Goal: Information Seeking & Learning: Learn about a topic

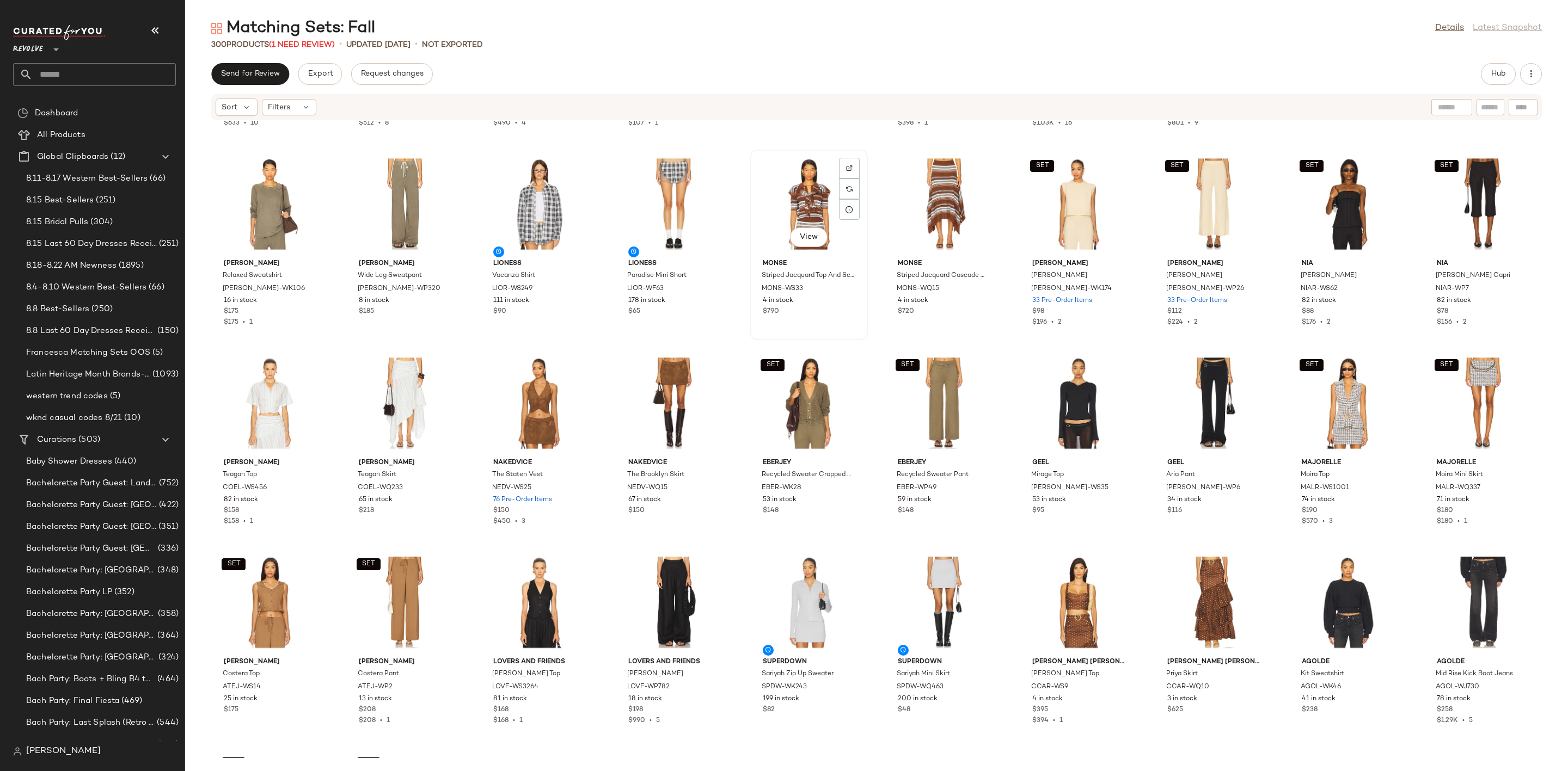
scroll to position [4171, 0]
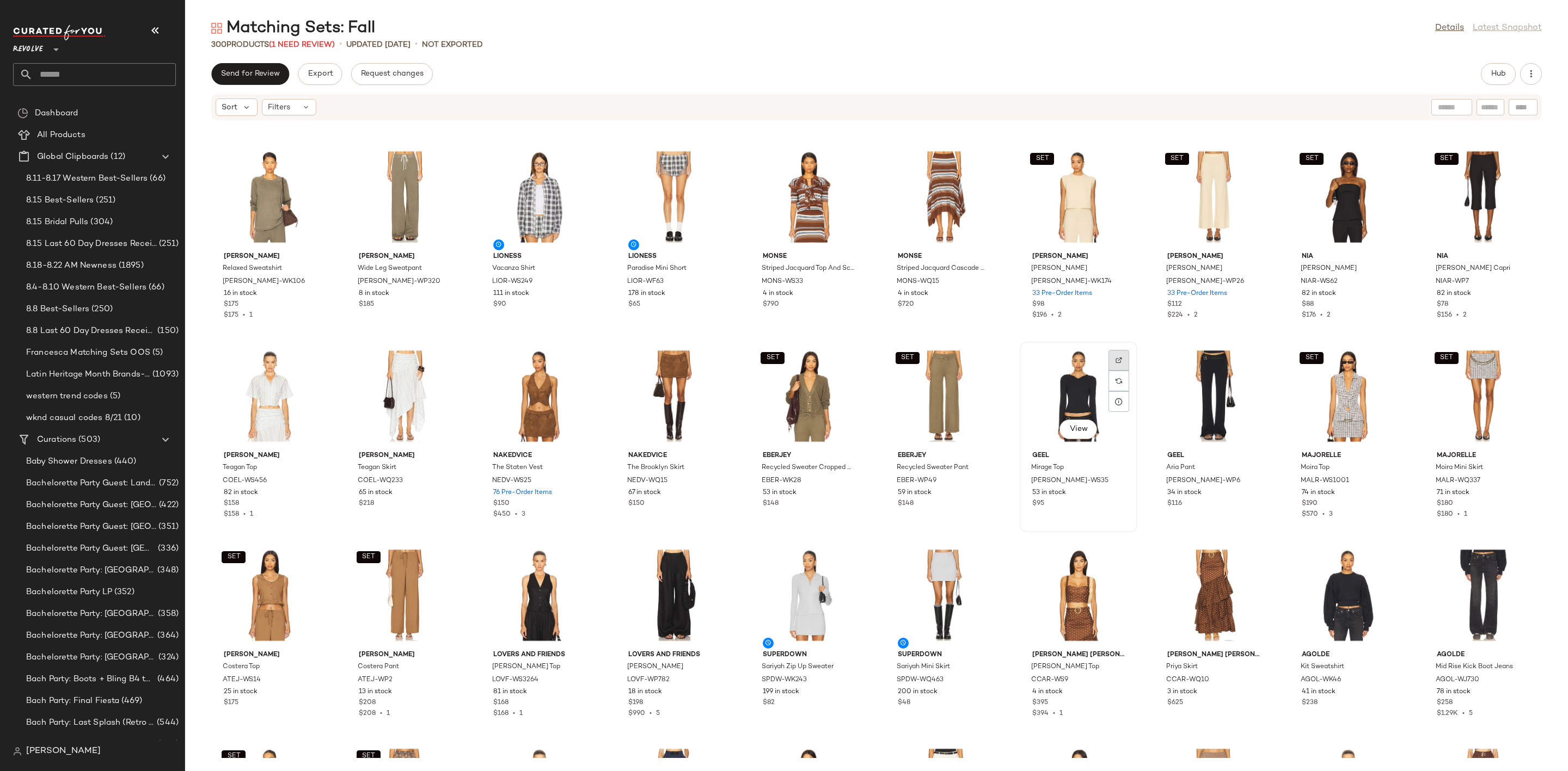
click at [1109, 371] on div at bounding box center [1119, 381] width 21 height 21
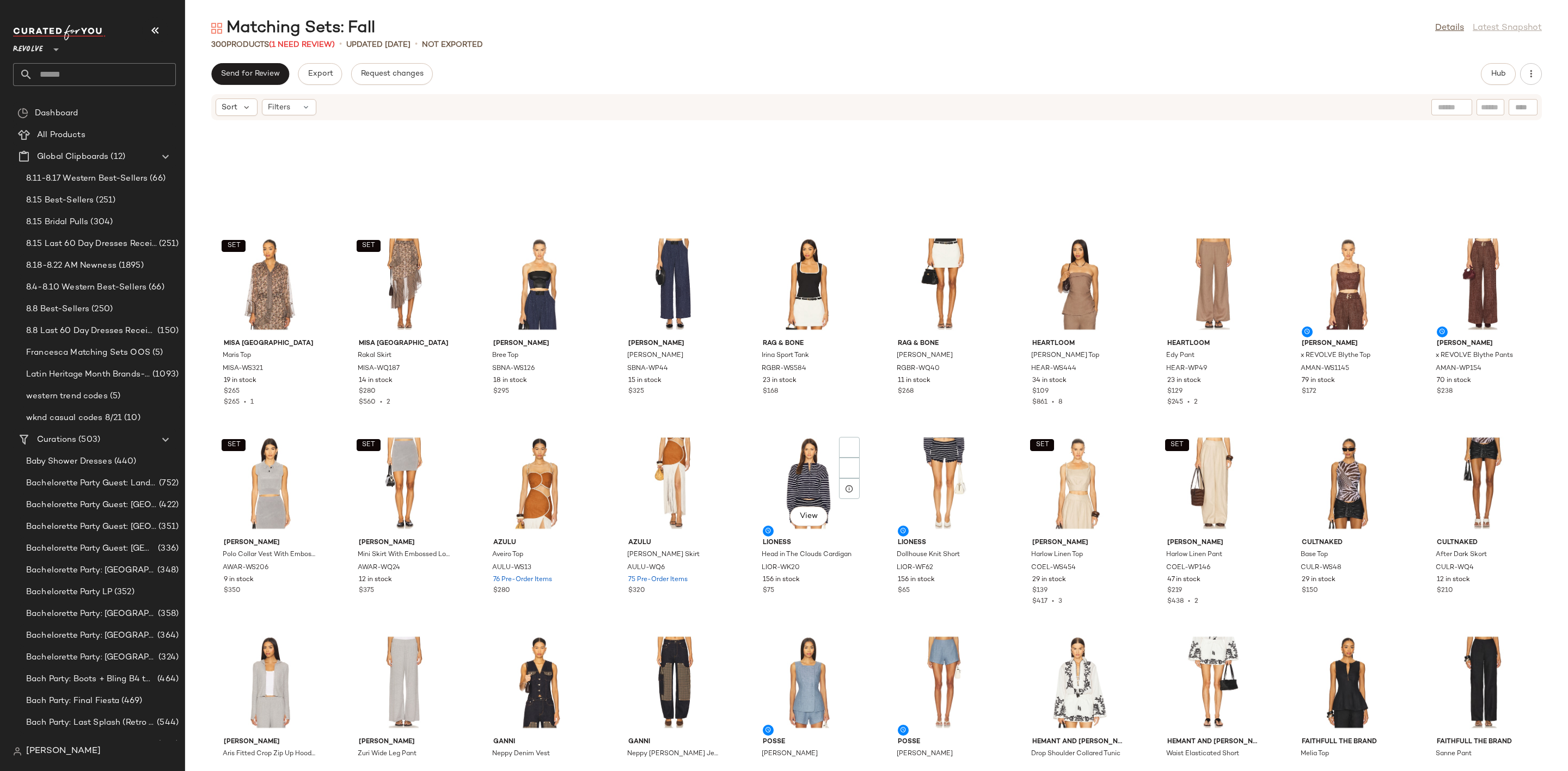
scroll to position [4824, 0]
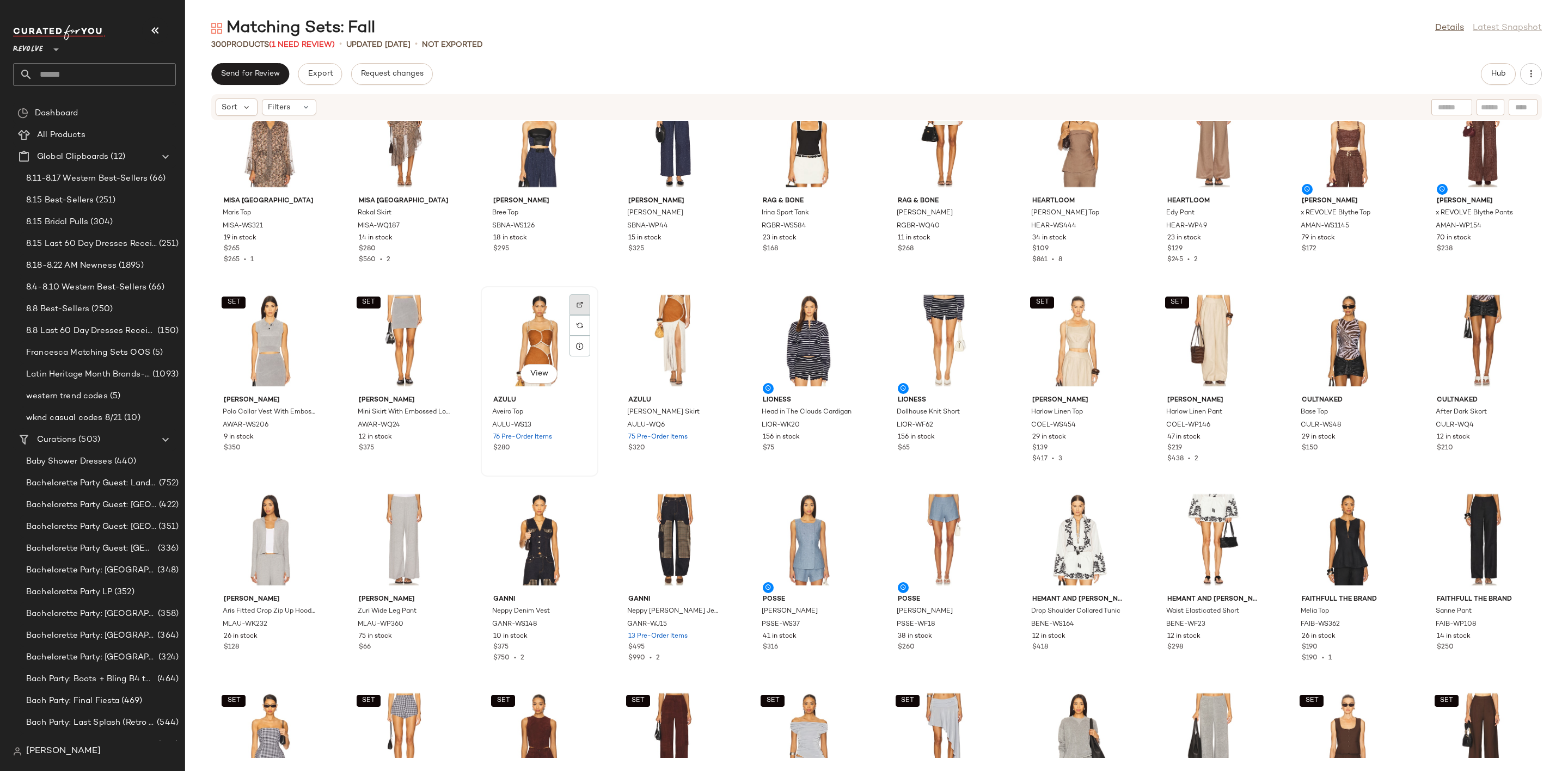
click at [574, 315] on div at bounding box center [580, 325] width 21 height 21
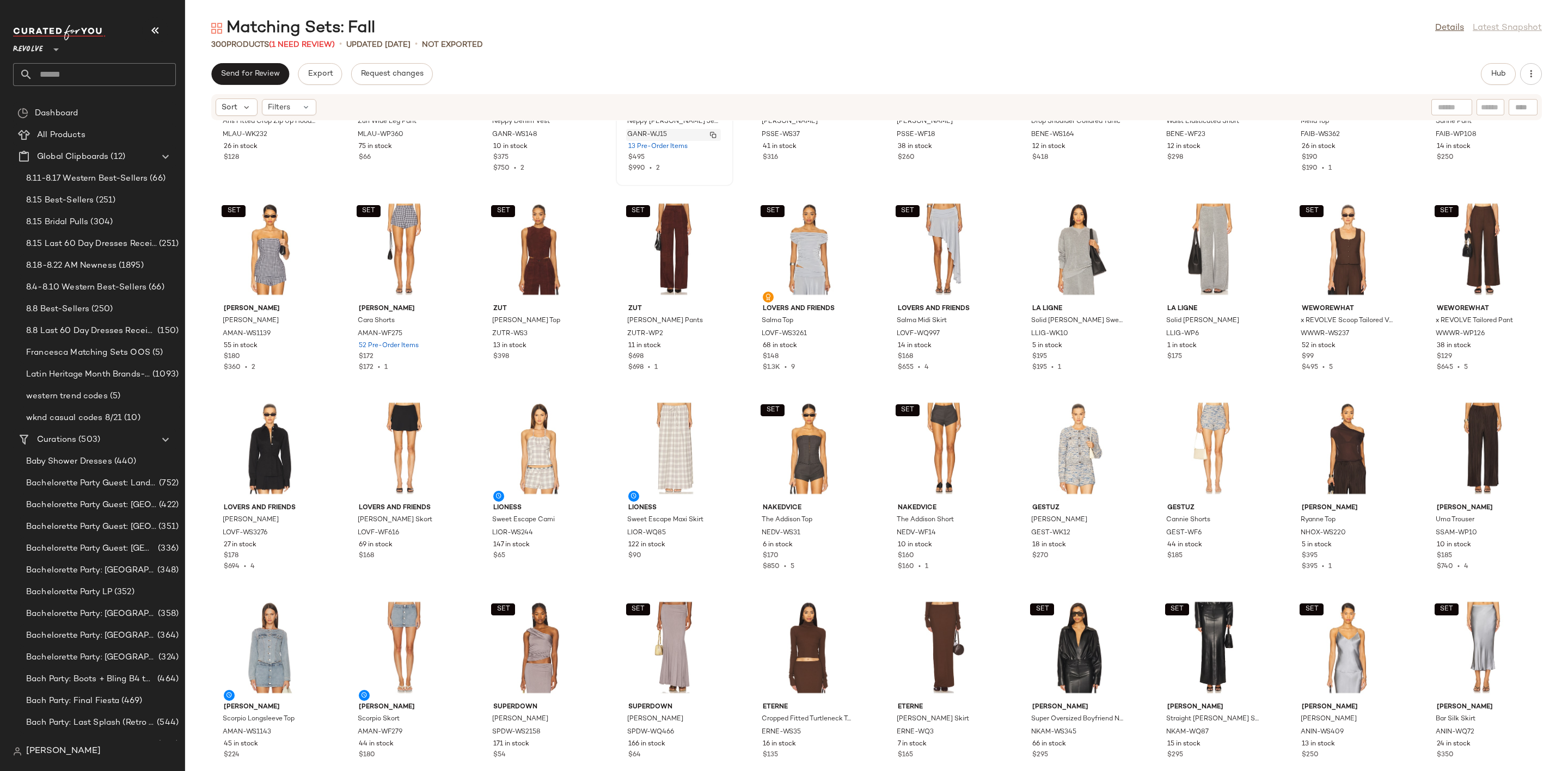
scroll to position [5339, 0]
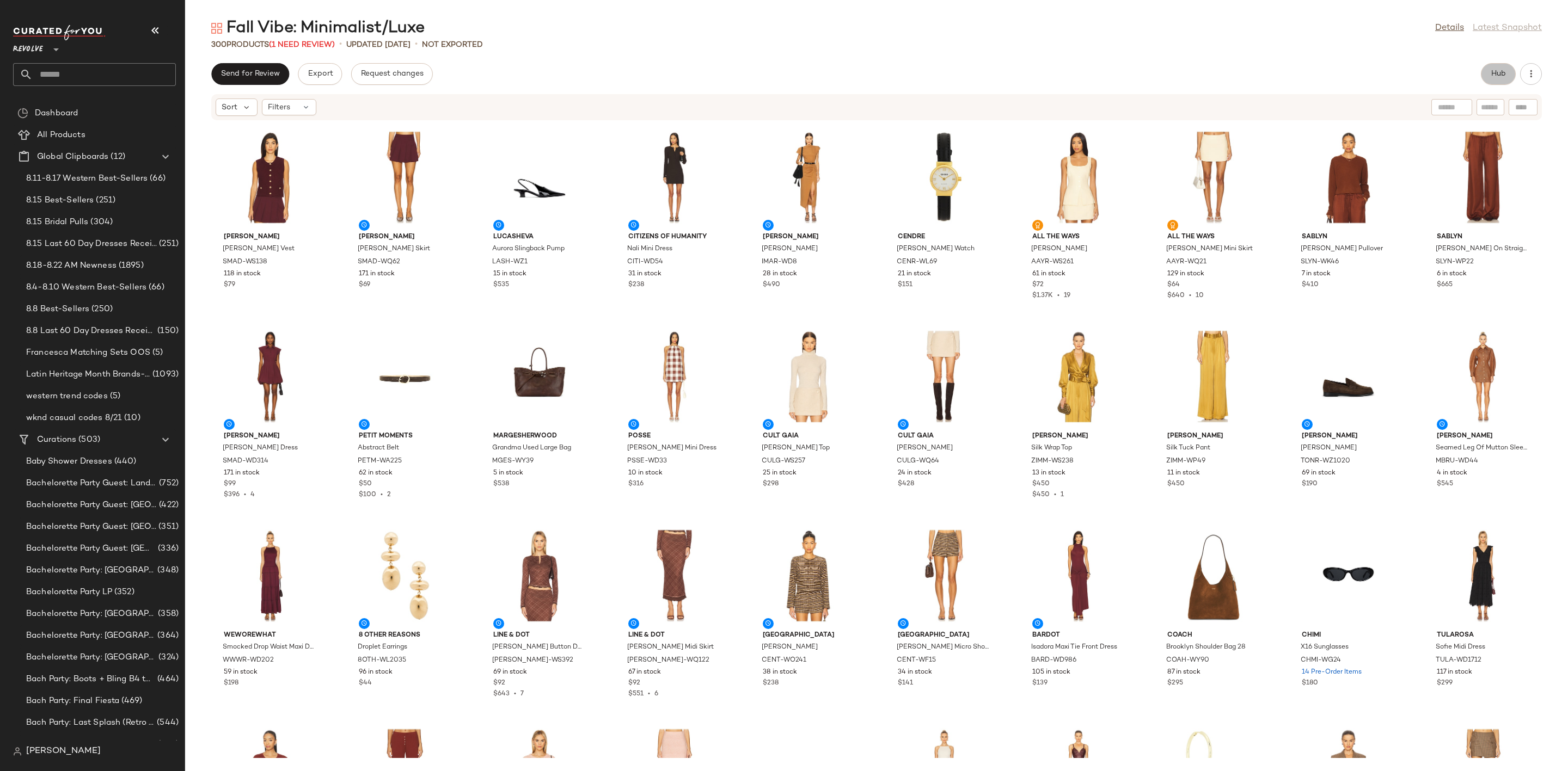
click at [1504, 75] on span "Hub" at bounding box center [1498, 74] width 15 height 9
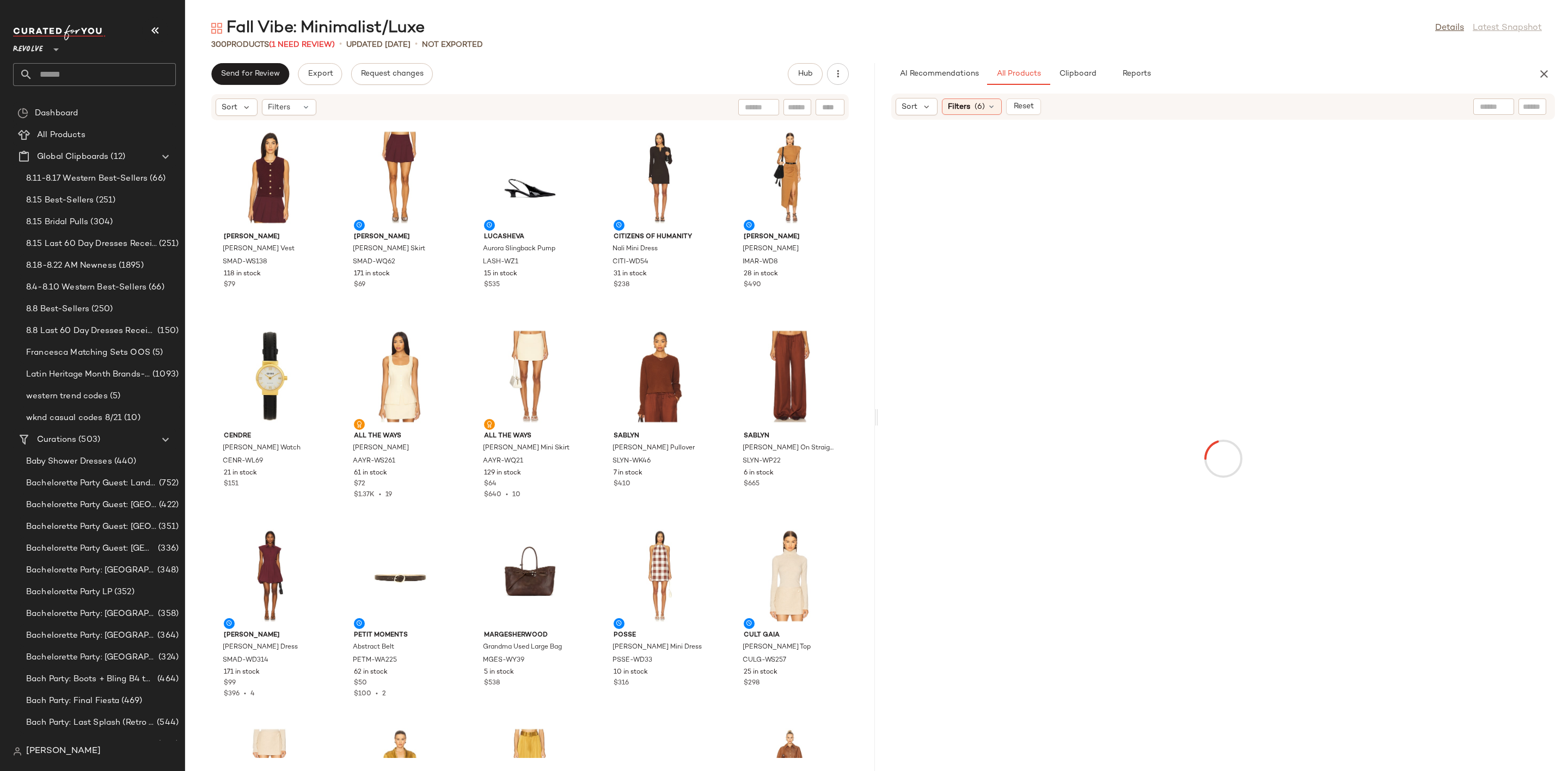
drag, startPoint x: 874, startPoint y: 418, endPoint x: 838, endPoint y: 420, distance: 36.1
click at [838, 420] on div "Fall Vibe: Minimalist/Luxe Details Latest Snapshot 300 Products (1 Need Review)…" at bounding box center [876, 394] width 1382 height 753
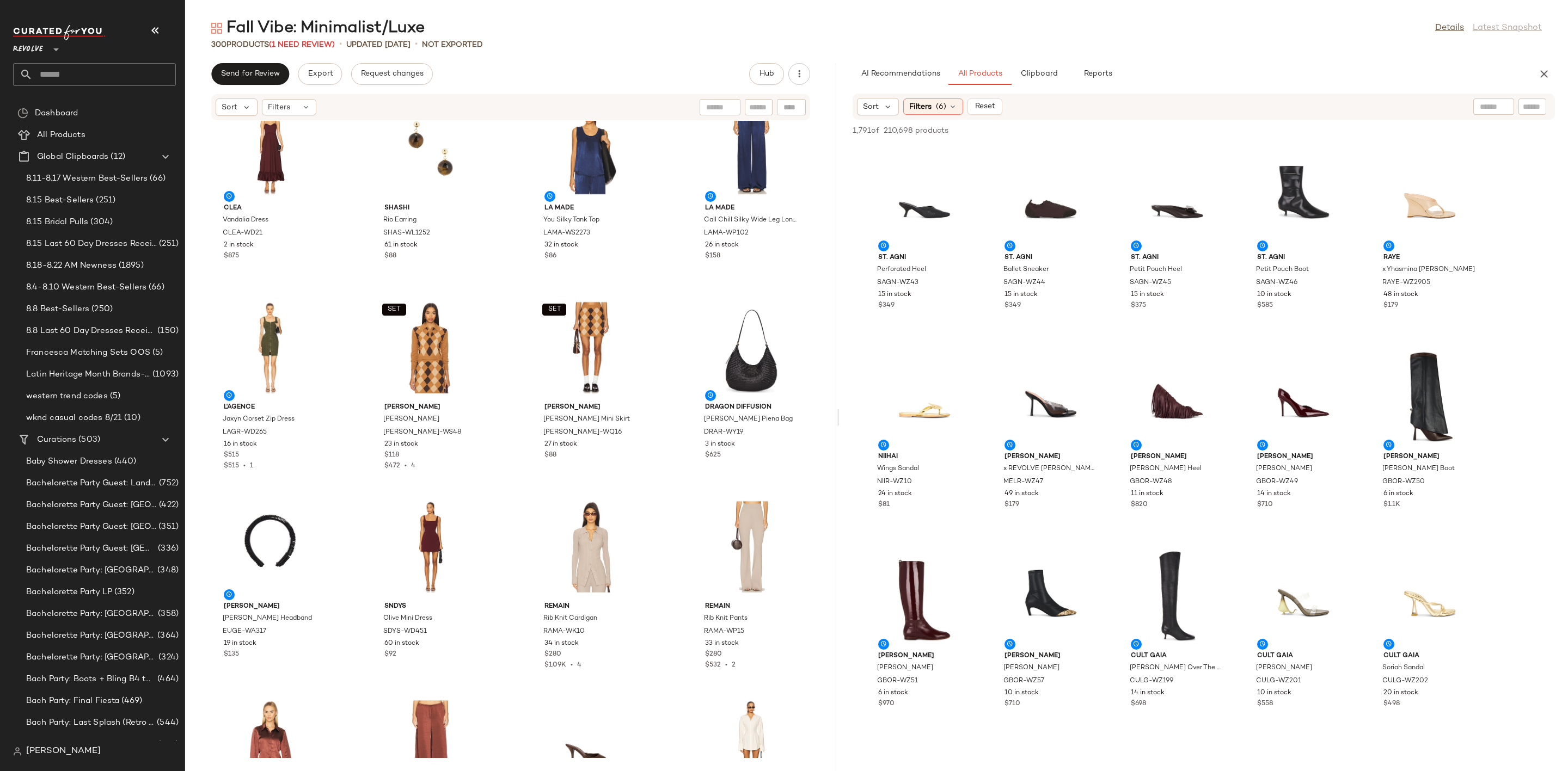
scroll to position [5803, 0]
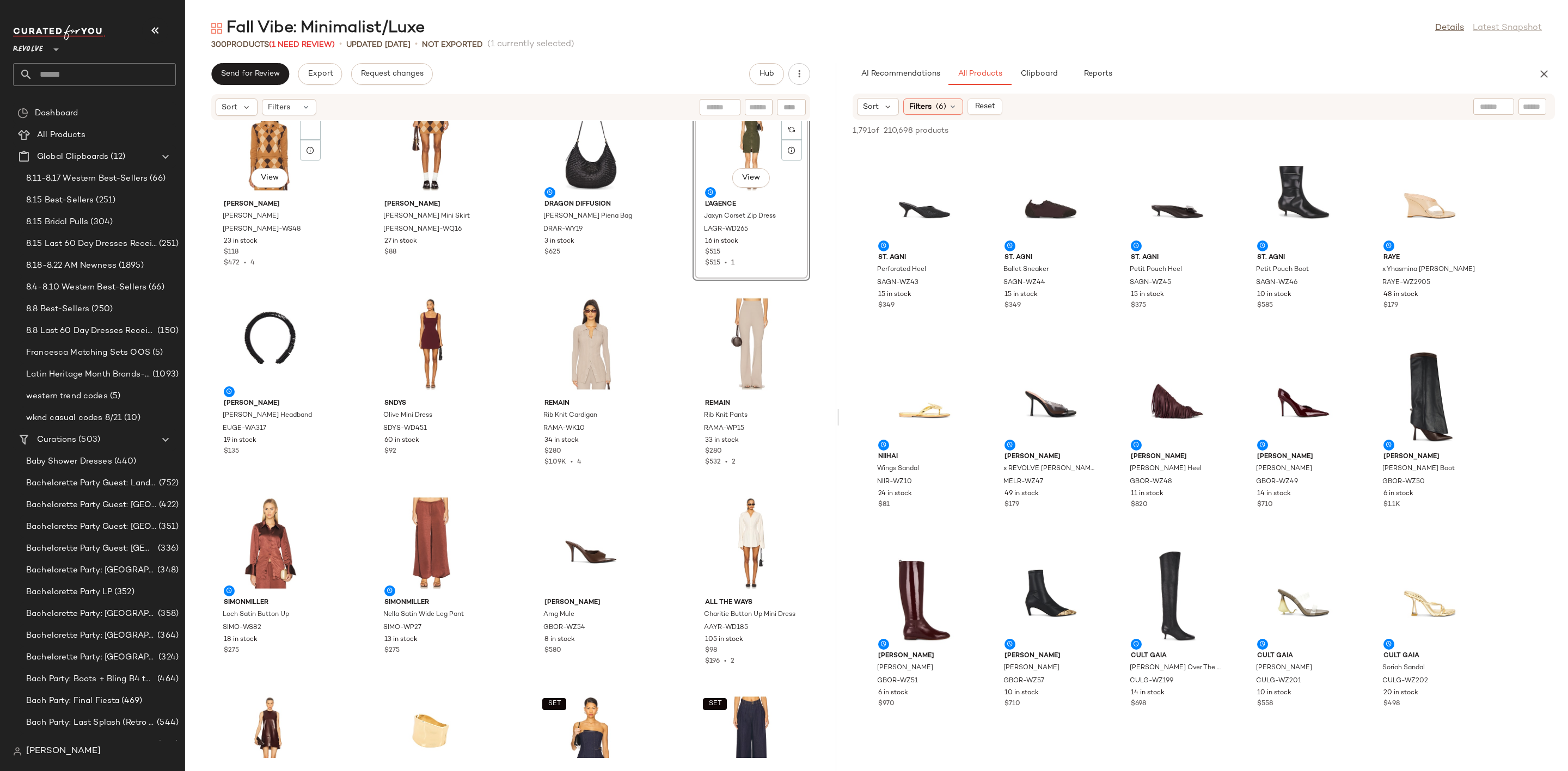
scroll to position [5803, 0]
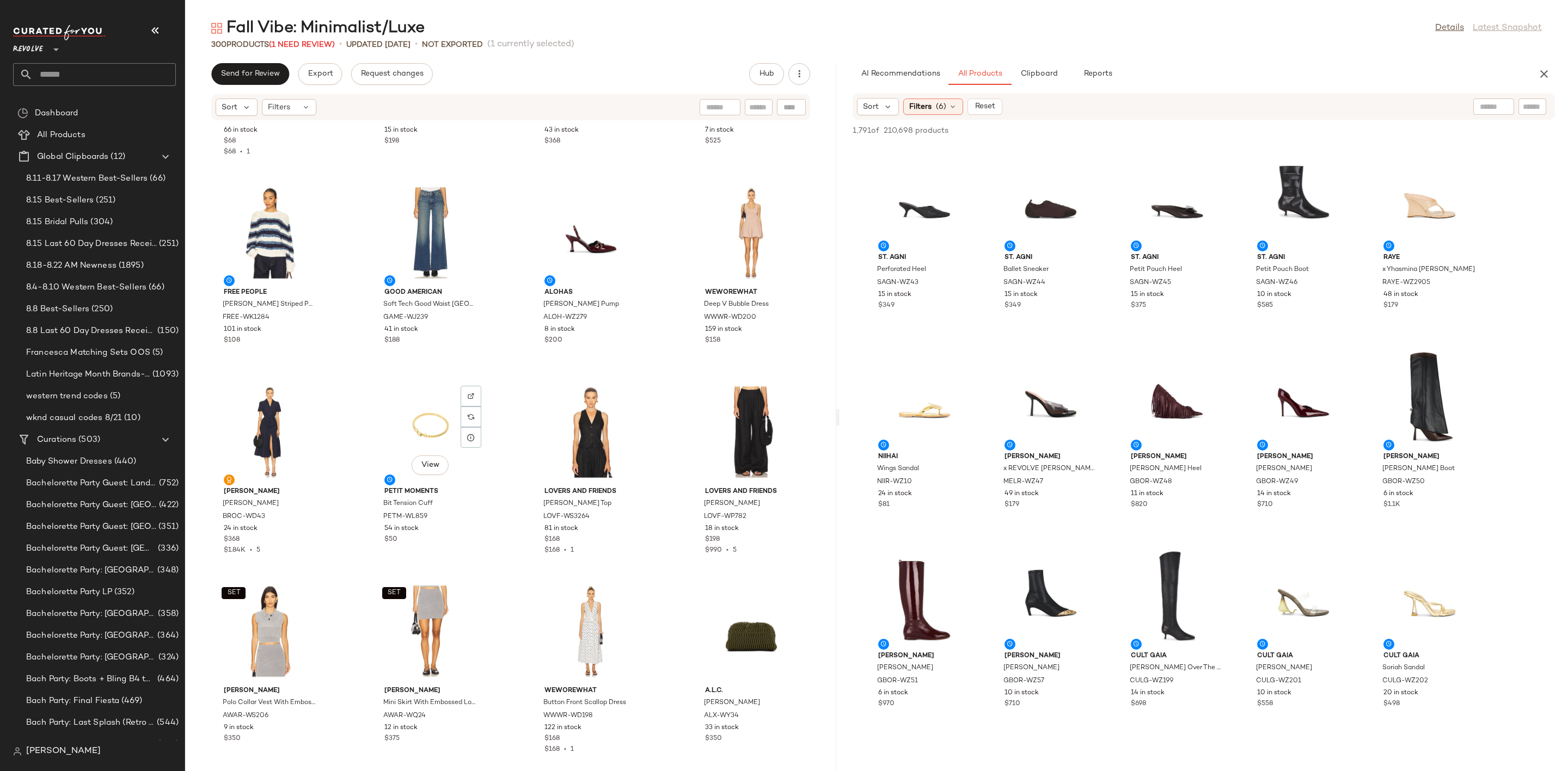
scroll to position [14300, 0]
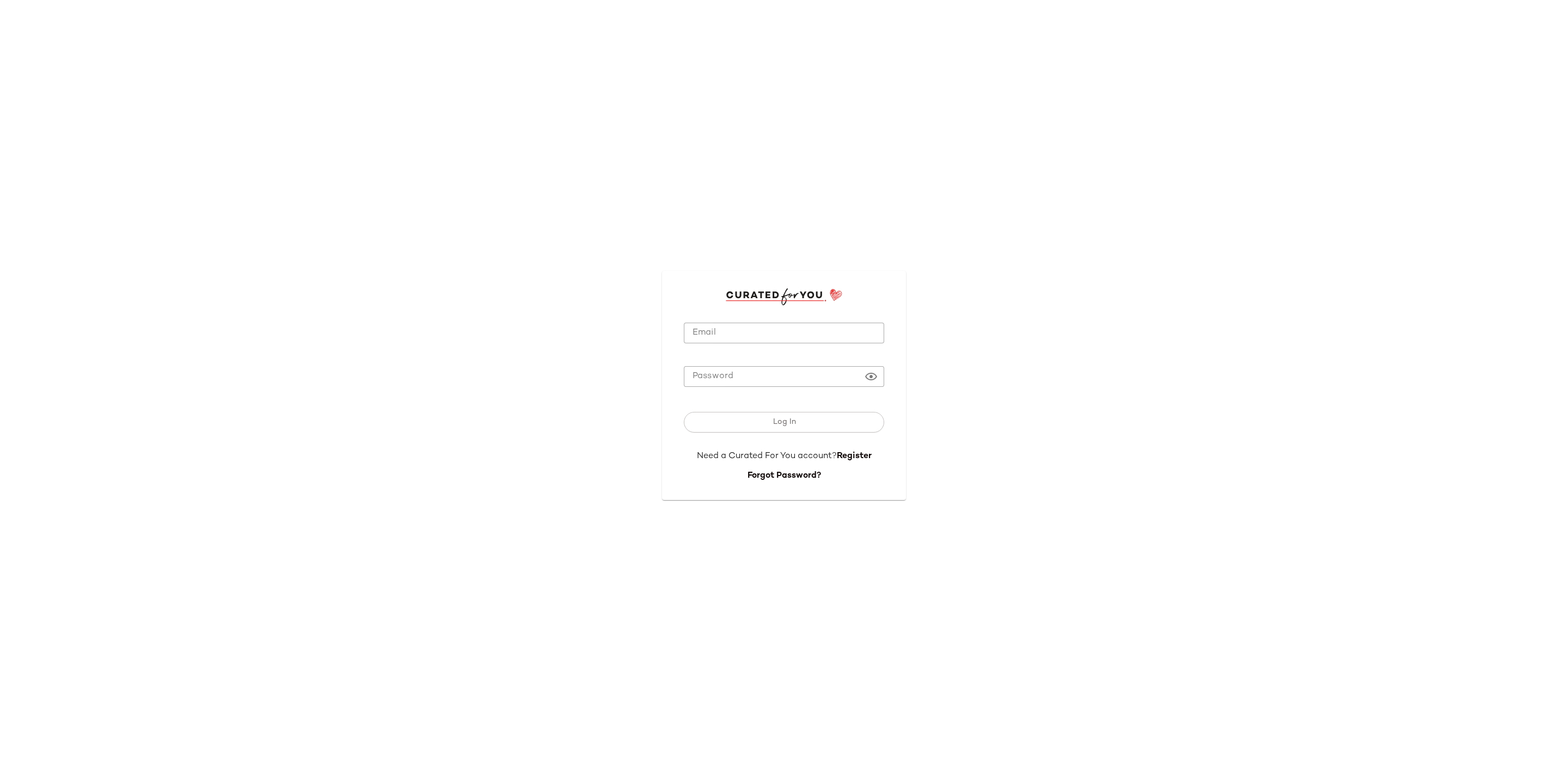
type input "**********"
click at [736, 418] on button "Log In" at bounding box center [784, 422] width 201 height 21
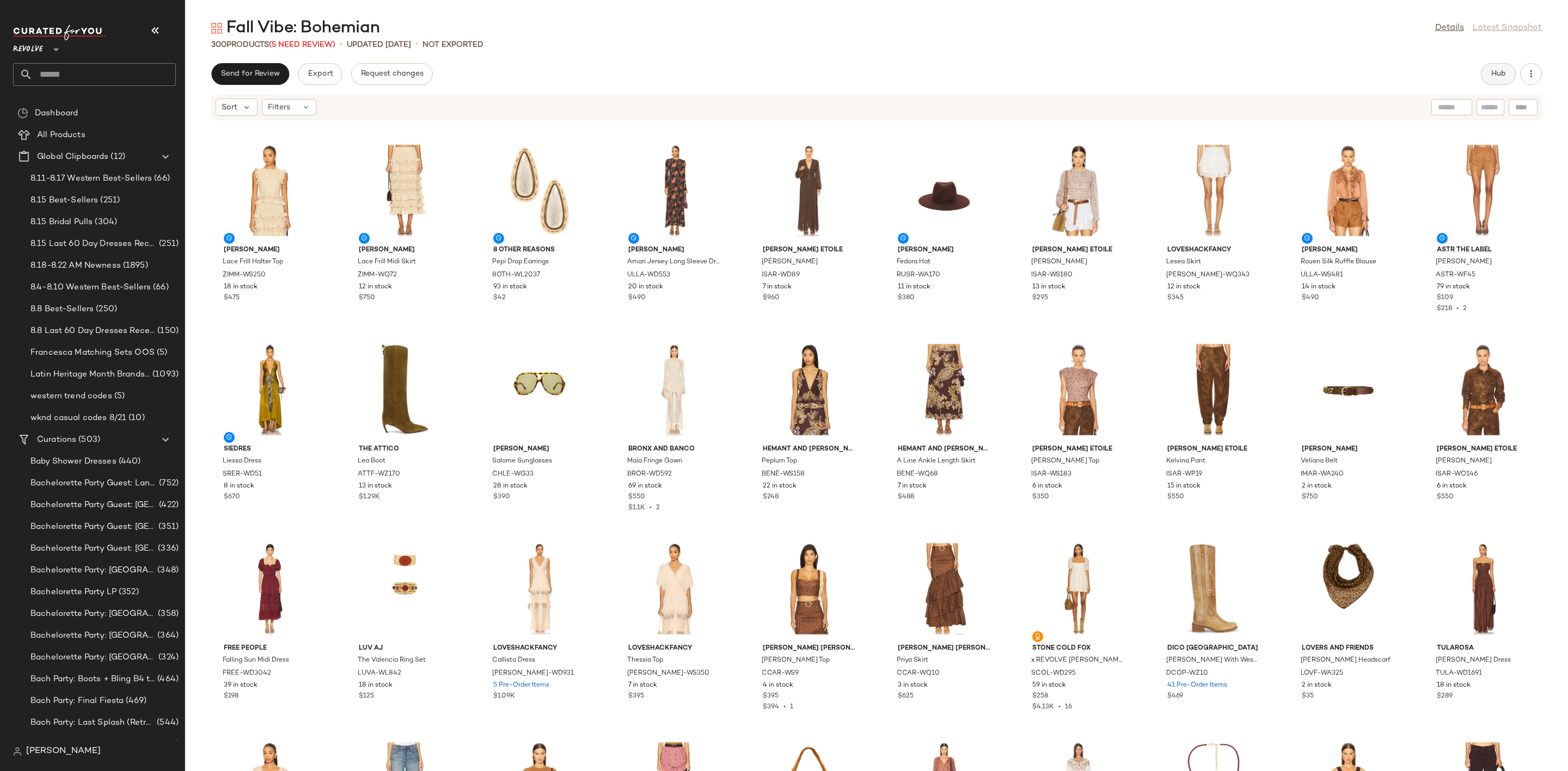
click at [1496, 72] on span "Hub" at bounding box center [1498, 74] width 15 height 9
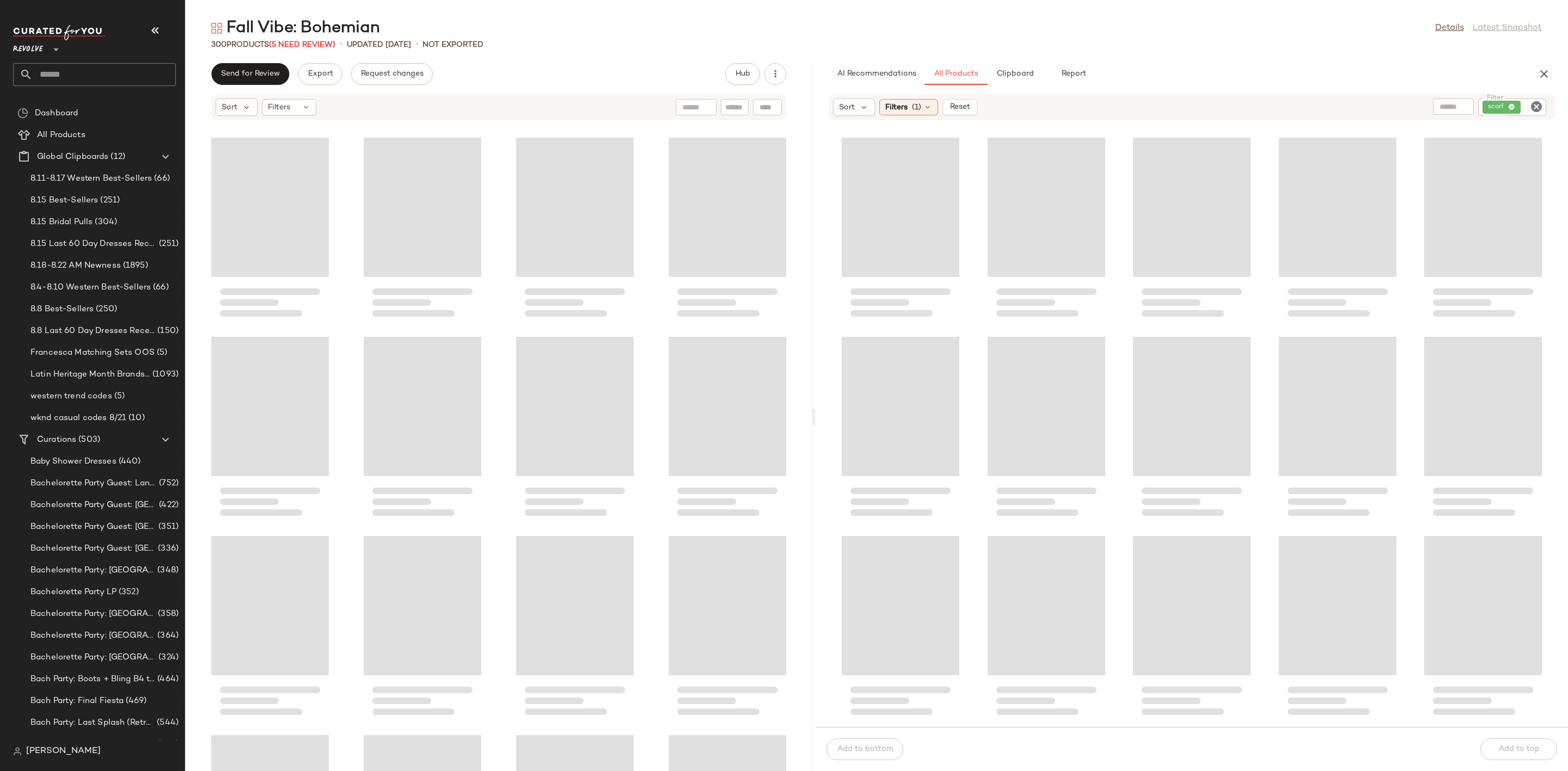
drag, startPoint x: 875, startPoint y: 417, endPoint x: 788, endPoint y: 429, distance: 87.8
click at [815, 436] on div "Fall Vibe: Bohemian Details Latest Snapshot 300 Products (5 Need Review) • upda…" at bounding box center [876, 394] width 1382 height 753
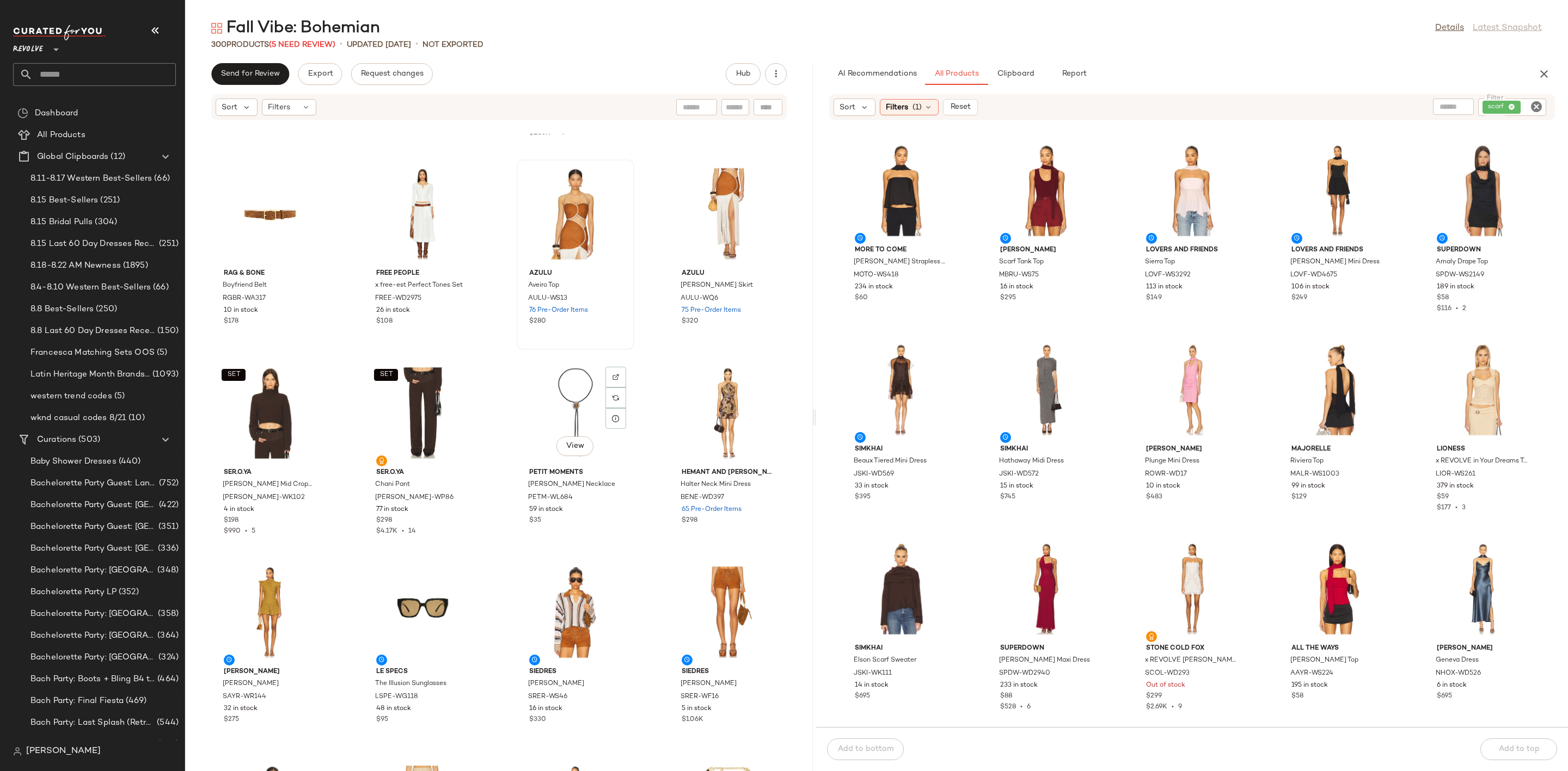
scroll to position [5313, 0]
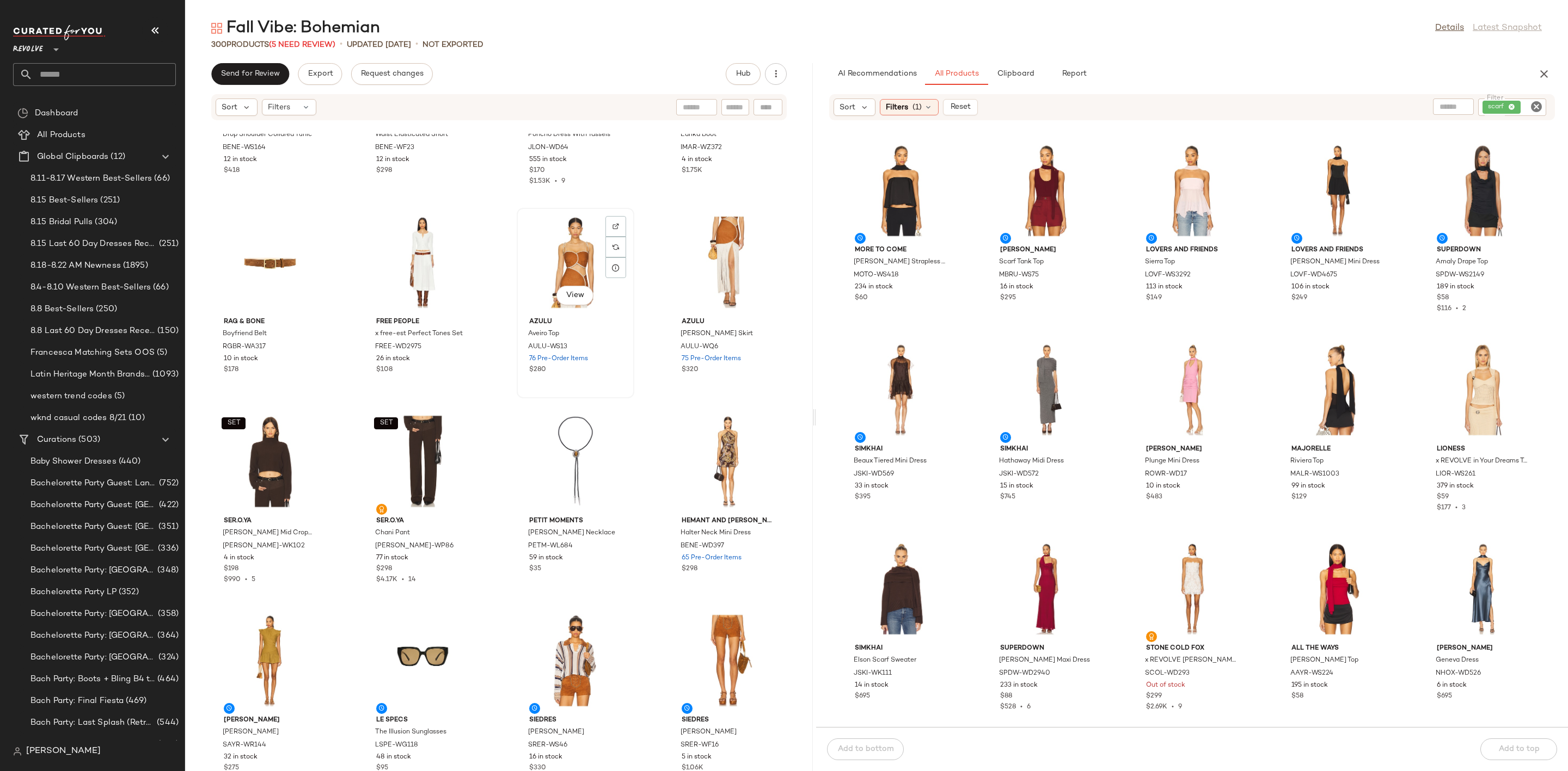
click at [615, 237] on div at bounding box center [615, 247] width 21 height 21
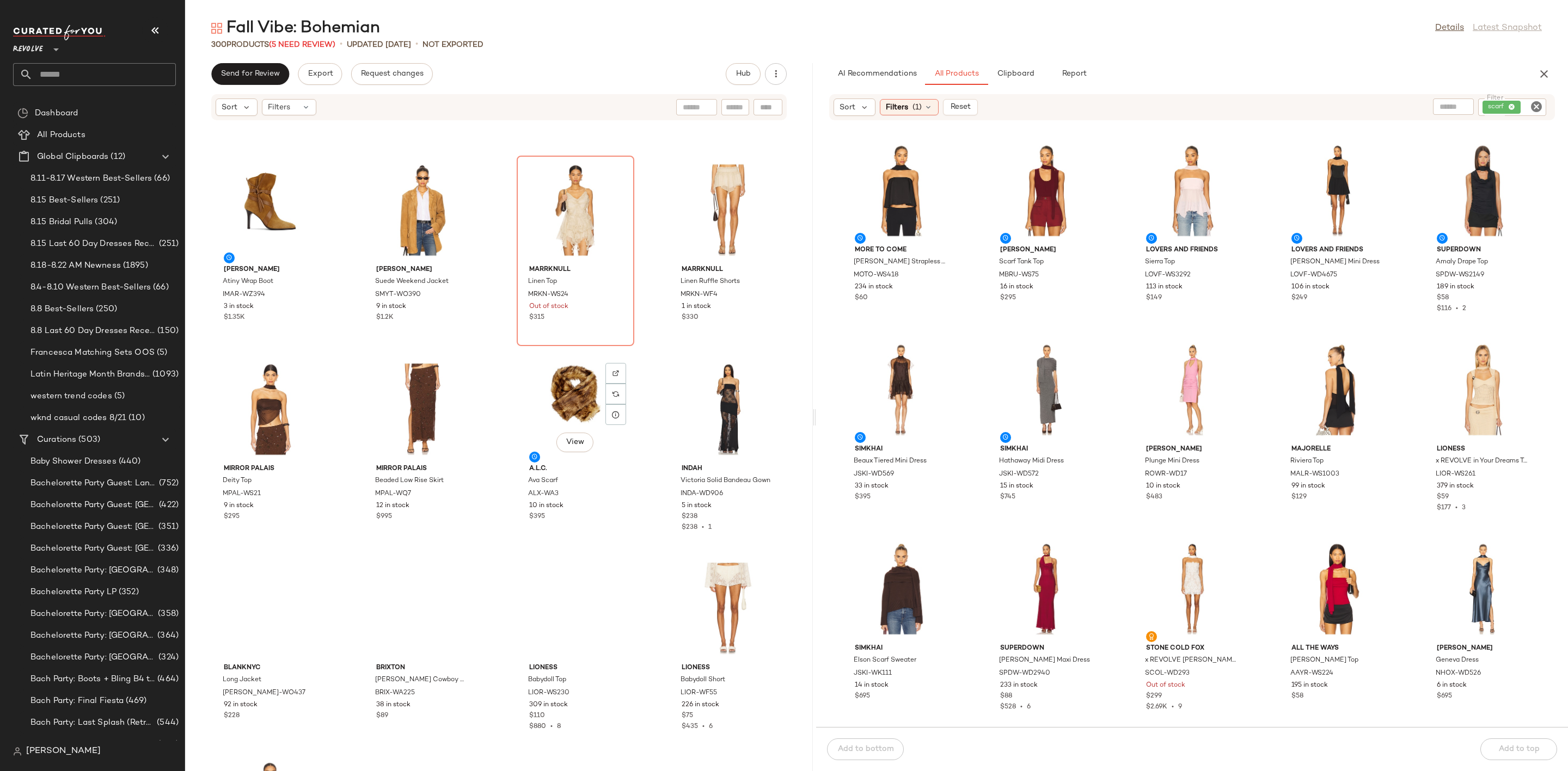
scroll to position [14300, 0]
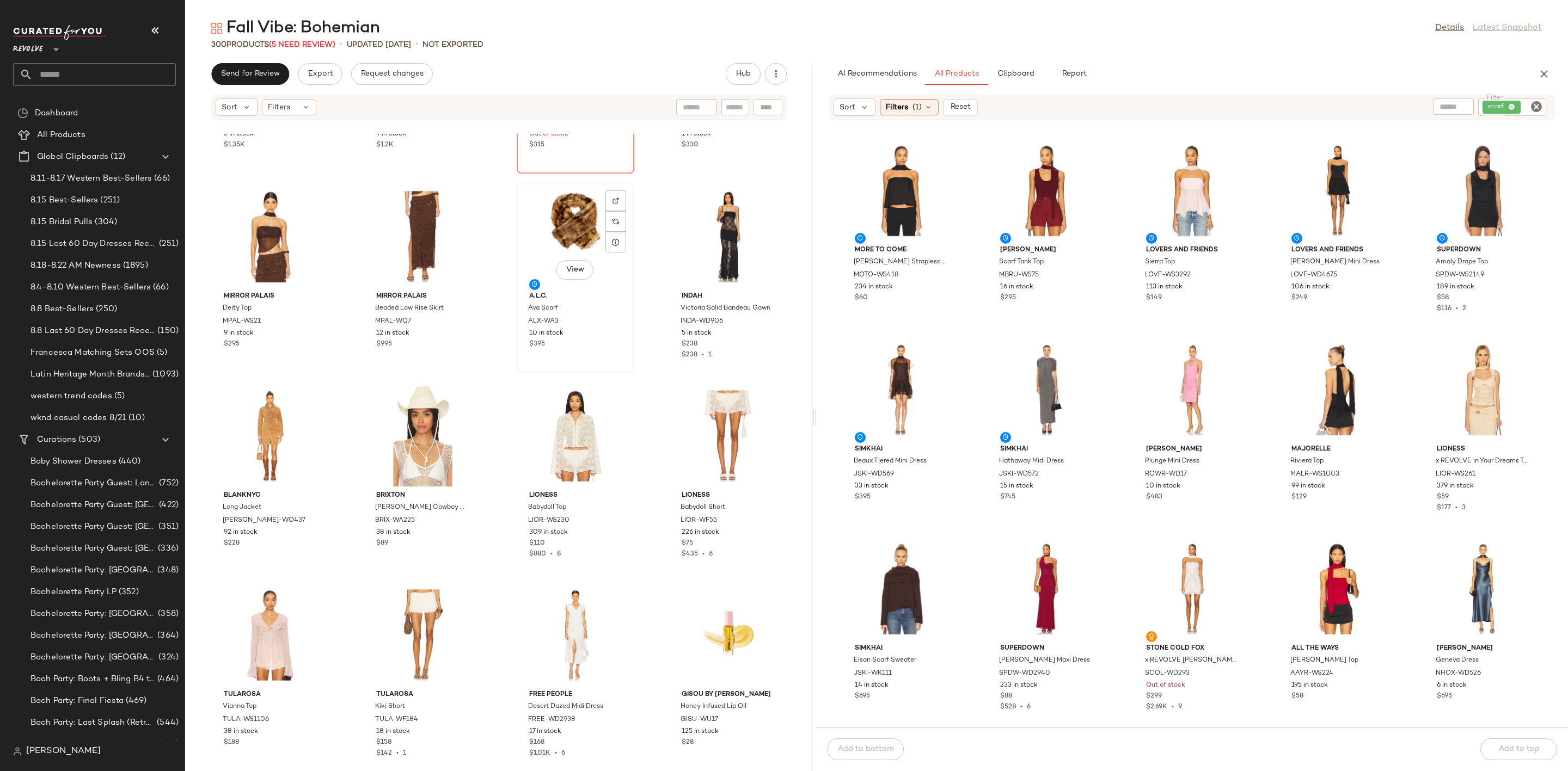
click at [518, 209] on div "View A.L.C. Ava Scarf ALX-WA3 10 in stock $395" at bounding box center [575, 277] width 115 height 189
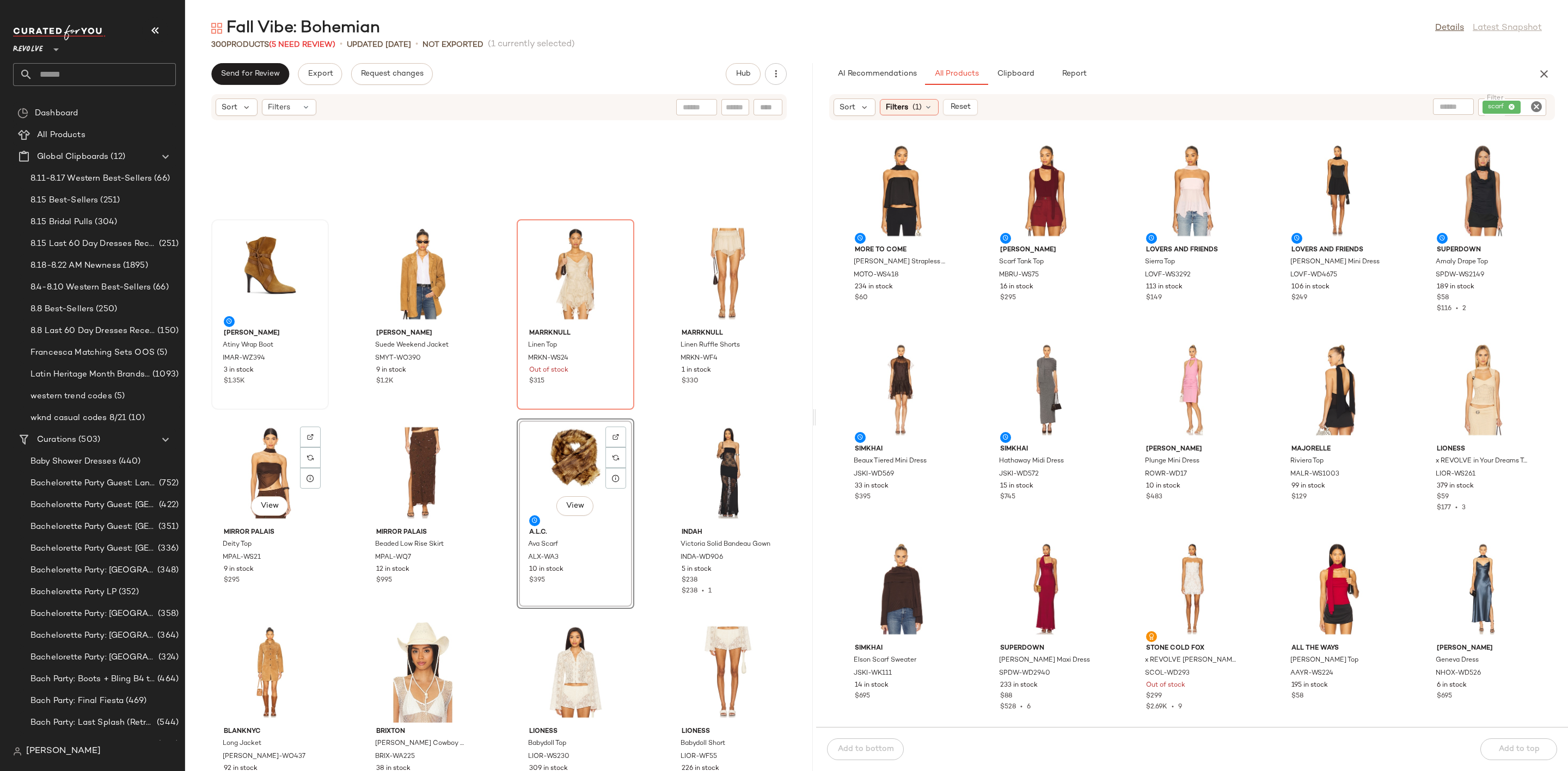
scroll to position [14055, 0]
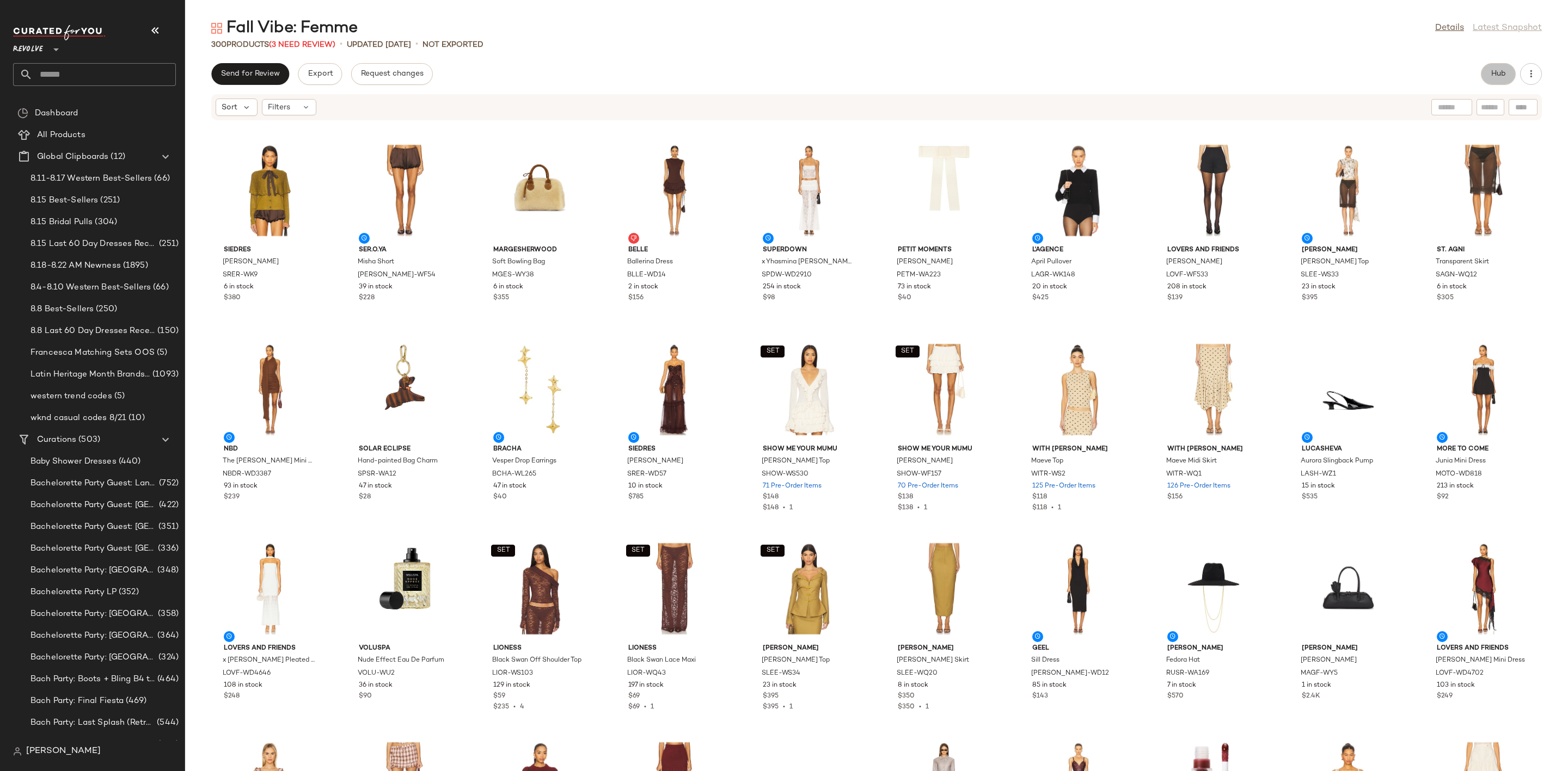
click at [1493, 71] on span "Hub" at bounding box center [1498, 74] width 15 height 9
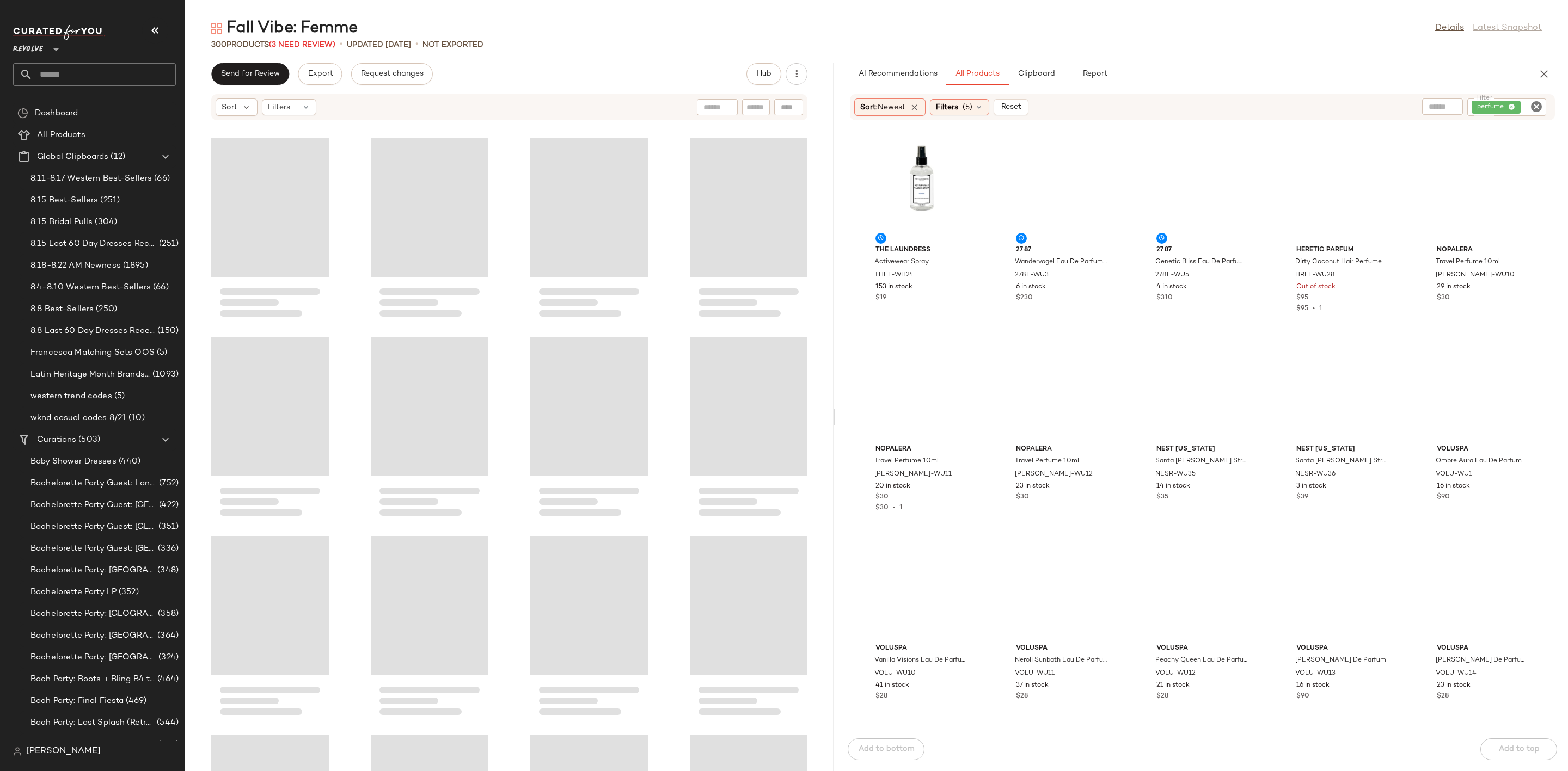
drag, startPoint x: 874, startPoint y: 413, endPoint x: 835, endPoint y: 412, distance: 39.0
click at [835, 412] on div "Fall Vibe: Femme Details Latest Snapshot 300 Products (3 Need Review) • updated…" at bounding box center [876, 394] width 1382 height 753
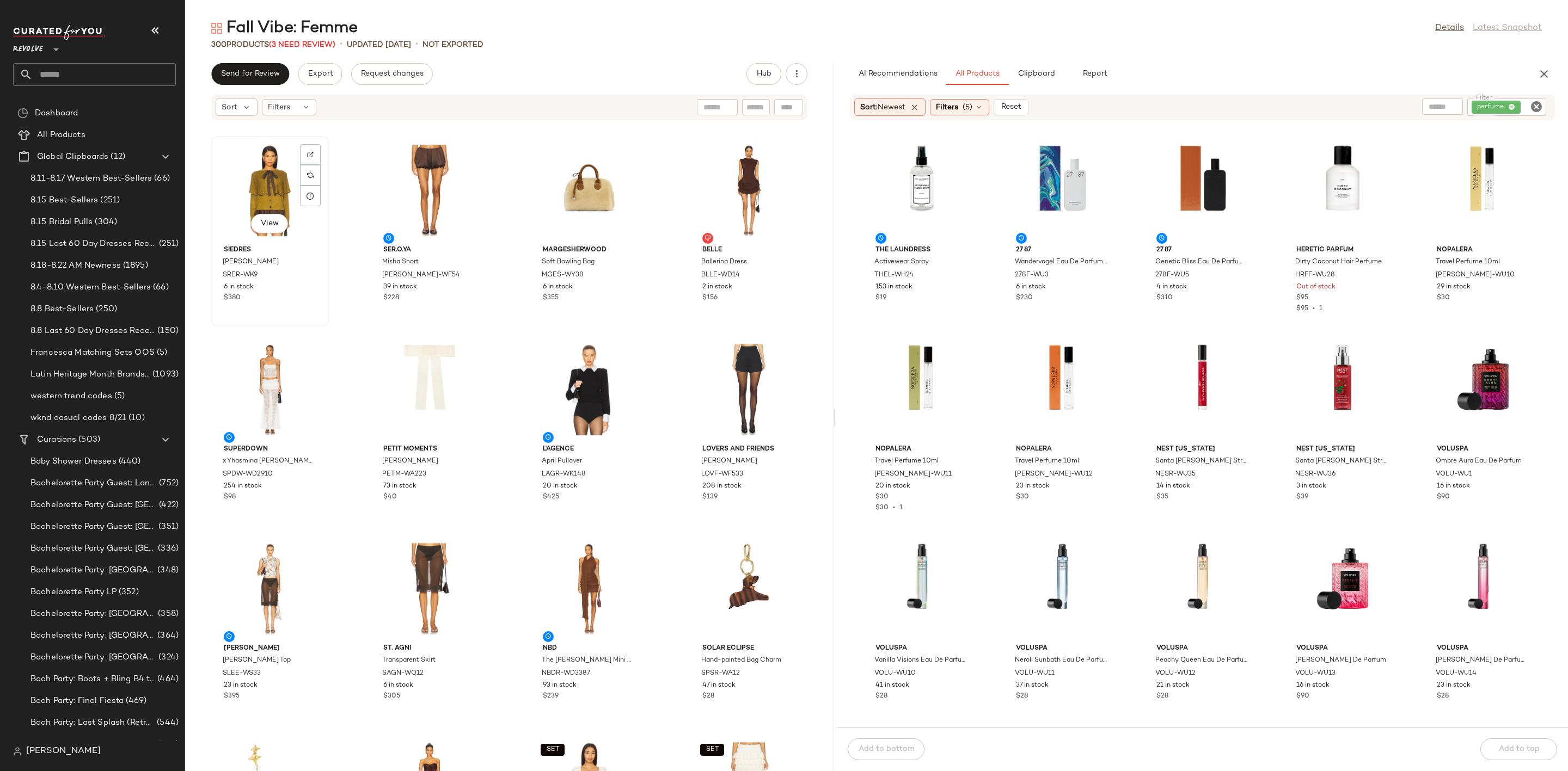
click at [238, 172] on div "View" at bounding box center [269, 190] width 110 height 101
click at [371, 353] on div "View petit moments Bella Bow PETM-WA223 73 in stock $40" at bounding box center [430, 430] width 118 height 190
click at [574, 373] on div "View" at bounding box center [588, 390] width 110 height 101
click at [257, 574] on div "View" at bounding box center [269, 589] width 110 height 101
click at [314, 165] on div at bounding box center [310, 175] width 21 height 21
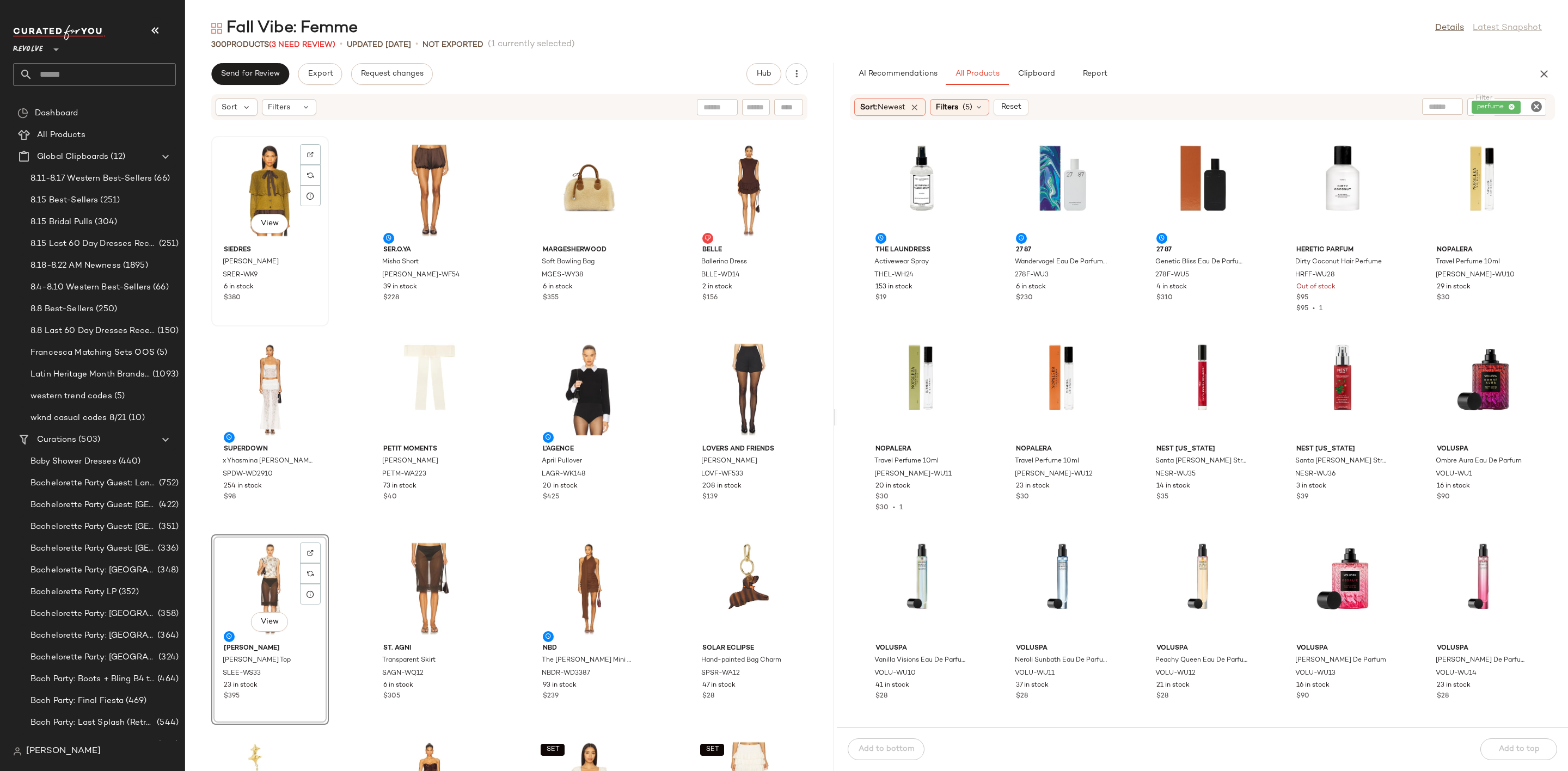
click at [265, 172] on div "View" at bounding box center [269, 190] width 110 height 101
click at [622, 364] on div at bounding box center [629, 374] width 21 height 21
click at [400, 379] on div "View" at bounding box center [429, 390] width 110 height 101
click at [201, 524] on div "SIEDRES Herian Cardigan SRER-WK9 6 in stock $380 SER.O.YA Misha Short SERR-WF54…" at bounding box center [509, 452] width 649 height 637
click at [792, 78] on icon "button" at bounding box center [796, 73] width 11 height 11
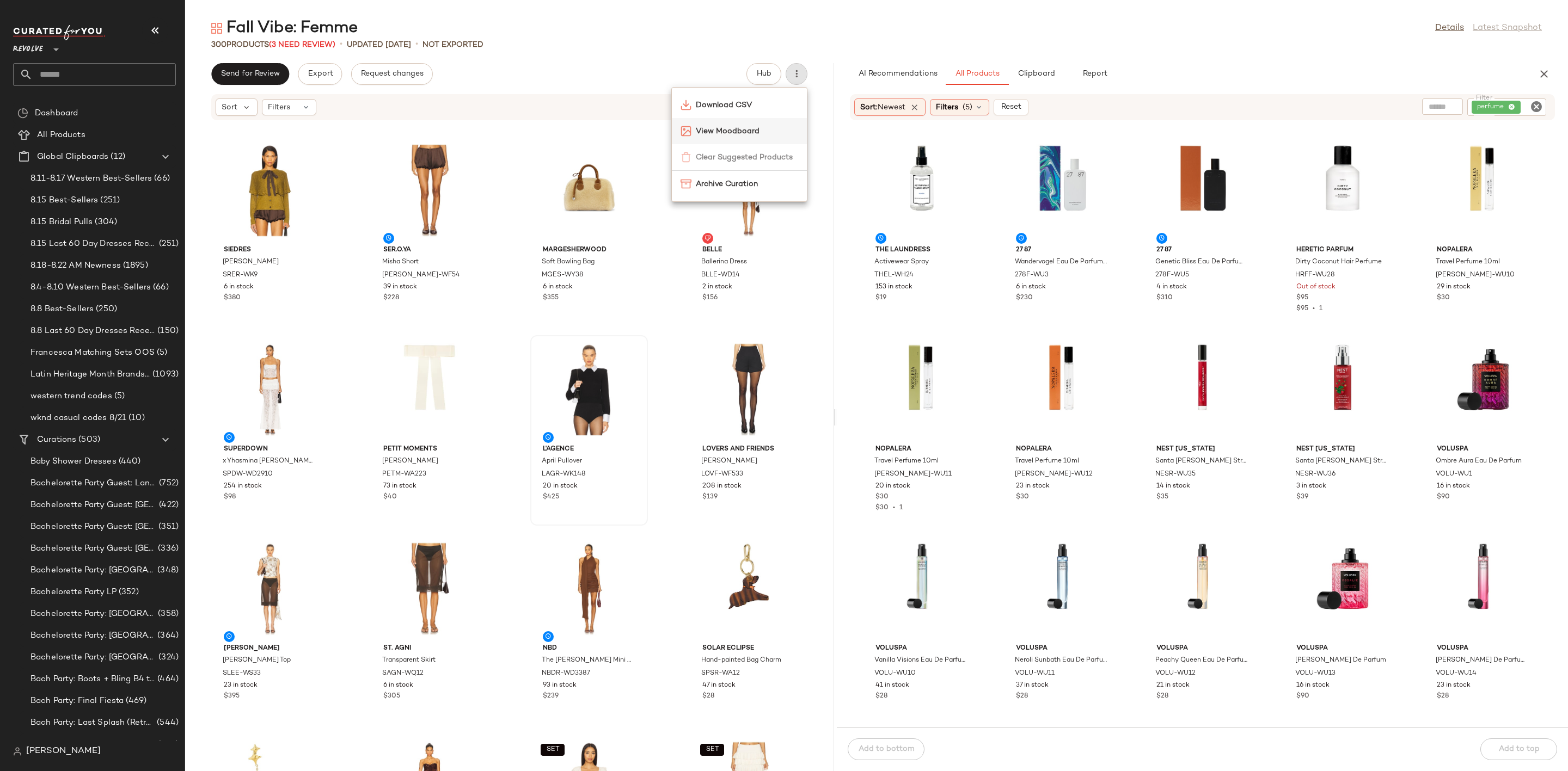
click at [768, 129] on span "View Moodboard" at bounding box center [746, 132] width 102 height 11
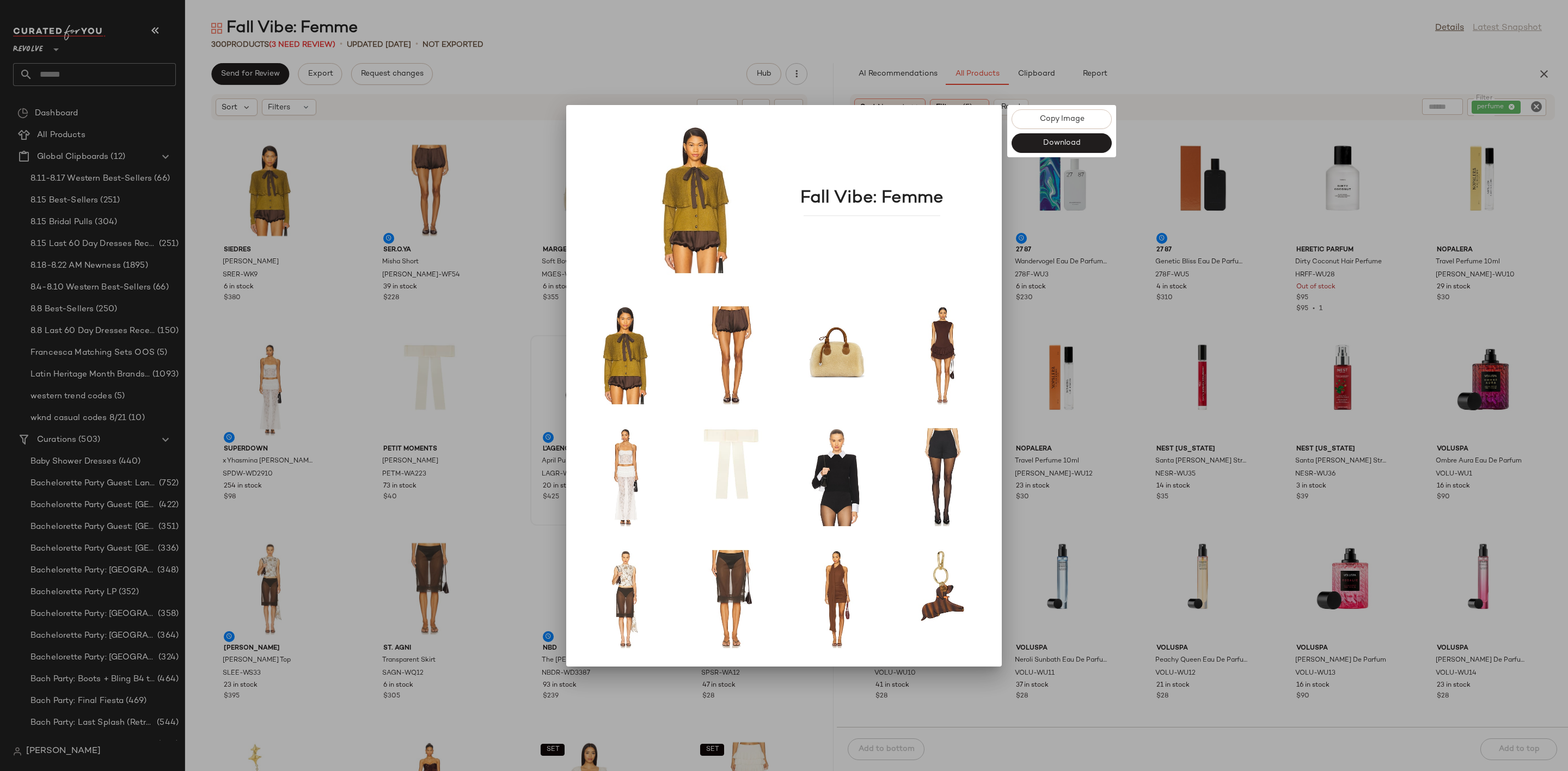
click at [1236, 60] on div at bounding box center [784, 385] width 1568 height 771
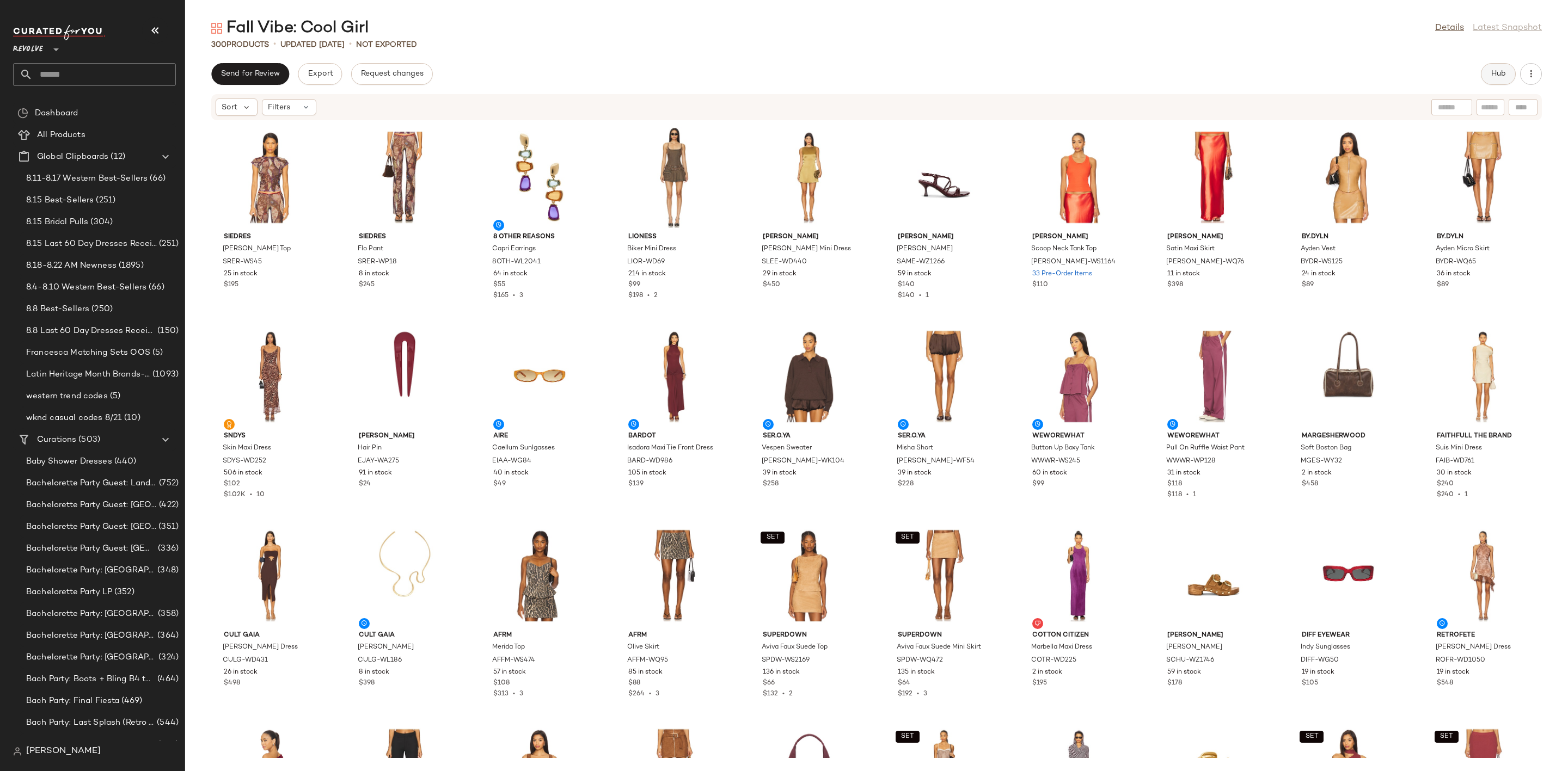
click at [1486, 80] on button "Hub" at bounding box center [1498, 74] width 35 height 22
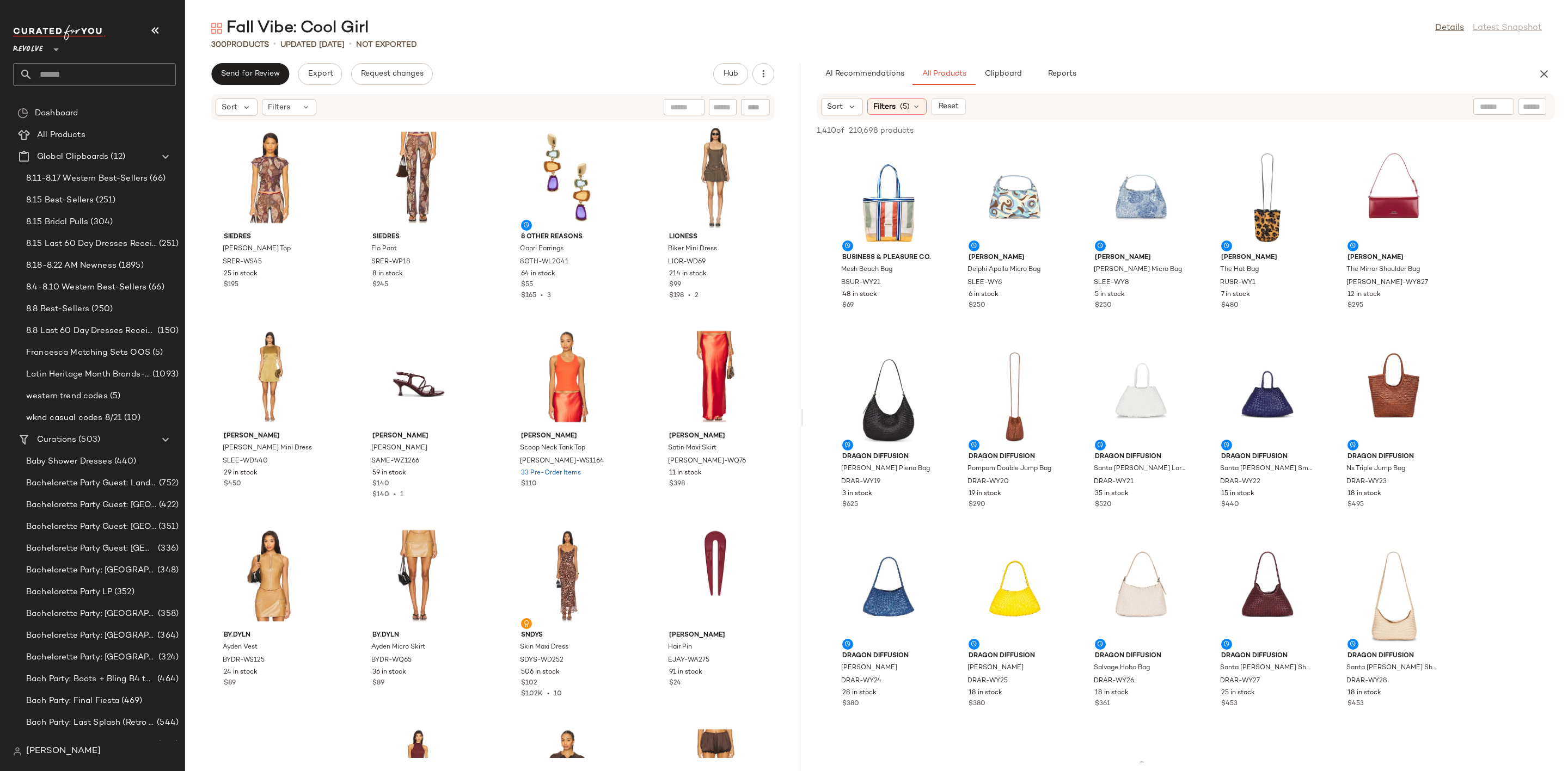
drag, startPoint x: 876, startPoint y: 425, endPoint x: 803, endPoint y: 429, distance: 73.1
click at [803, 429] on div "Fall Vibe: Cool Girl Details Latest Snapshot 300 Products • updated Aug 21st • …" at bounding box center [876, 394] width 1382 height 753
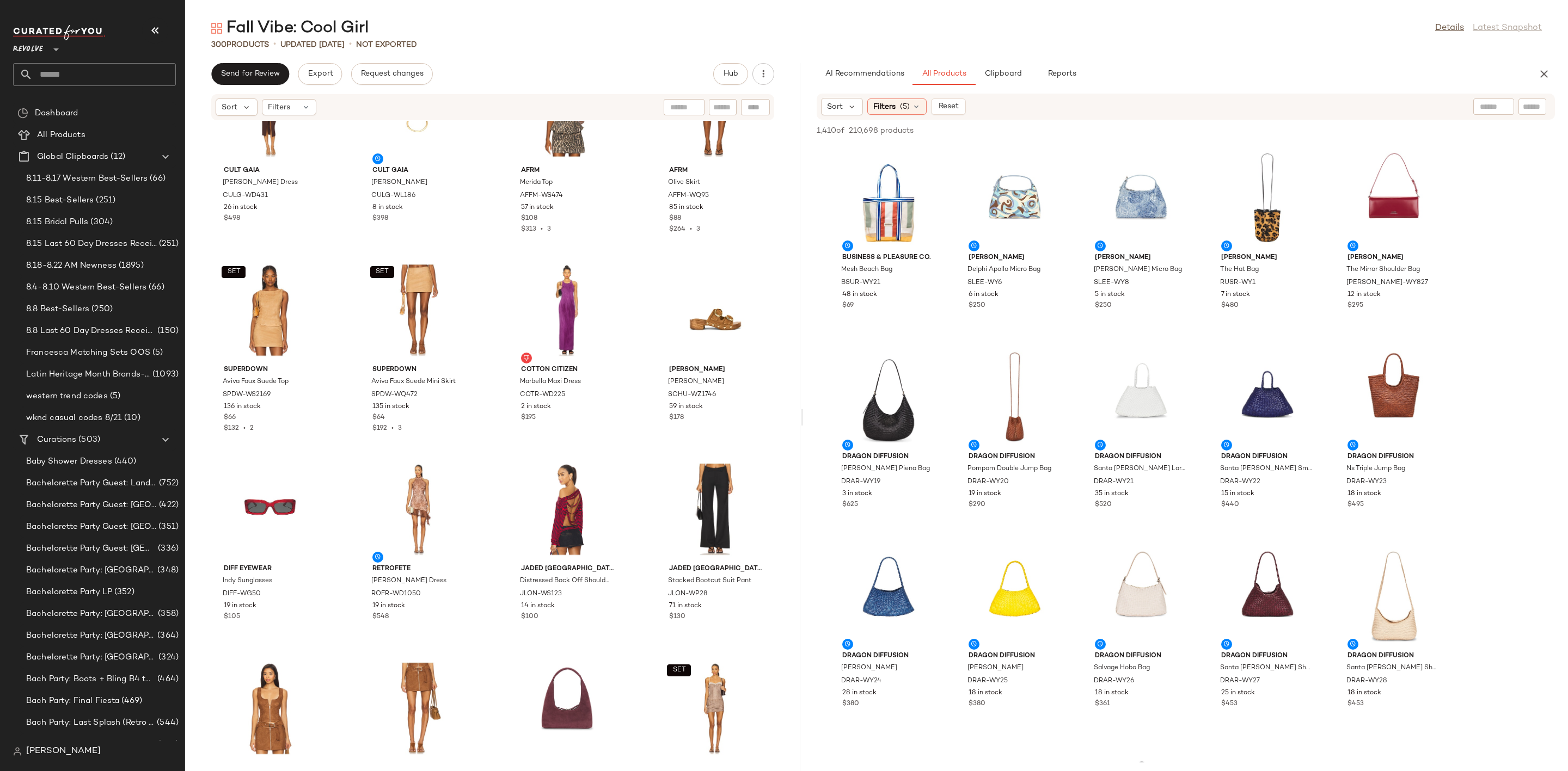
scroll to position [1070, 0]
click at [609, 286] on div at bounding box center [607, 296] width 21 height 21
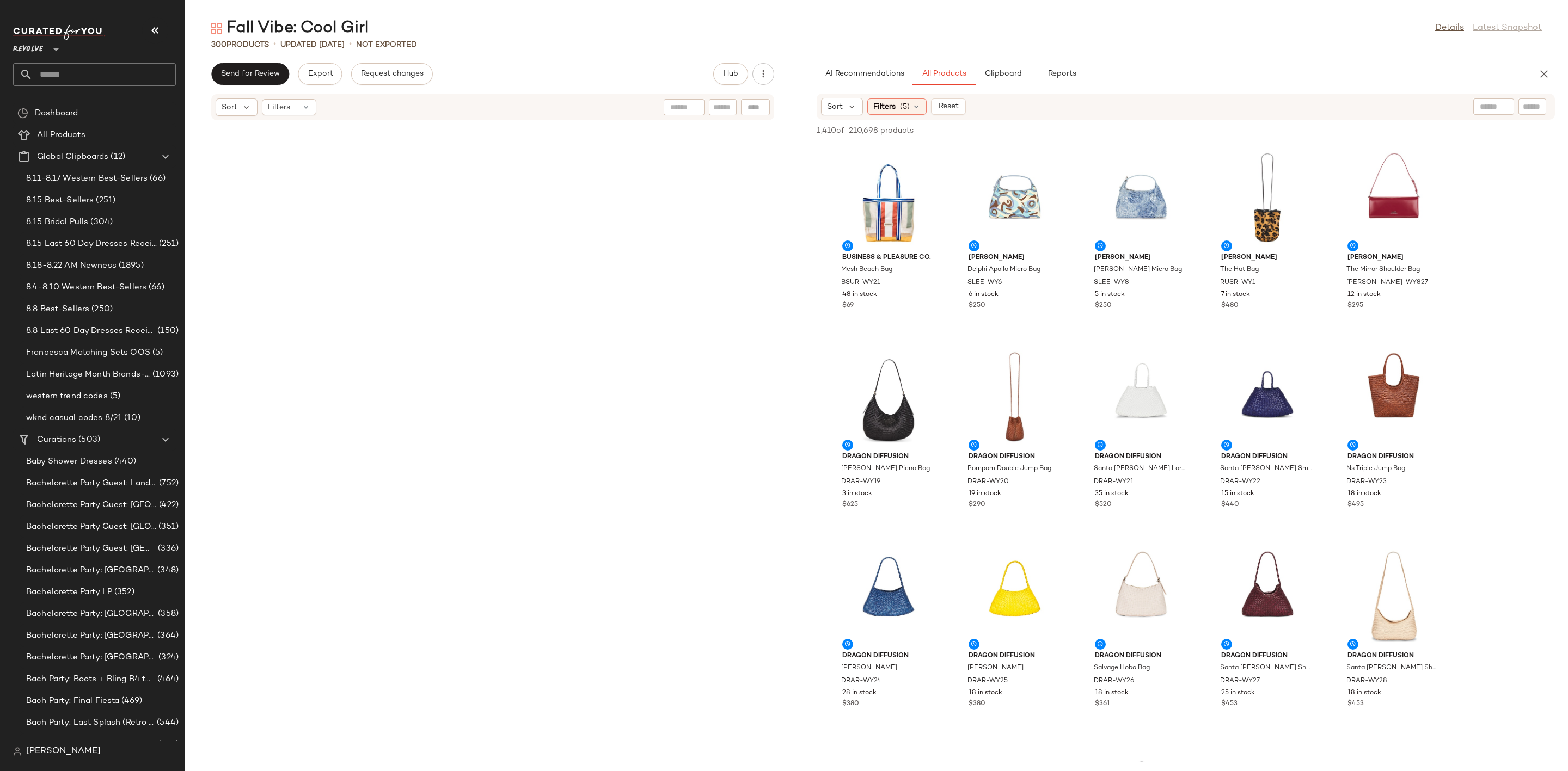
scroll to position [0, 0]
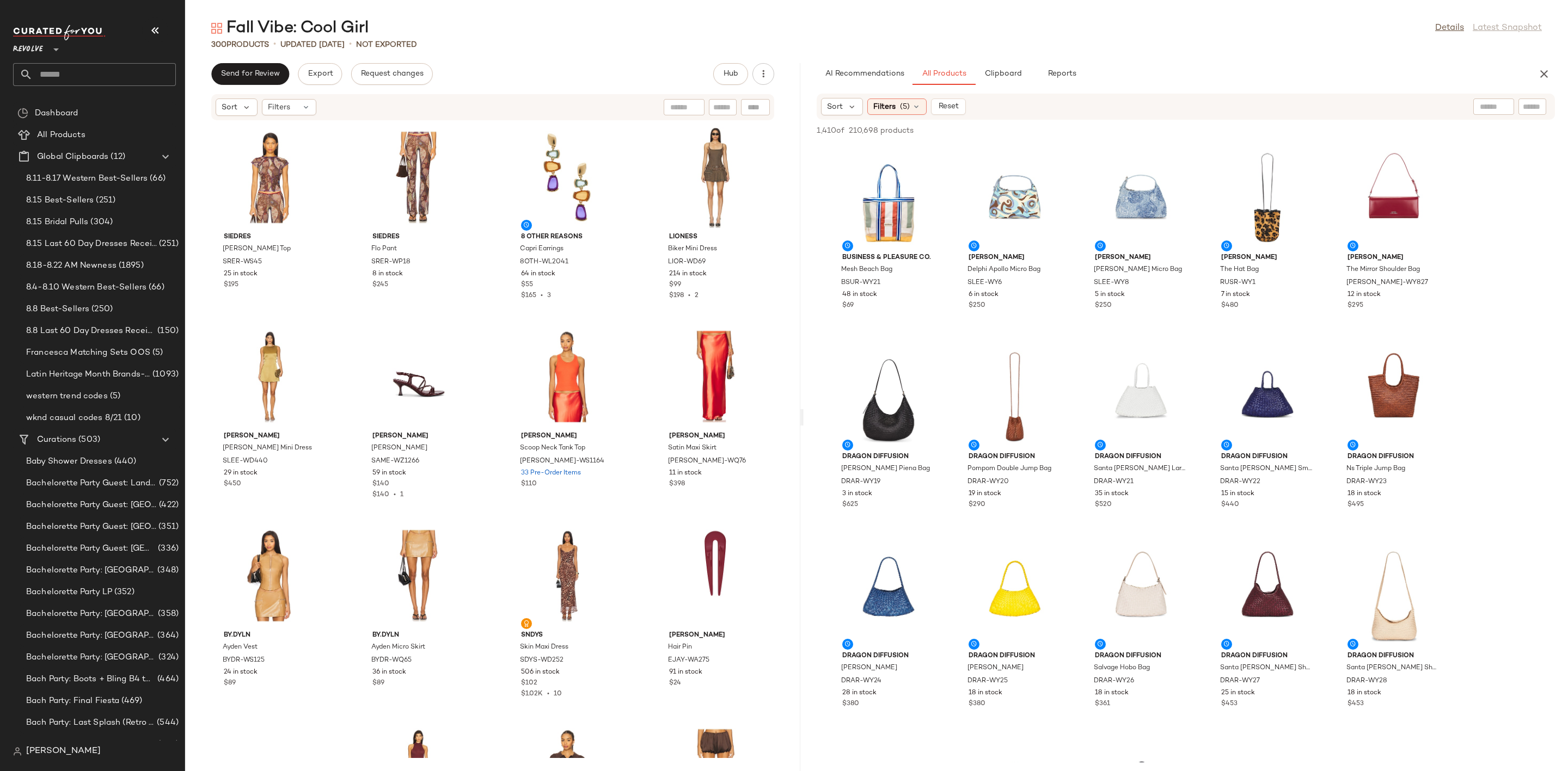
click at [1519, 103] on div at bounding box center [1532, 106] width 28 height 16
type input "*******"
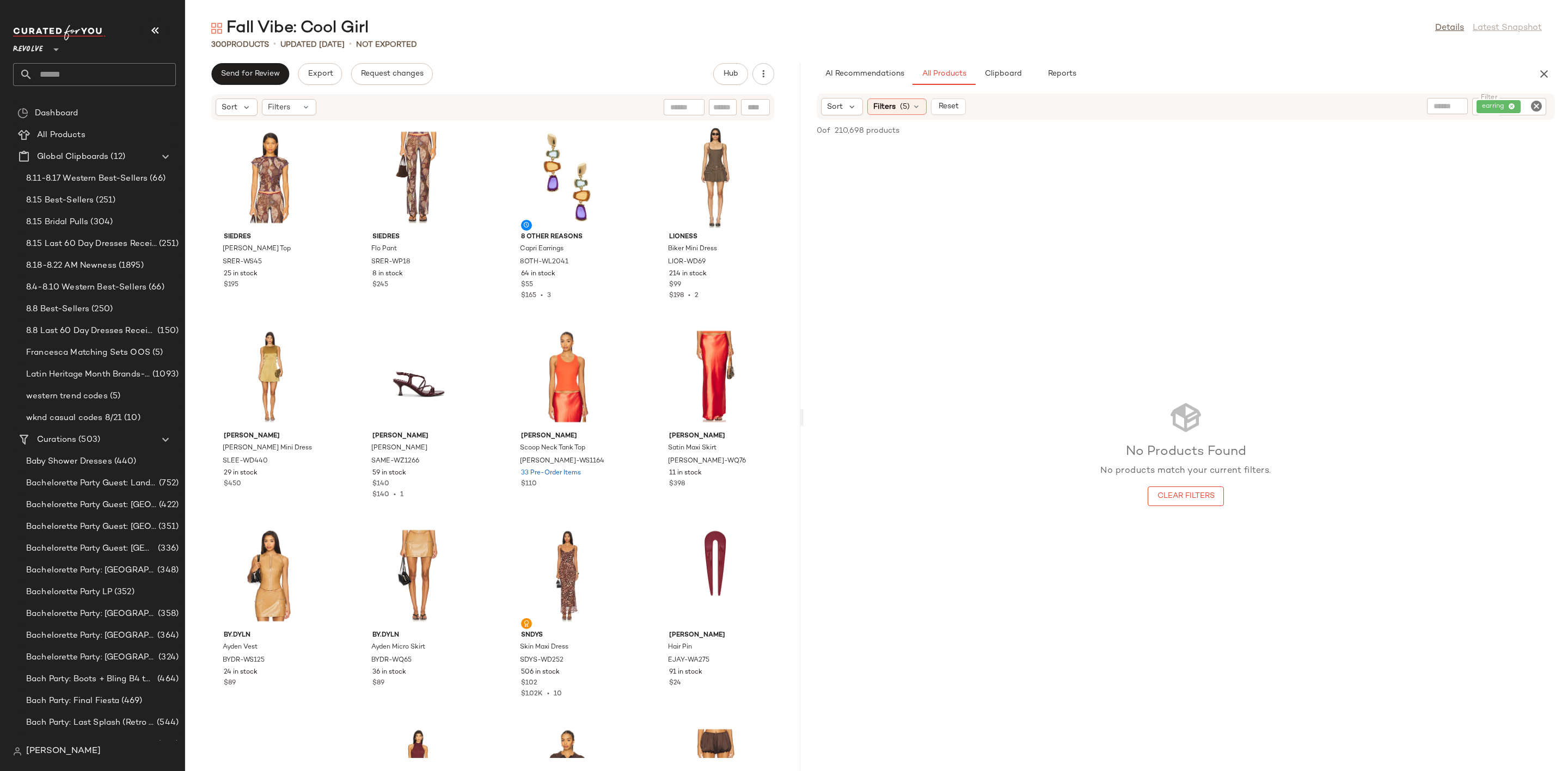
click at [948, 173] on div "No Products Found No products match your current filters. Clear Filters" at bounding box center [1186, 453] width 765 height 619
click at [1200, 502] on button "Clear Filters" at bounding box center [1186, 496] width 76 height 19
click at [1535, 111] on input "text" at bounding box center [1532, 107] width 19 height 11
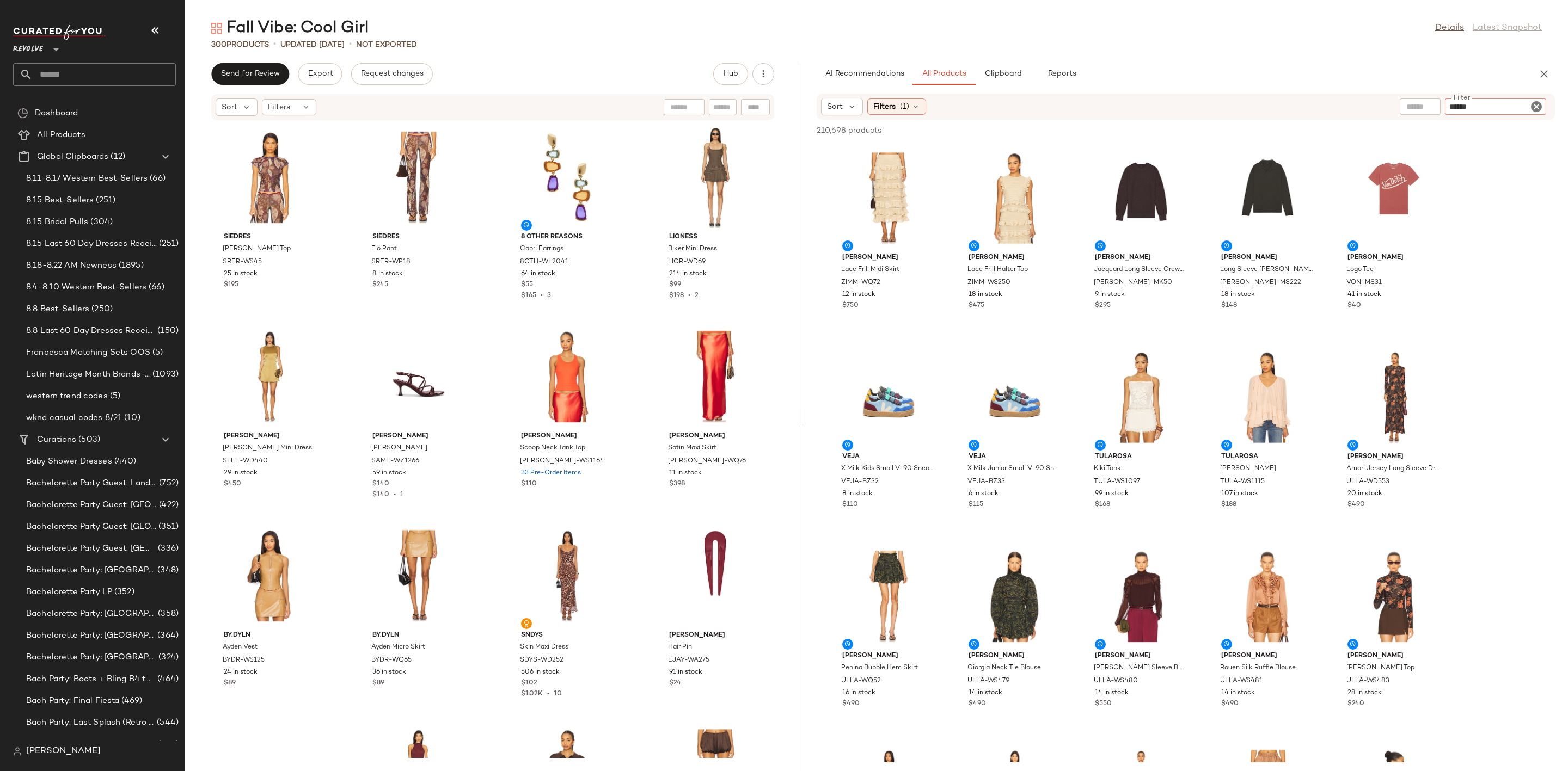
type input "*******"
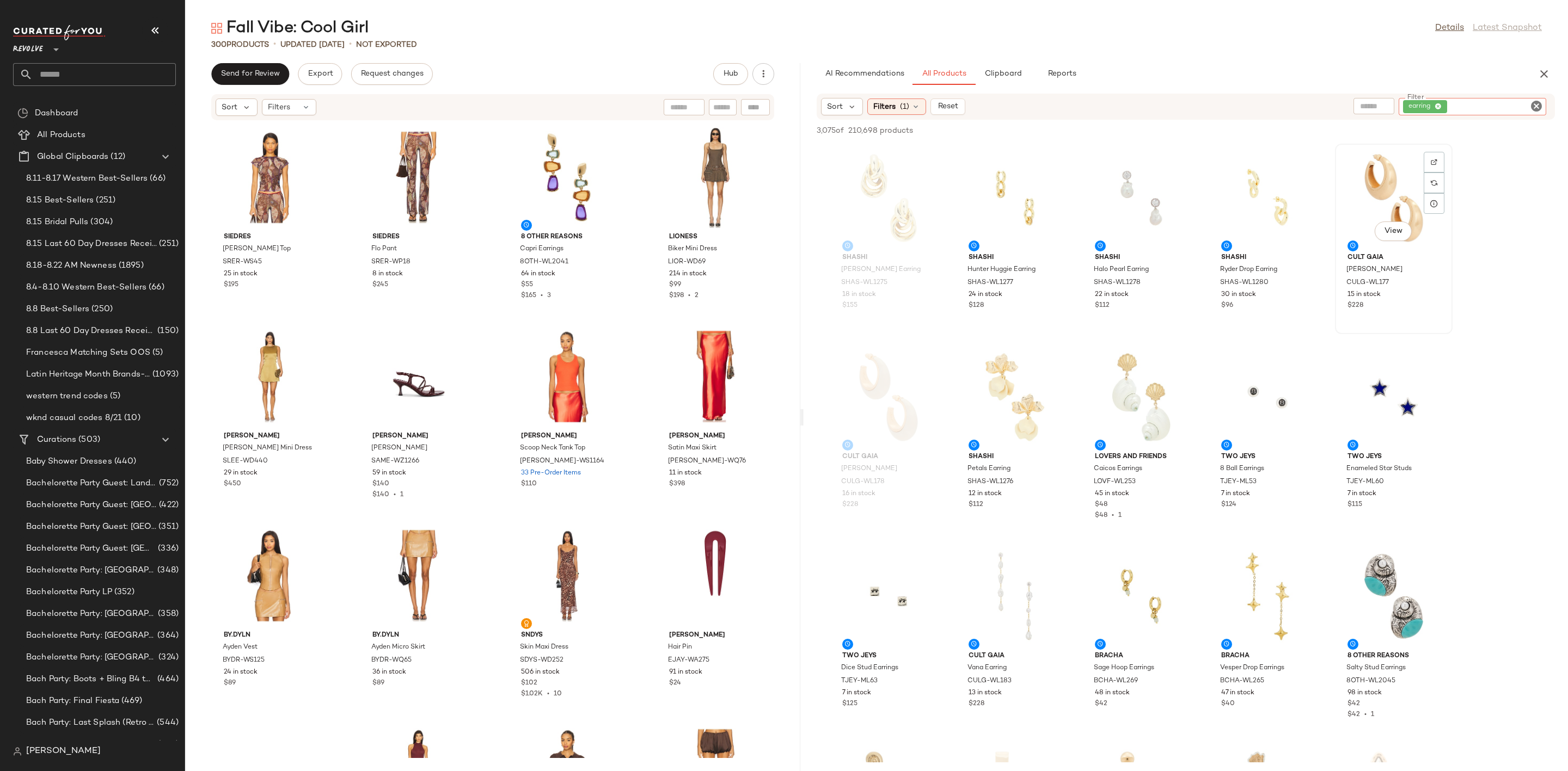
click at [1390, 196] on div "View" at bounding box center [1393, 198] width 110 height 101
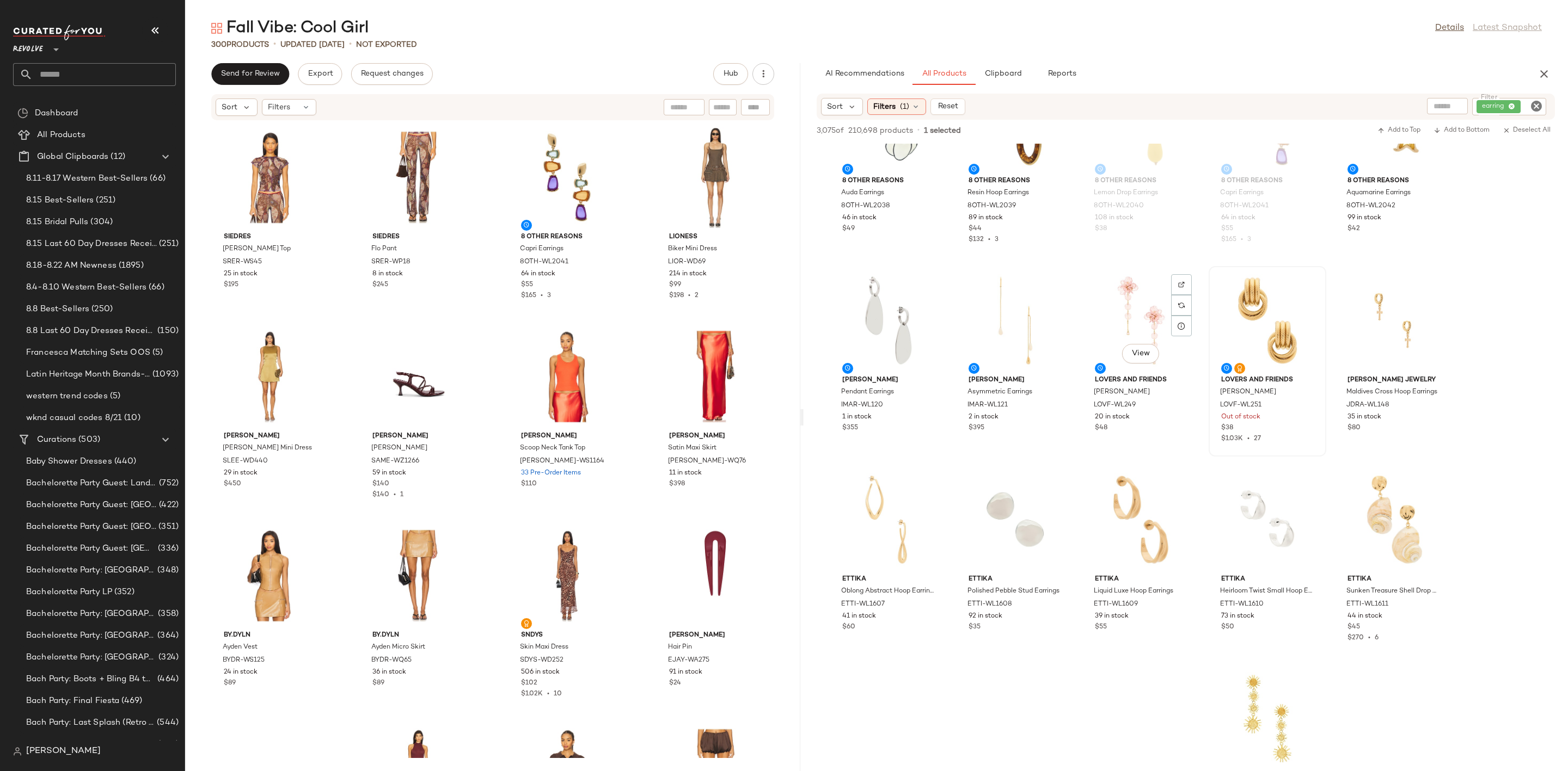
scroll to position [898, 0]
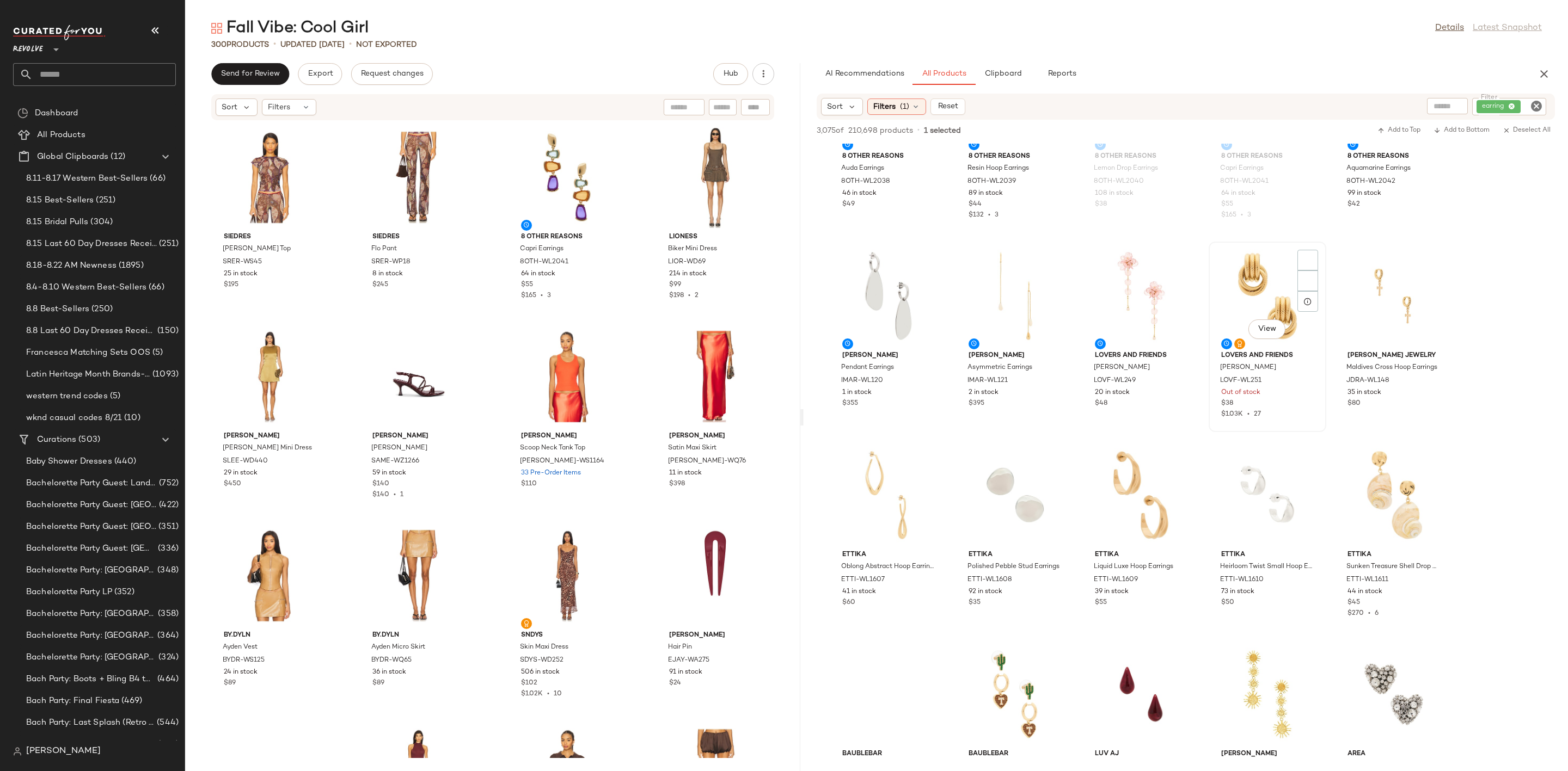
click at [1288, 268] on div "View" at bounding box center [1267, 296] width 110 height 101
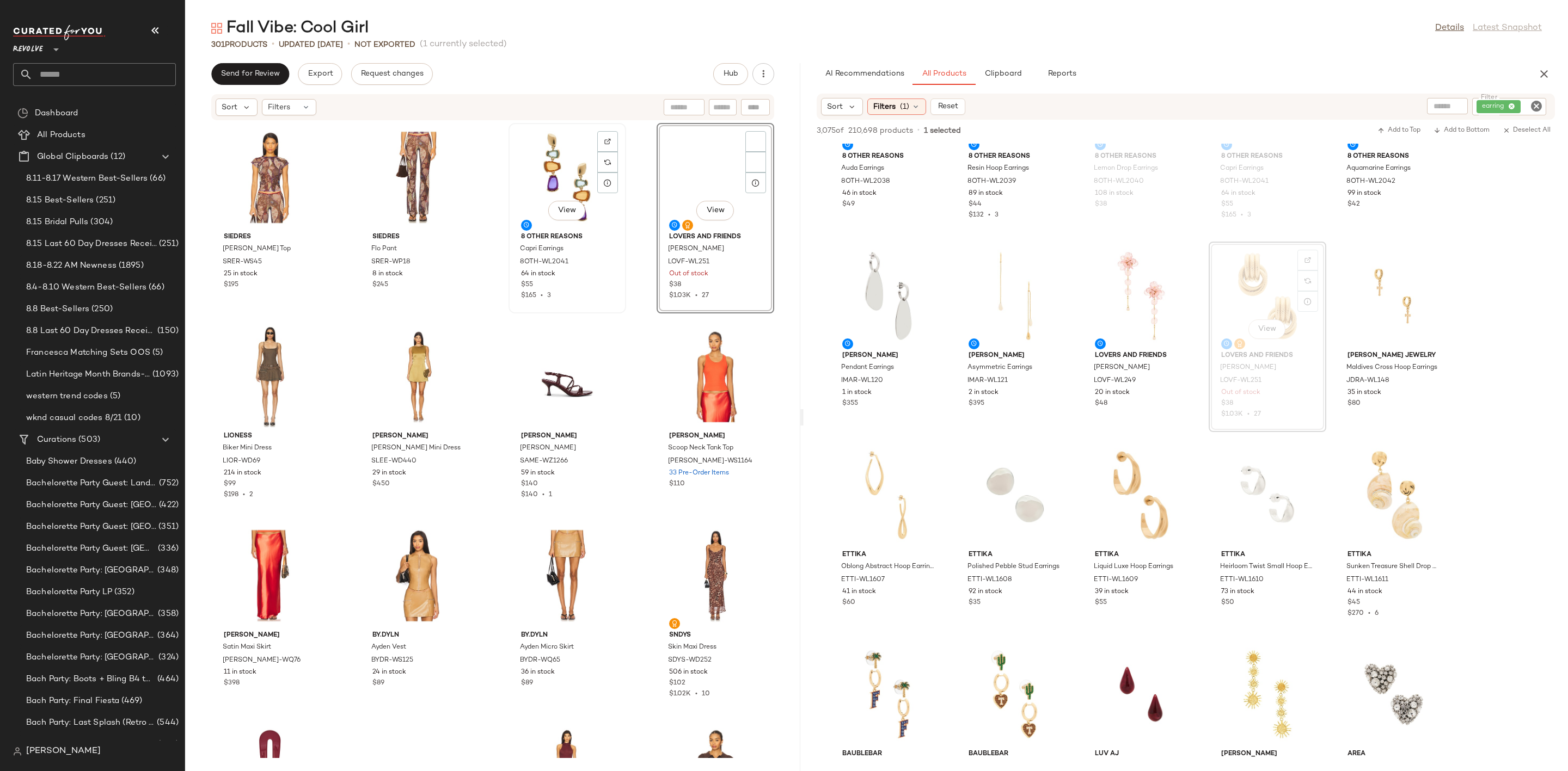
click at [548, 172] on div "View" at bounding box center [567, 177] width 110 height 101
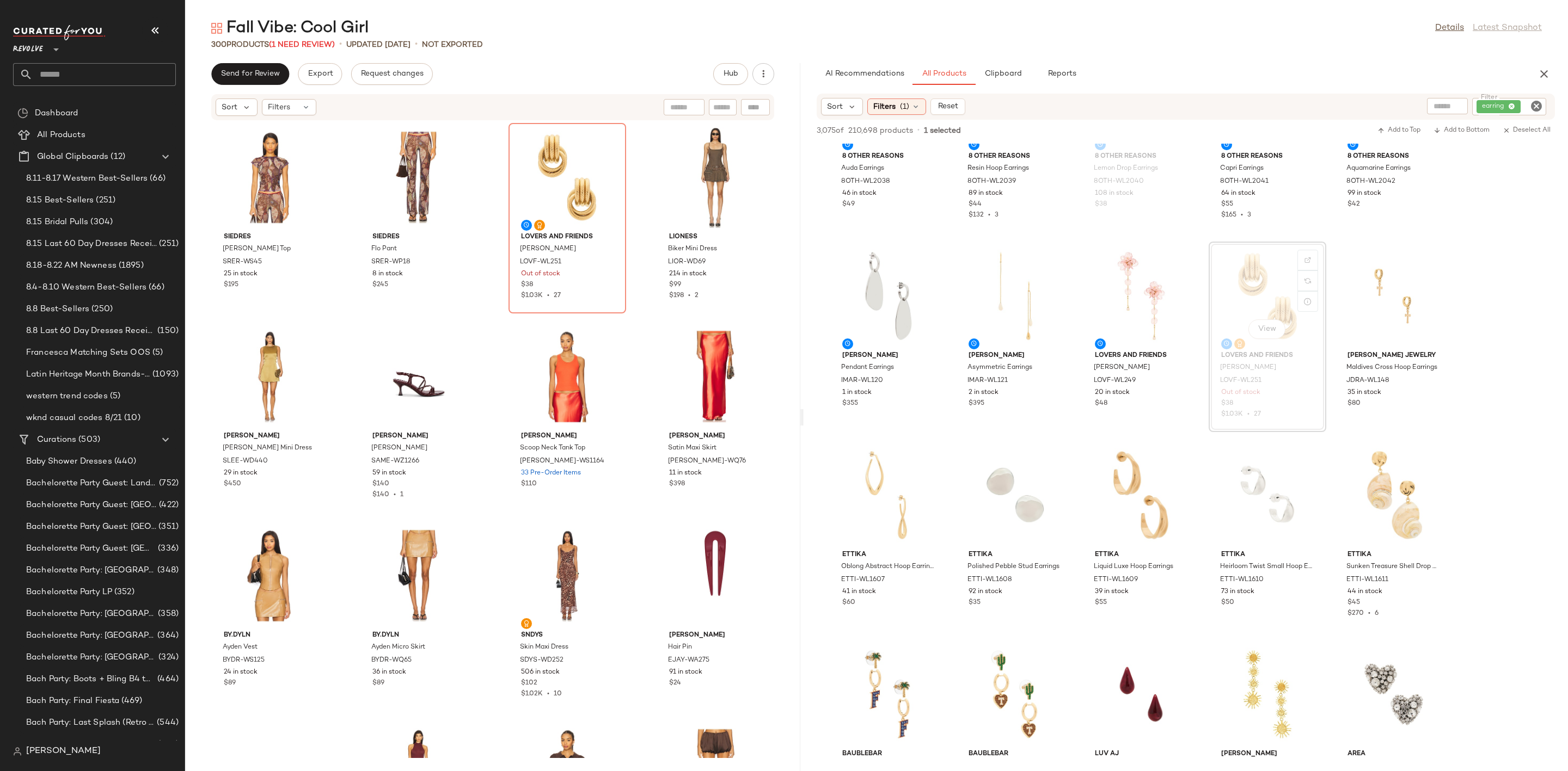
click at [1537, 101] on icon "Clear Filter" at bounding box center [1536, 106] width 13 height 13
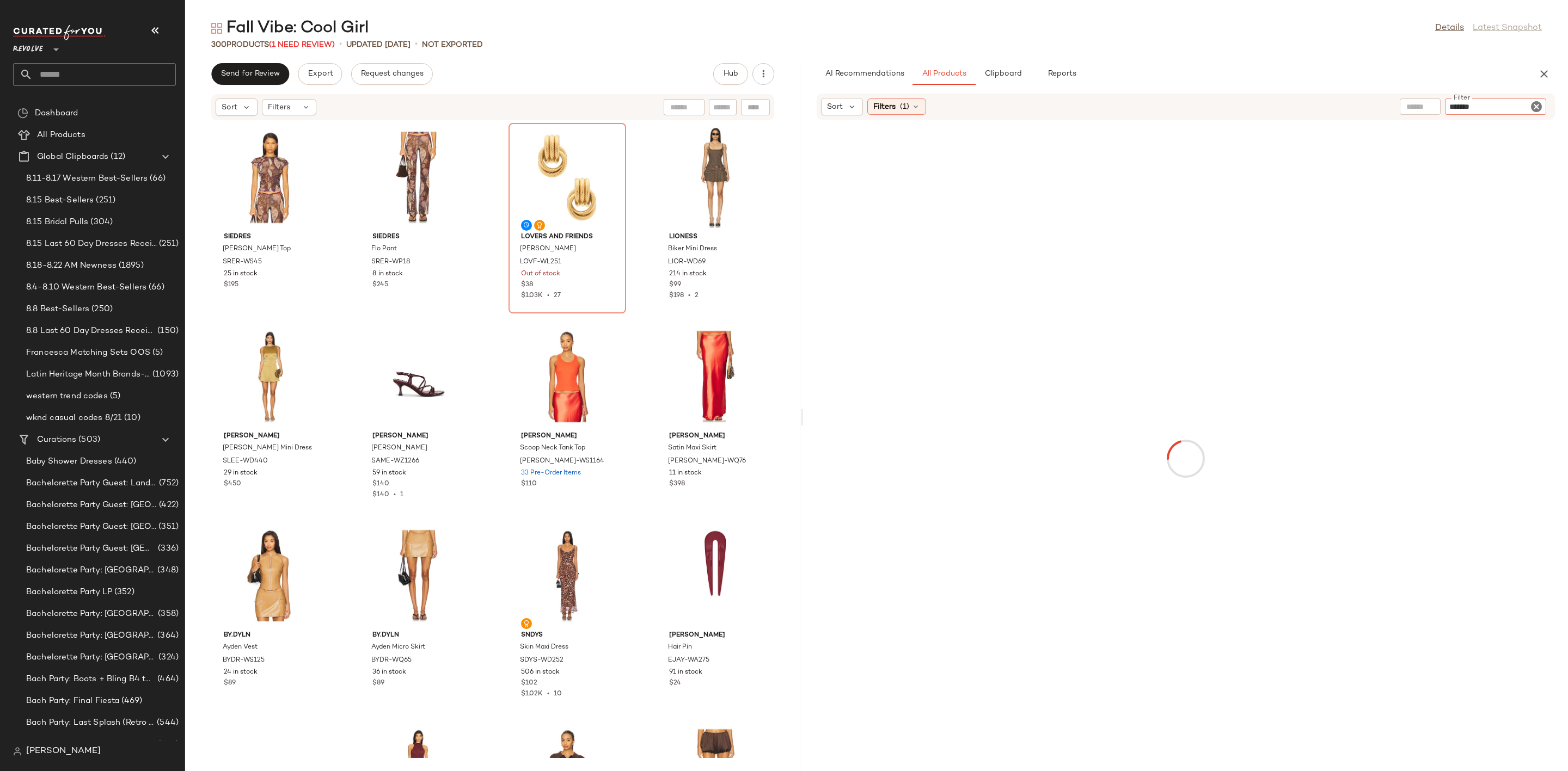
type input "********"
click at [1537, 101] on icon "Clear Filter" at bounding box center [1536, 106] width 13 height 13
type input "*******"
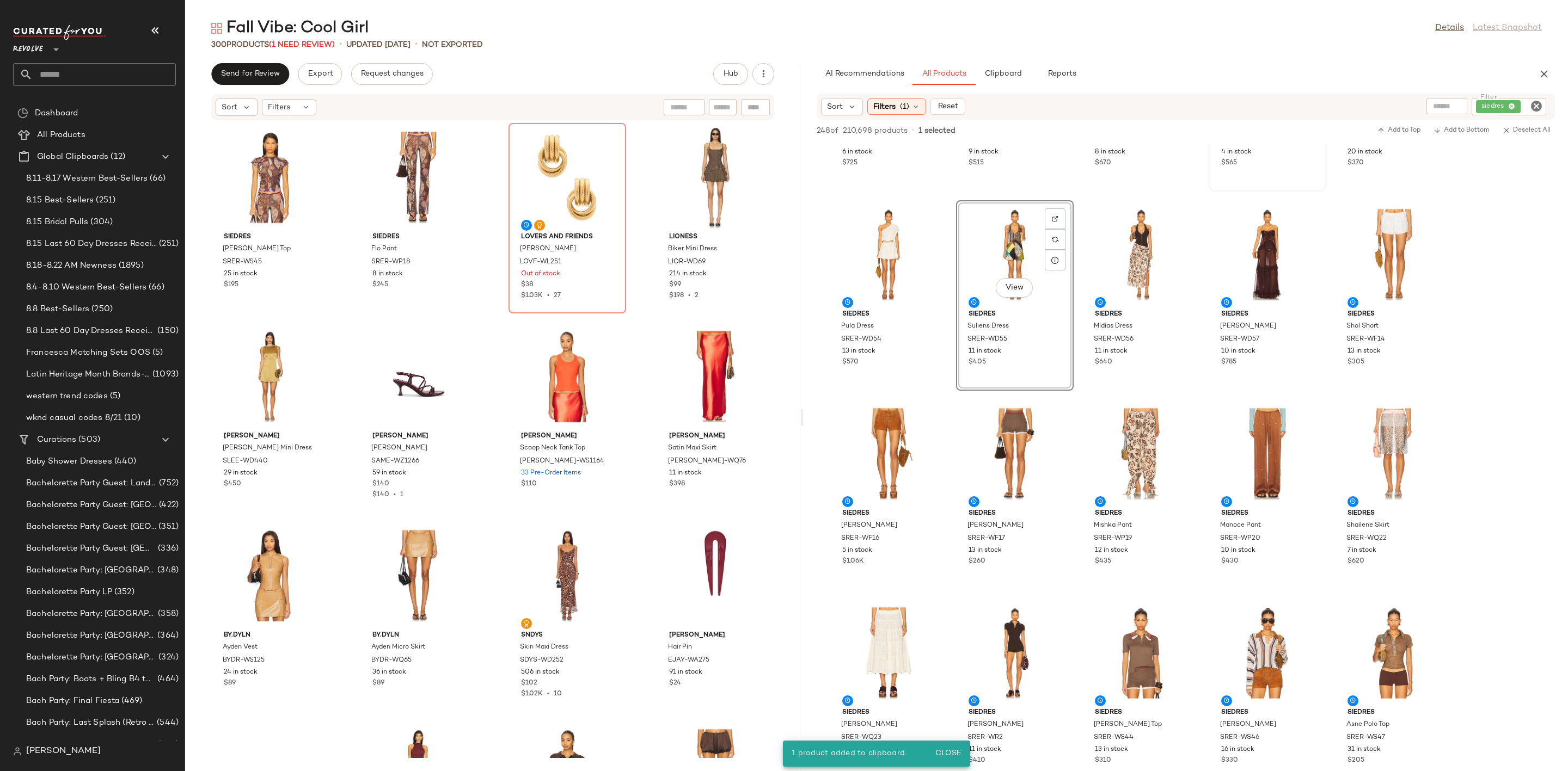
scroll to position [163, 0]
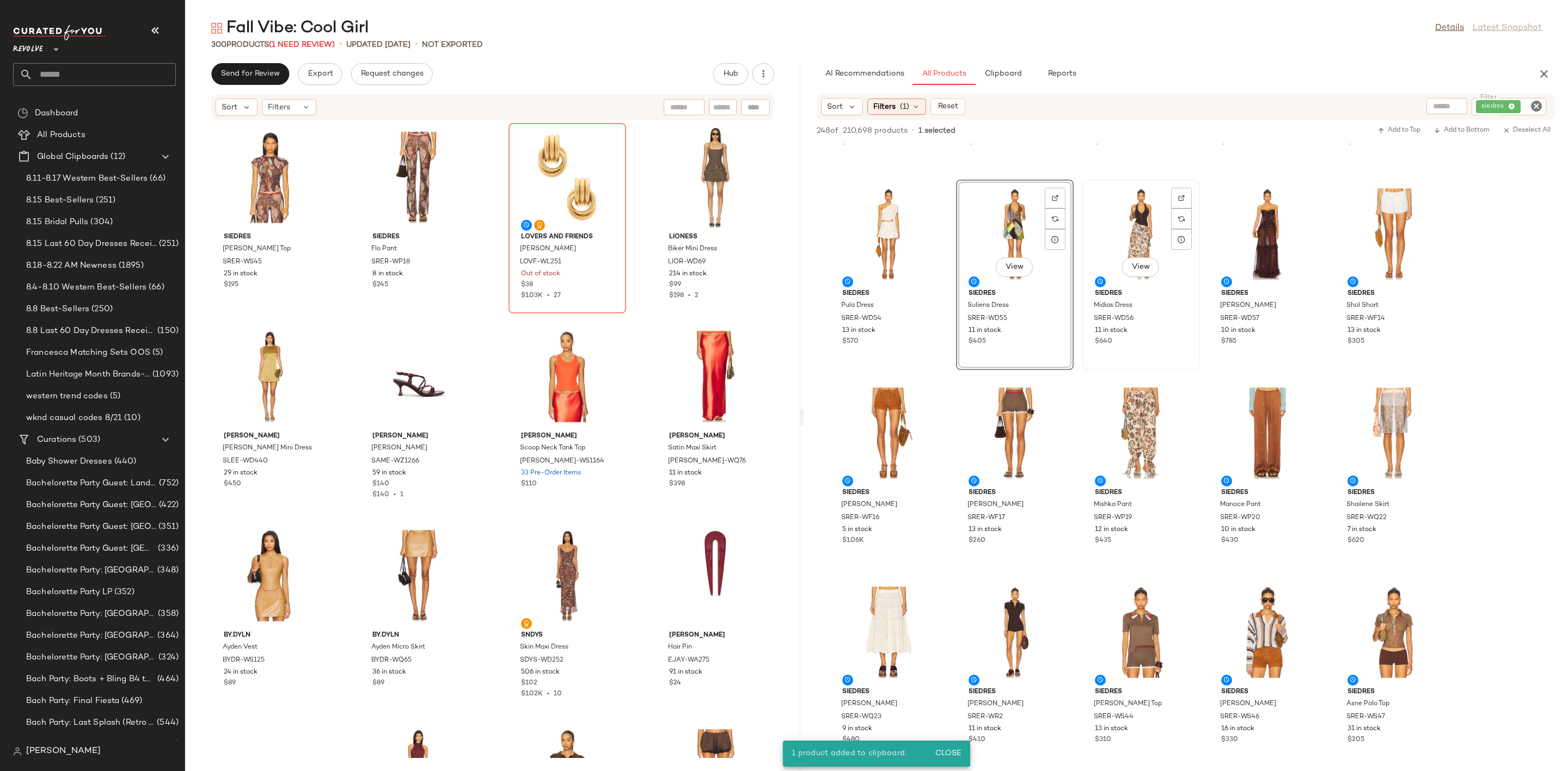
click at [1143, 225] on div "View" at bounding box center [1141, 234] width 110 height 101
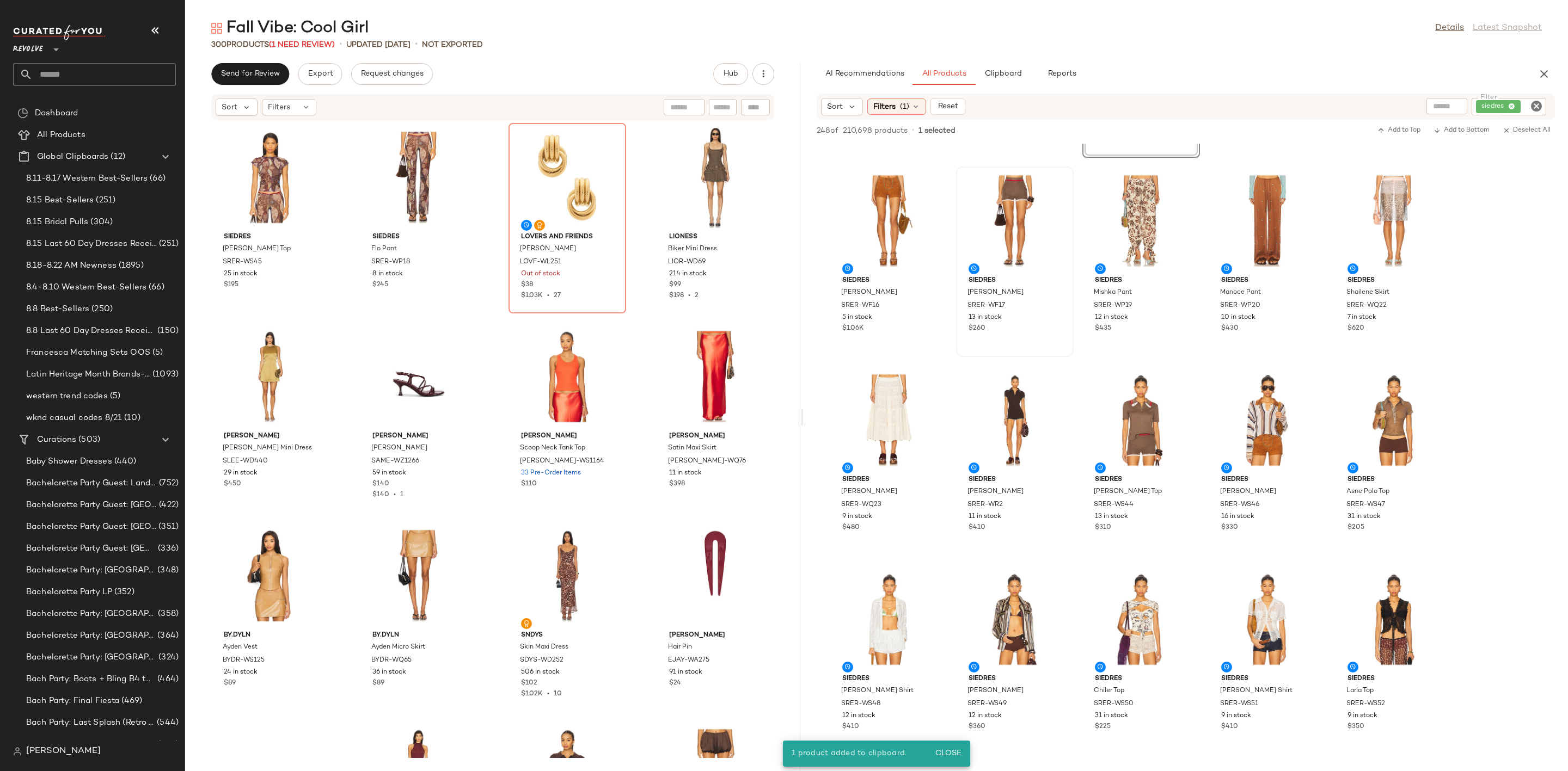
scroll to position [408, 0]
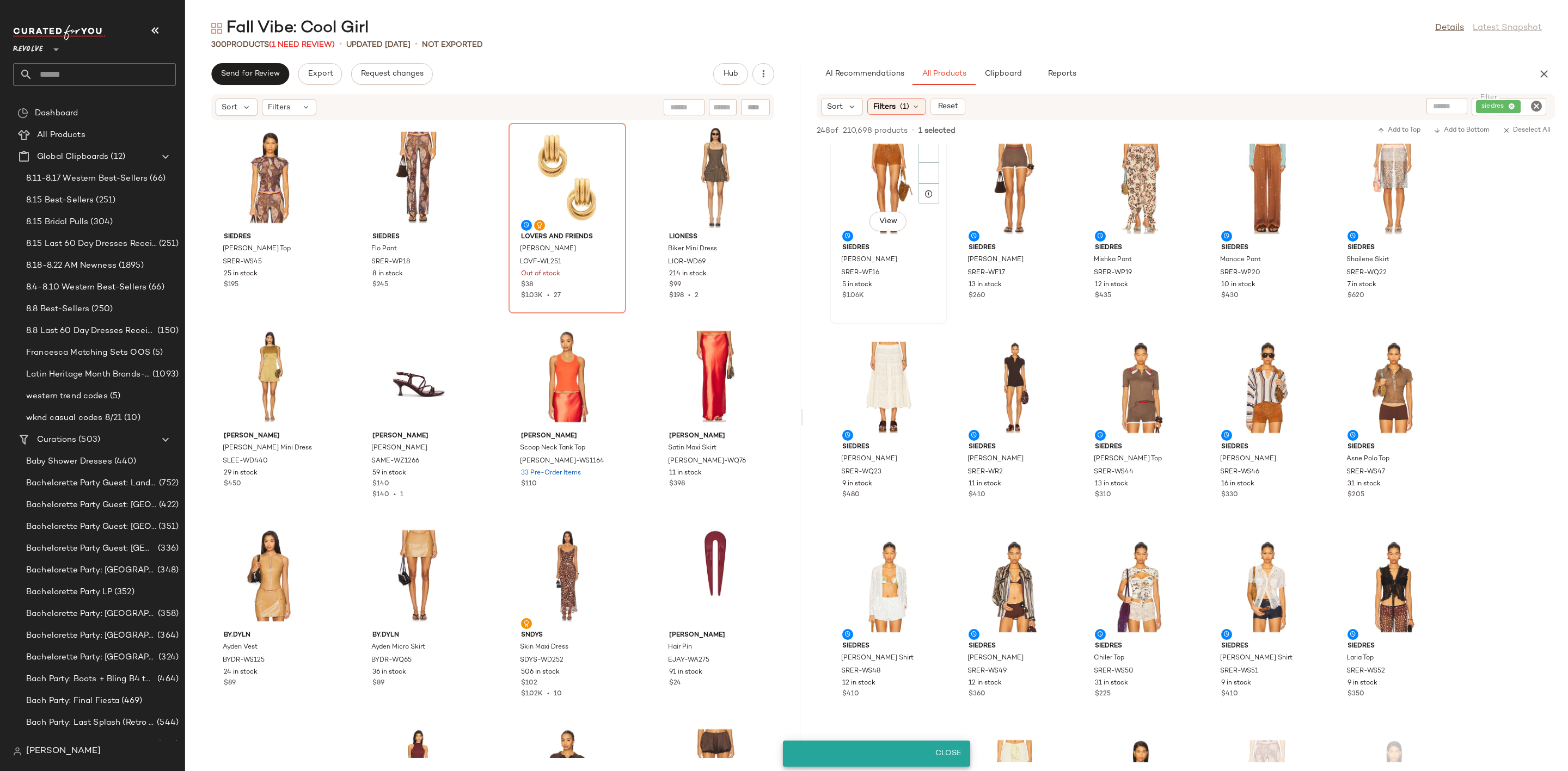
click at [869, 196] on div "View" at bounding box center [888, 189] width 110 height 101
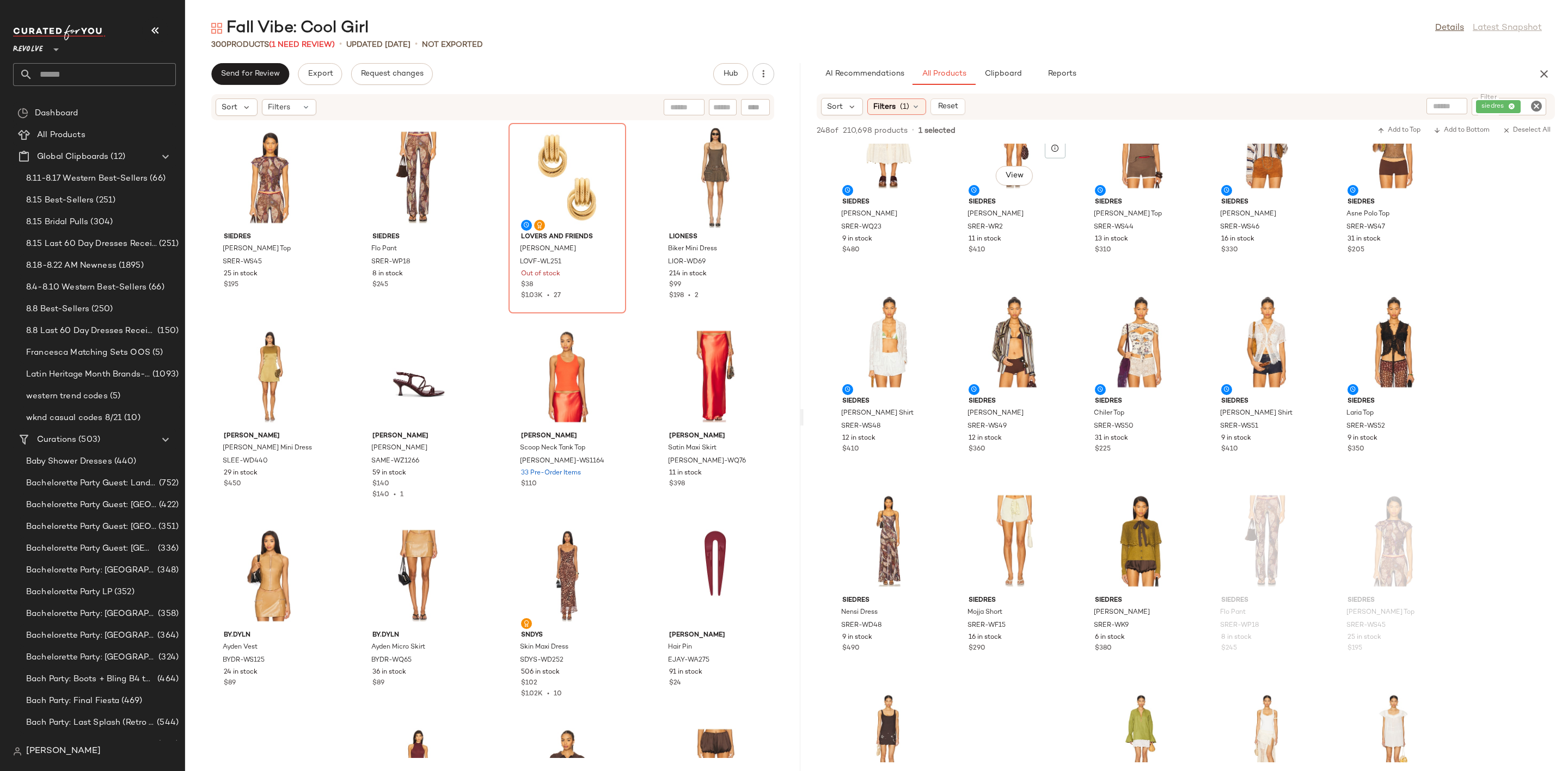
scroll to position [816, 0]
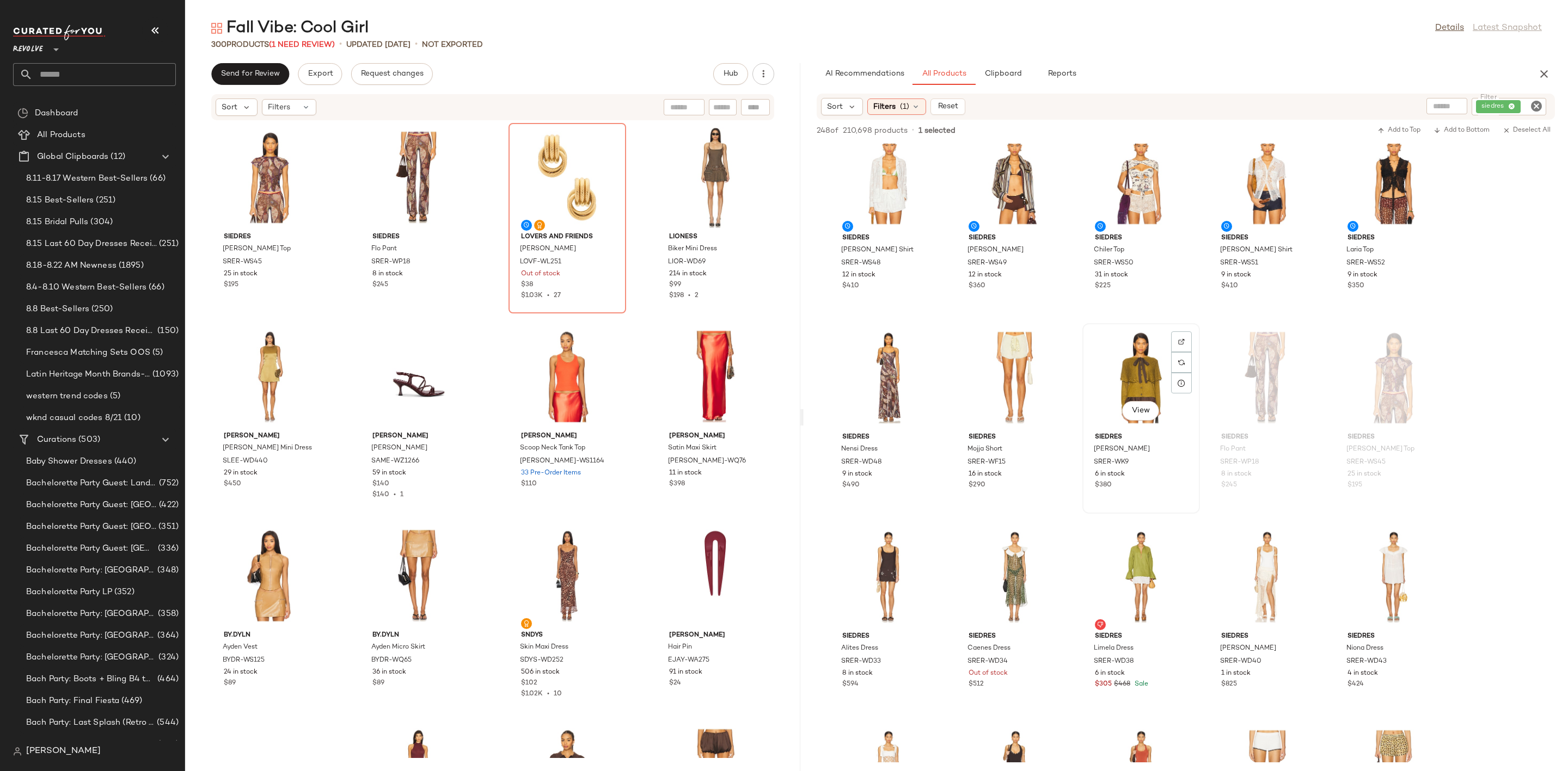
click at [1119, 363] on div "View" at bounding box center [1141, 378] width 110 height 101
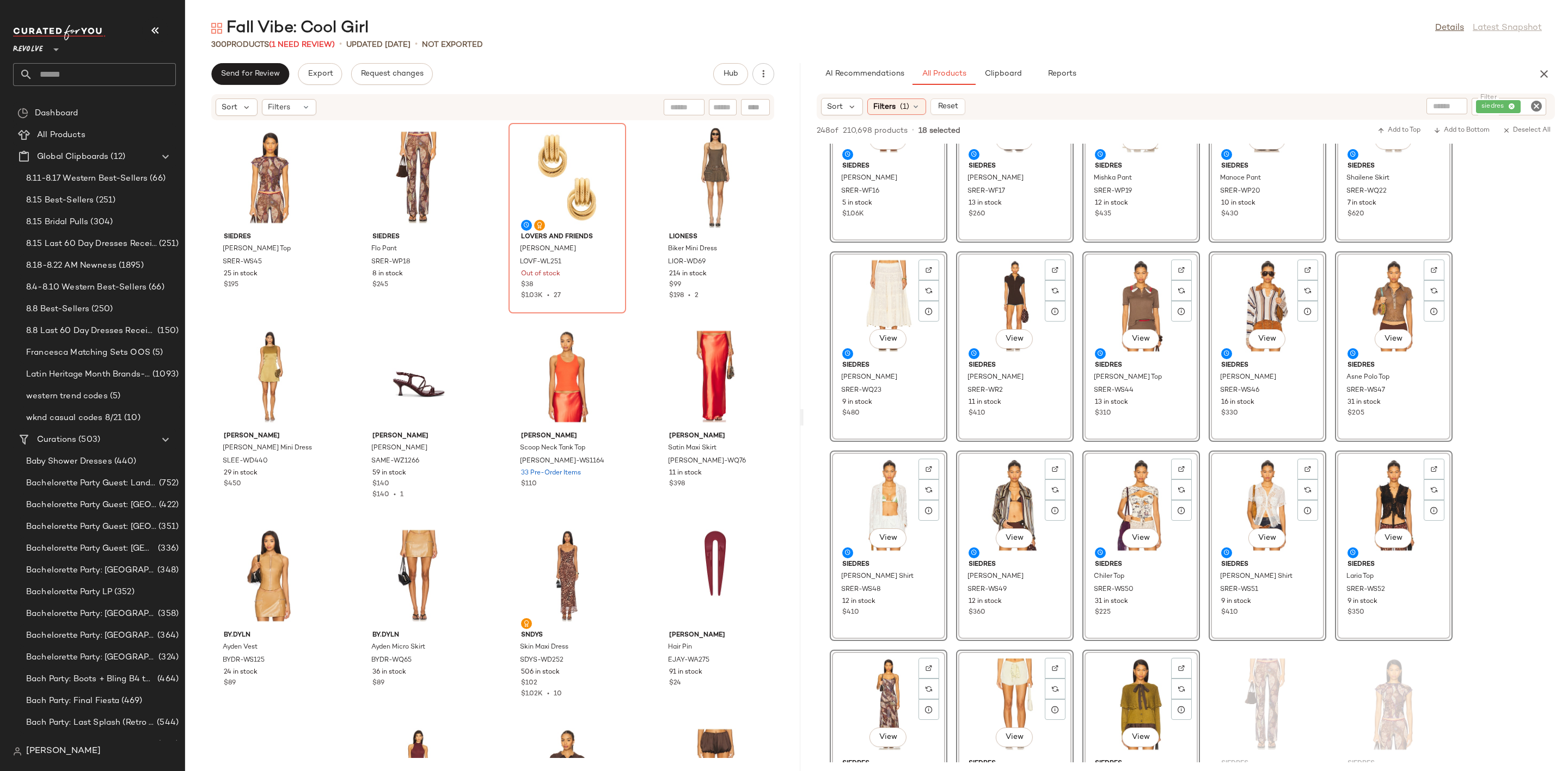
scroll to position [653, 0]
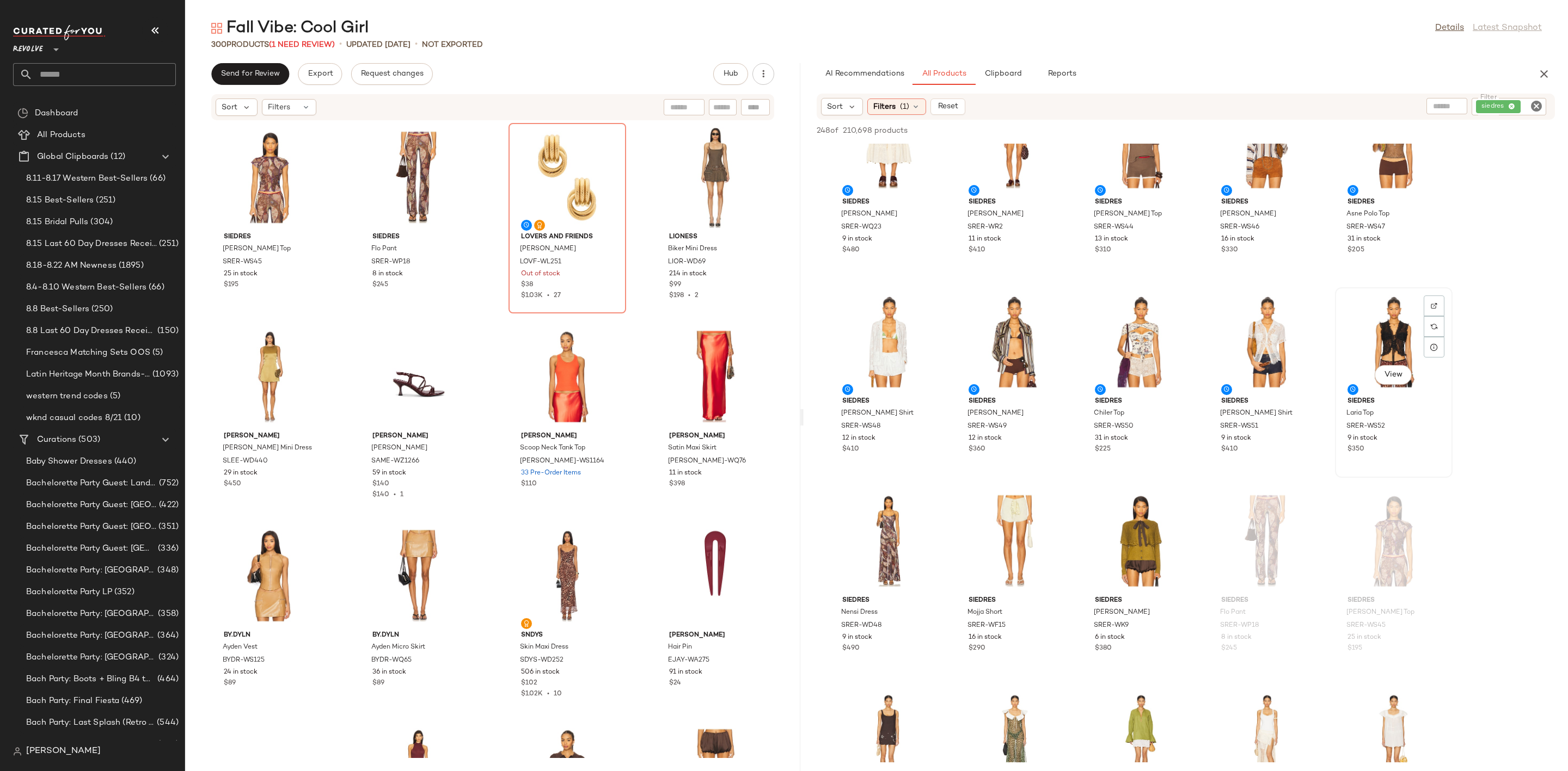
click at [1394, 336] on div "View" at bounding box center [1393, 342] width 110 height 101
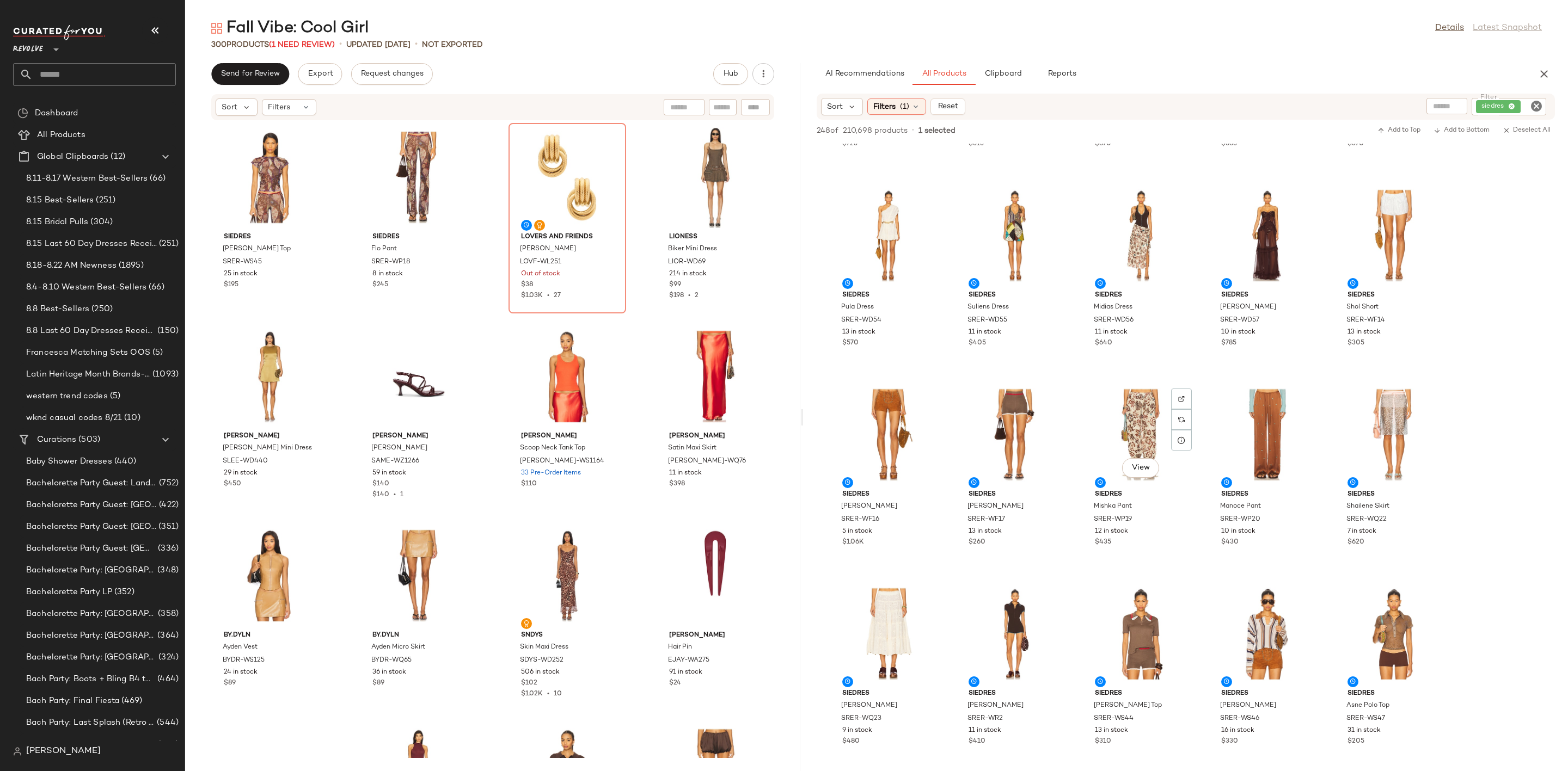
scroll to position [81, 0]
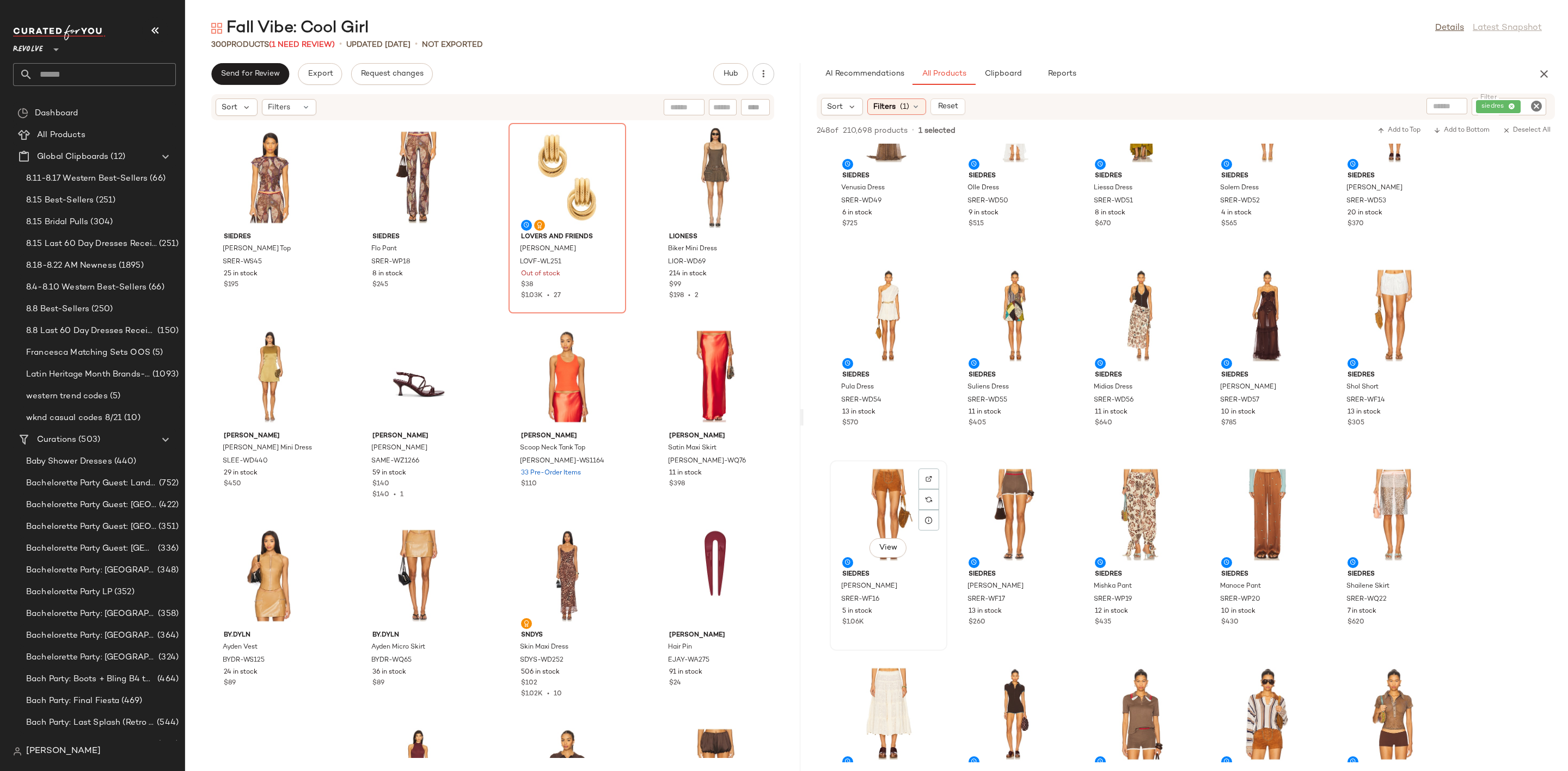
click at [871, 499] on div "View" at bounding box center [888, 515] width 110 height 101
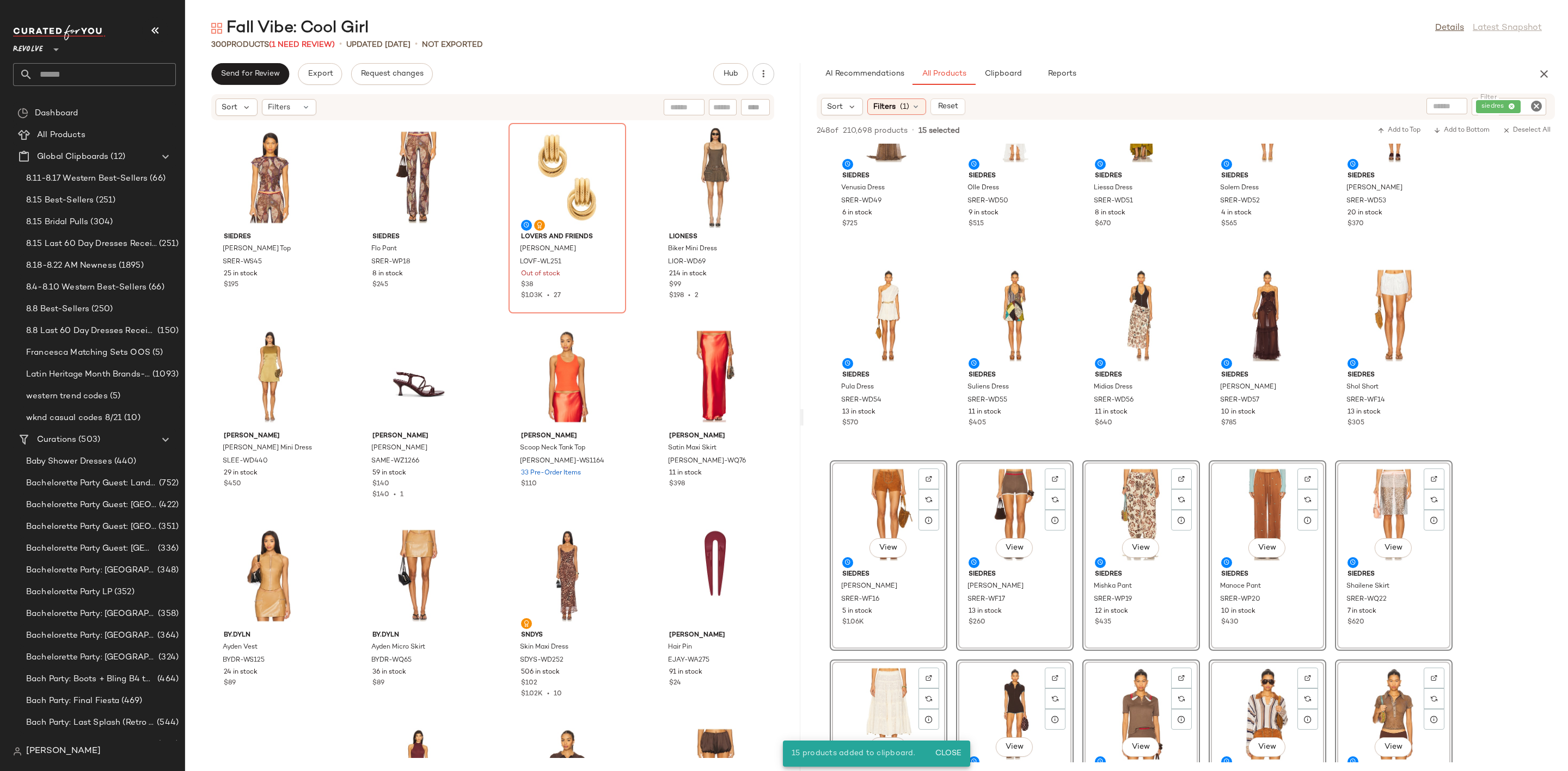
click at [1536, 105] on icon "Clear Filter" at bounding box center [1536, 106] width 13 height 13
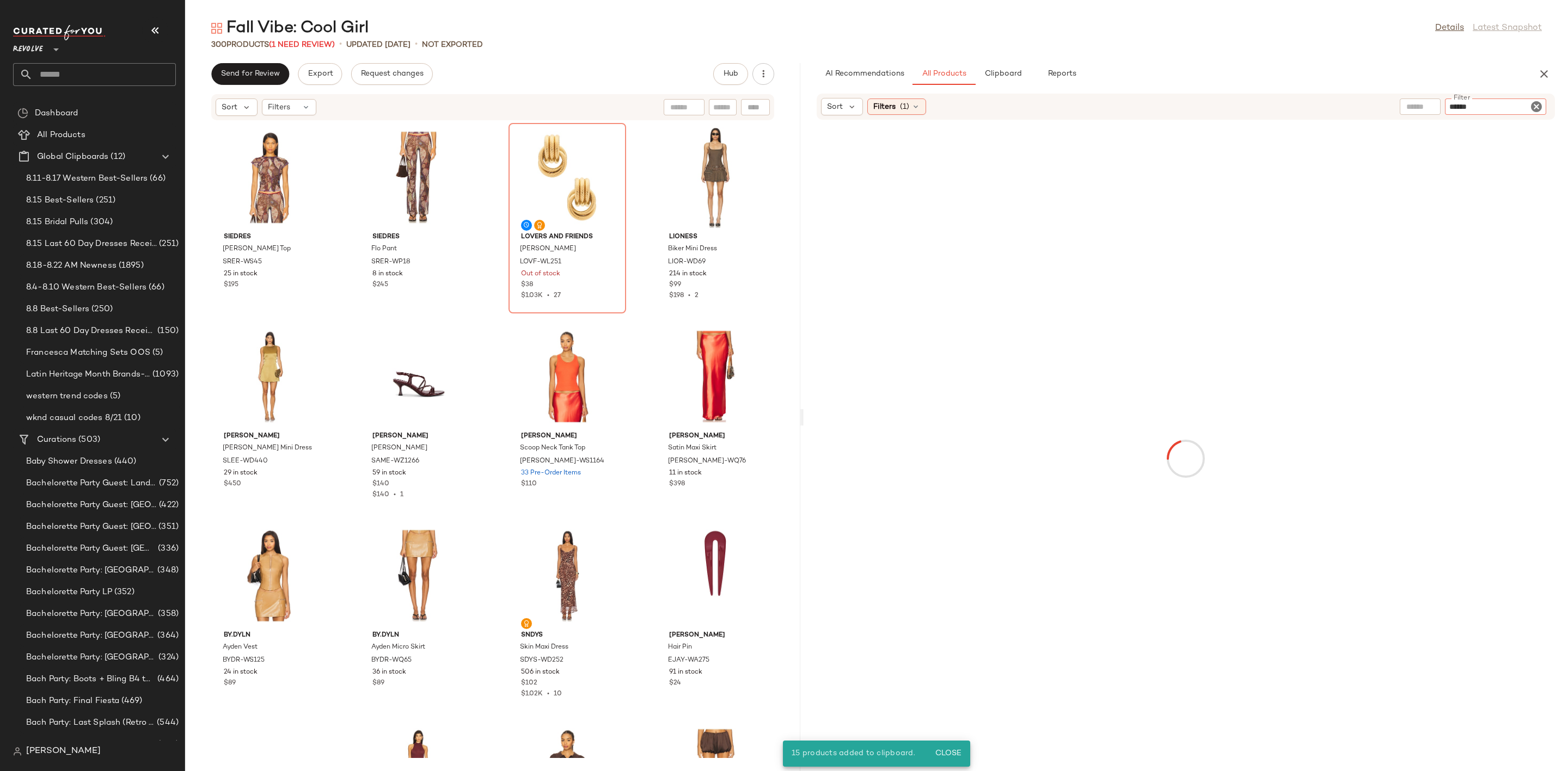
type input "*******"
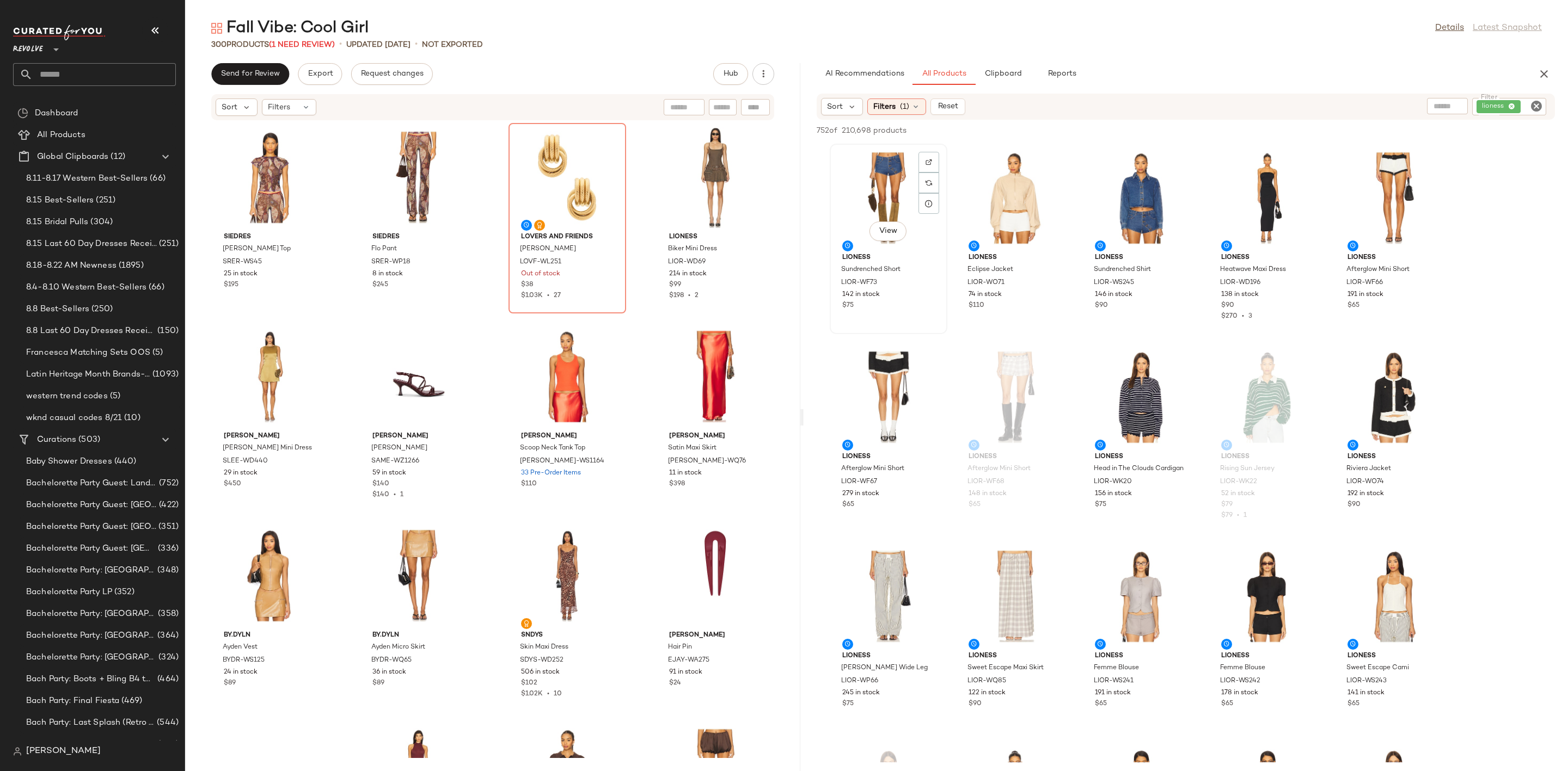
click at [884, 175] on div "View" at bounding box center [888, 198] width 110 height 101
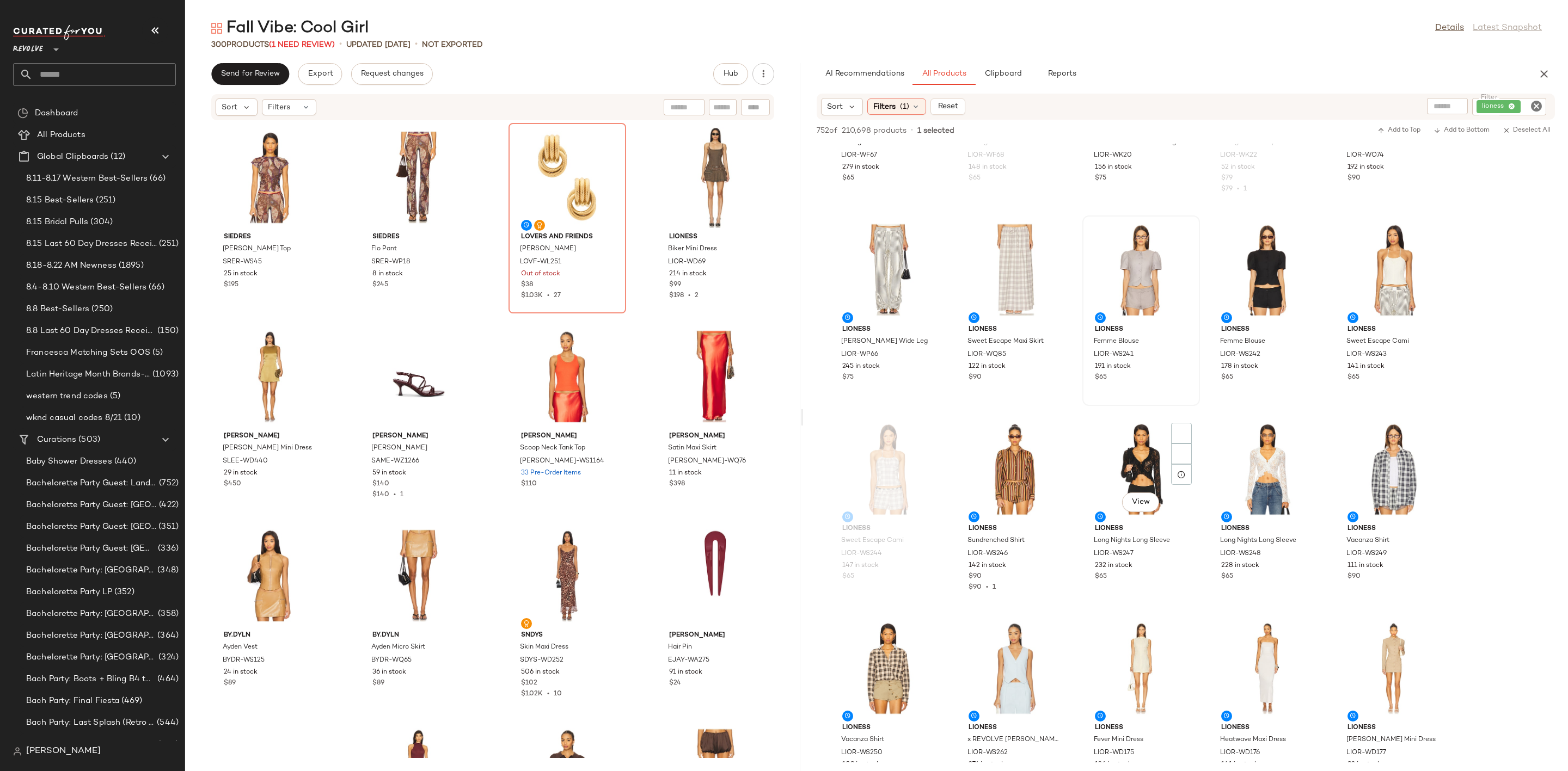
scroll to position [490, 0]
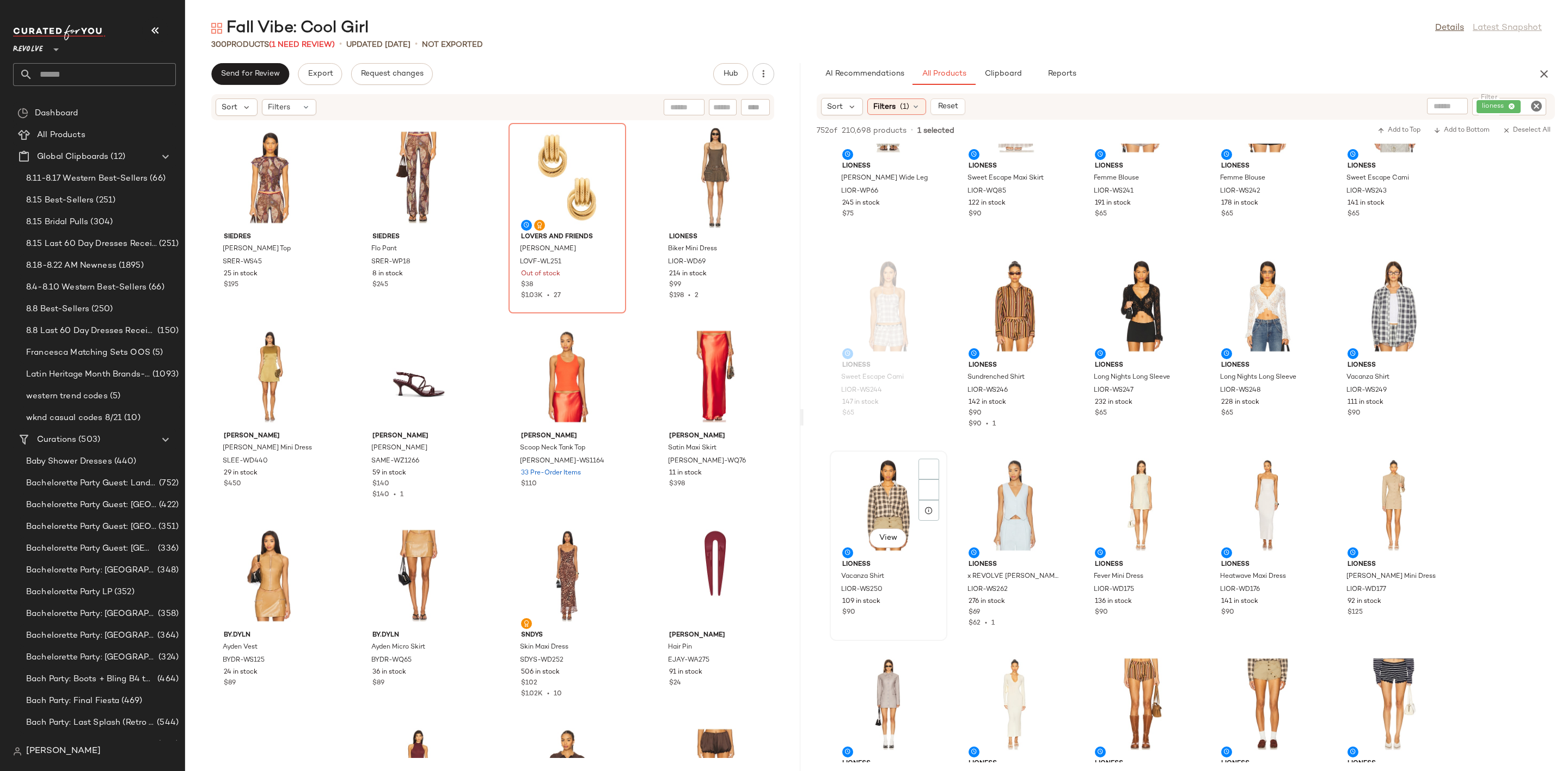
click at [891, 517] on div "View" at bounding box center [888, 505] width 110 height 101
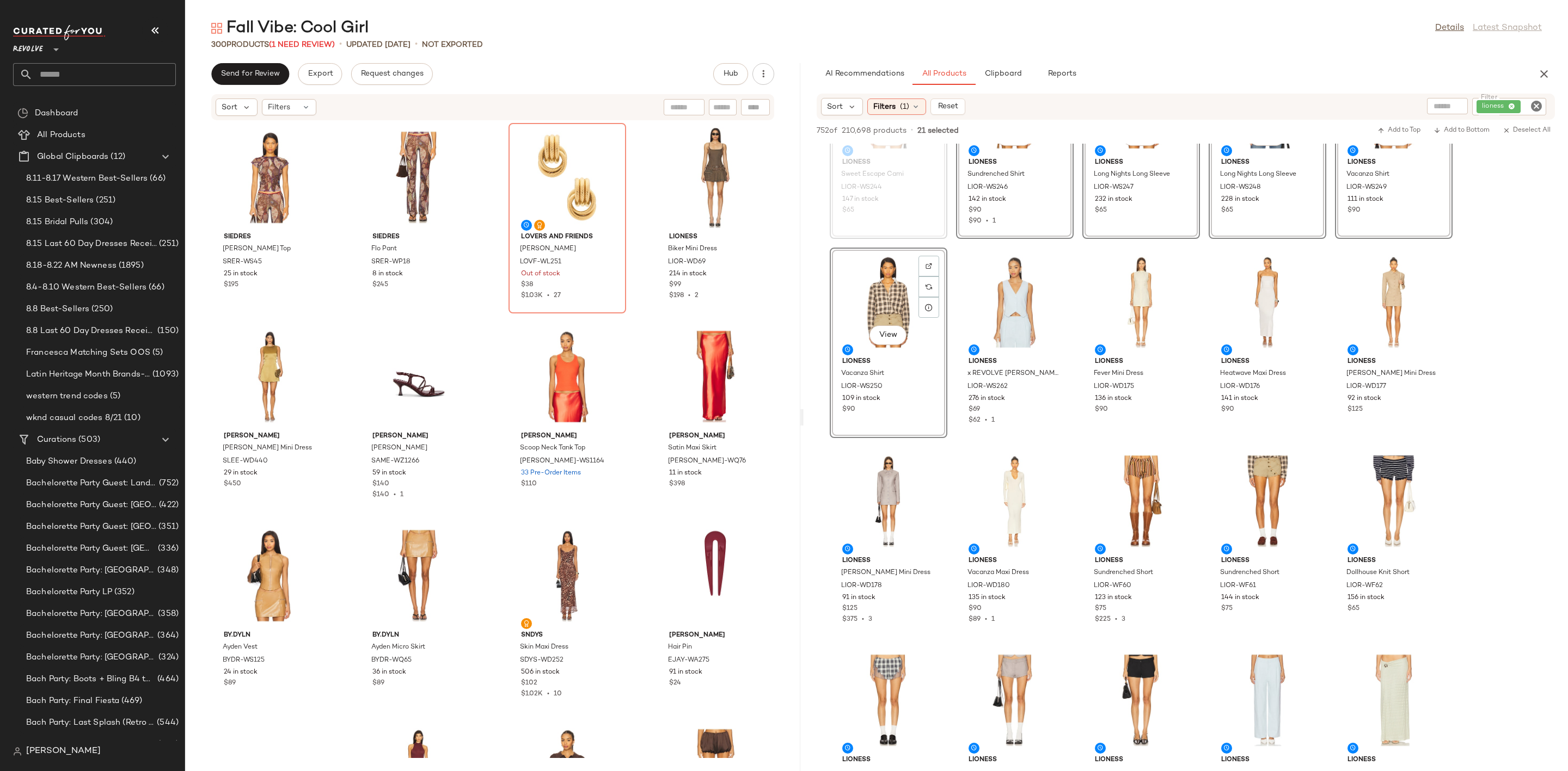
scroll to position [898, 0]
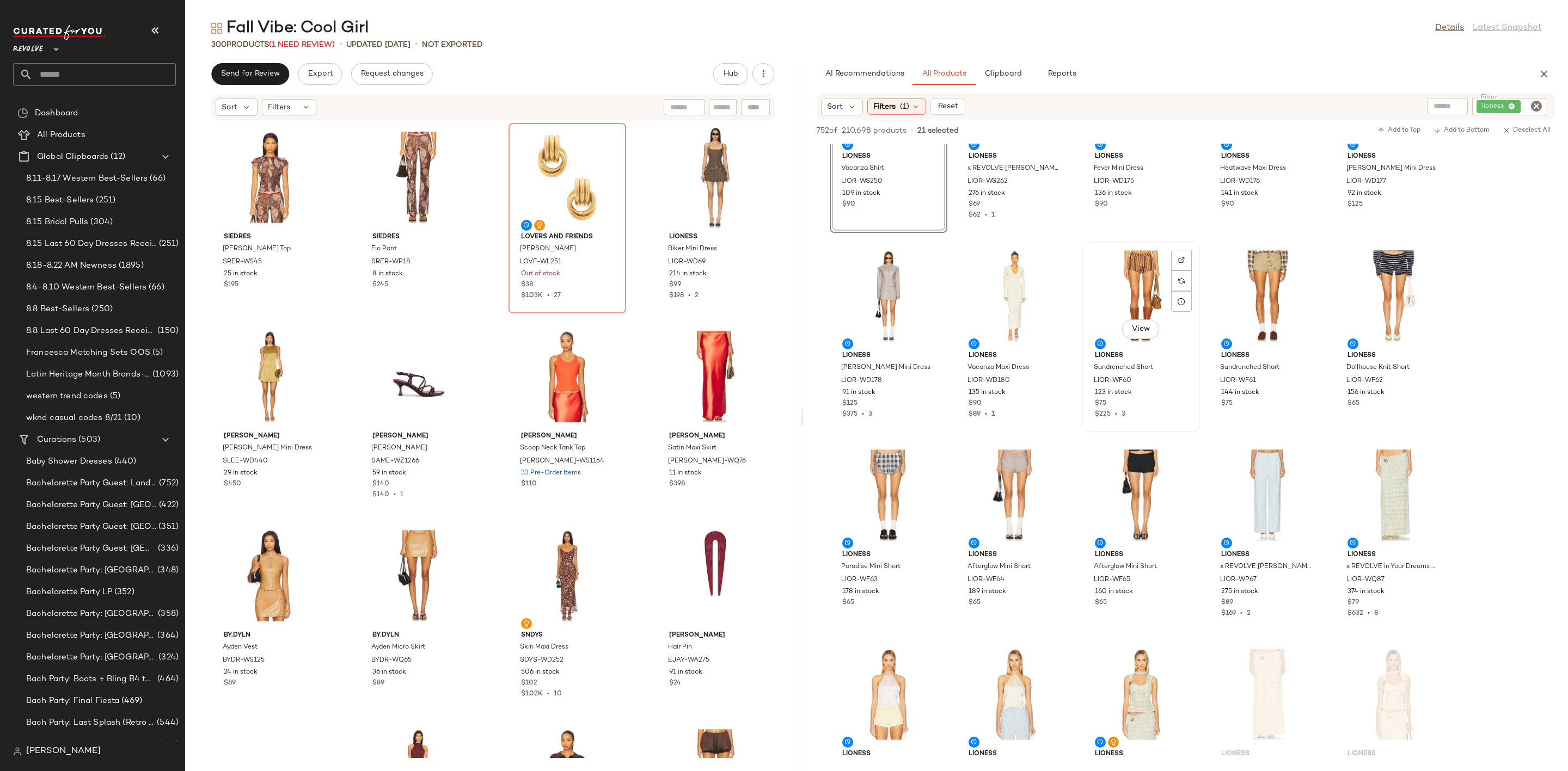
click at [1136, 267] on div "View" at bounding box center [1141, 296] width 110 height 101
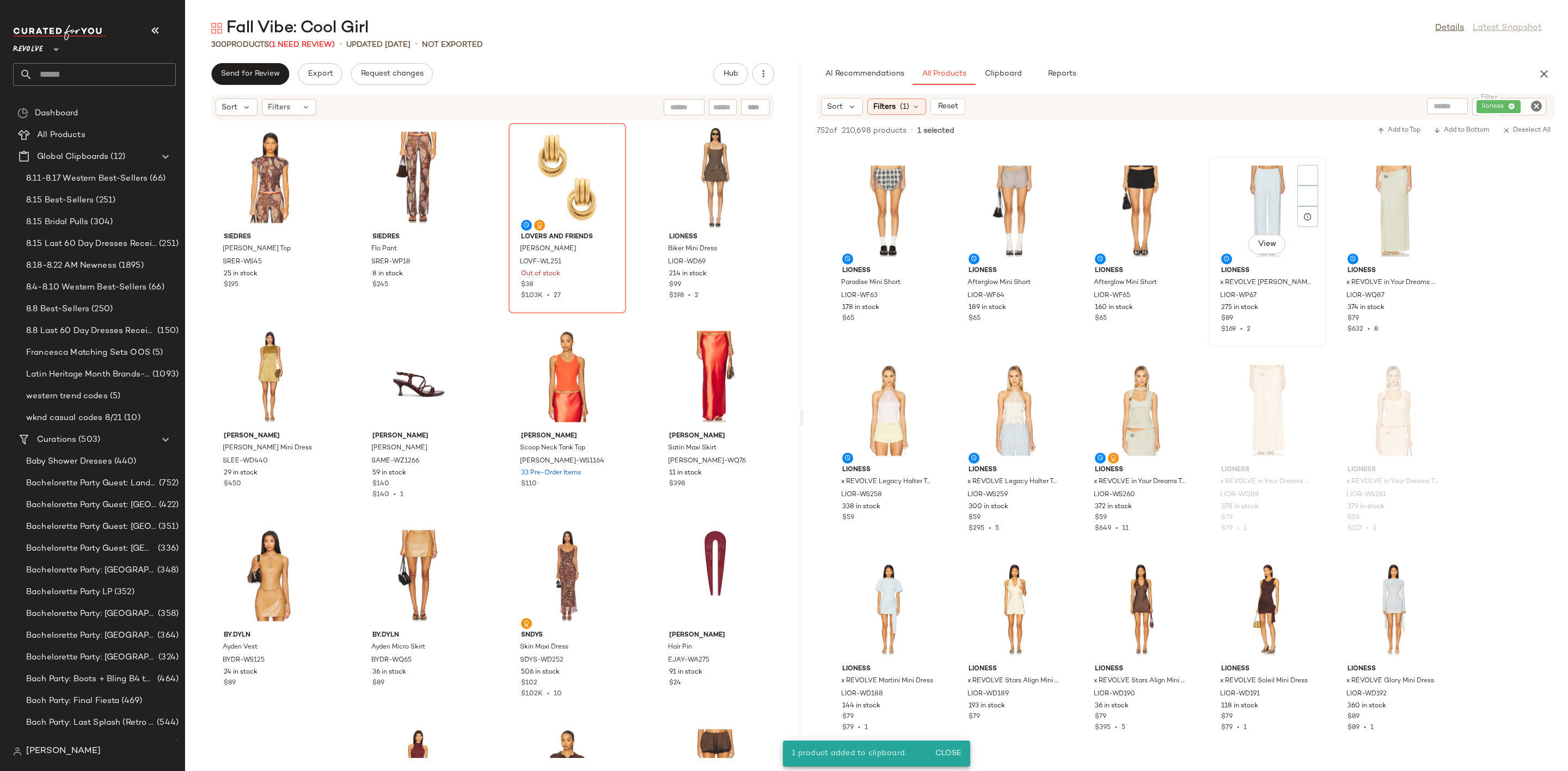
scroll to position [1224, 0]
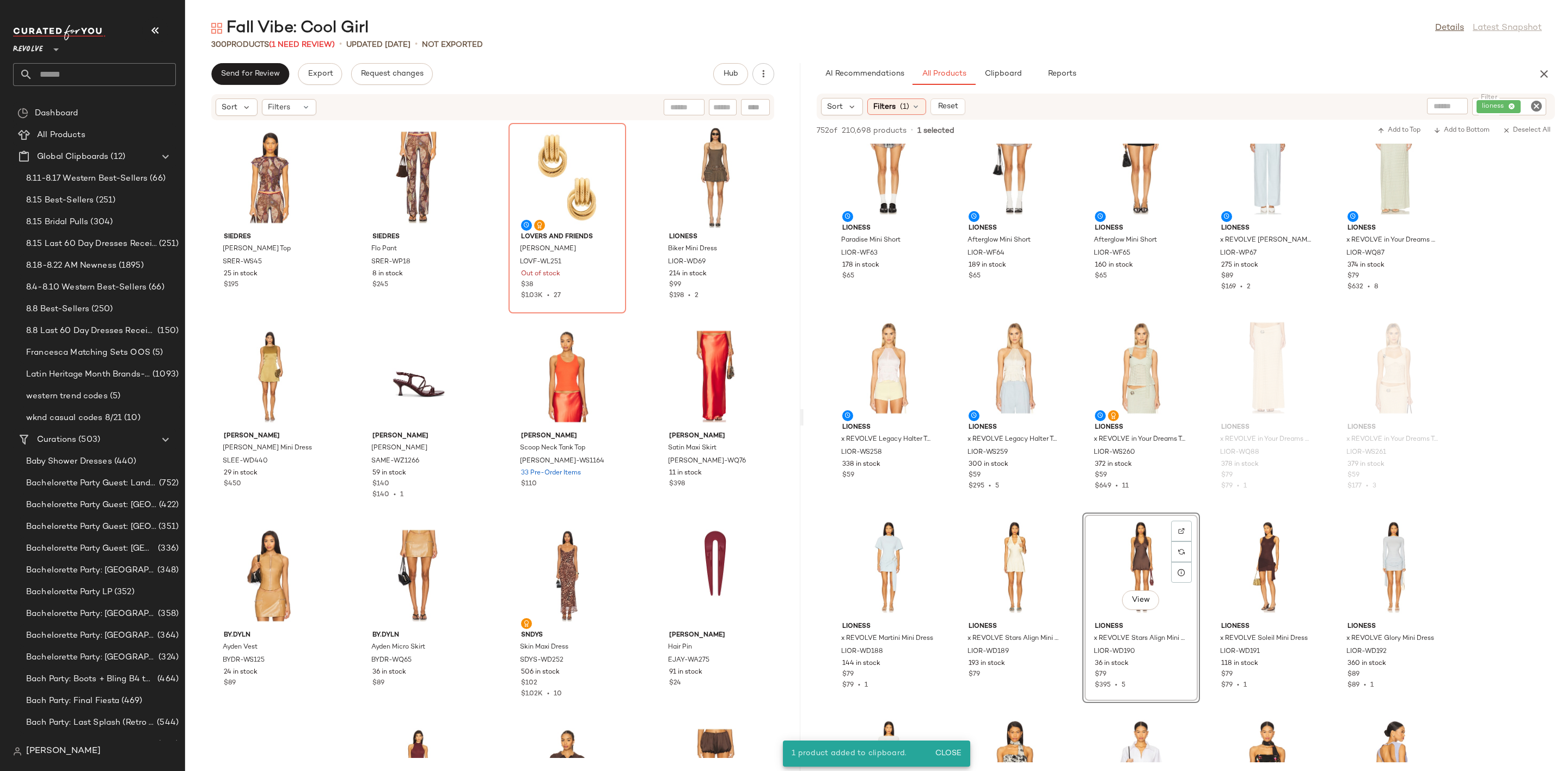
click at [1536, 105] on icon "Clear Filter" at bounding box center [1536, 106] width 13 height 13
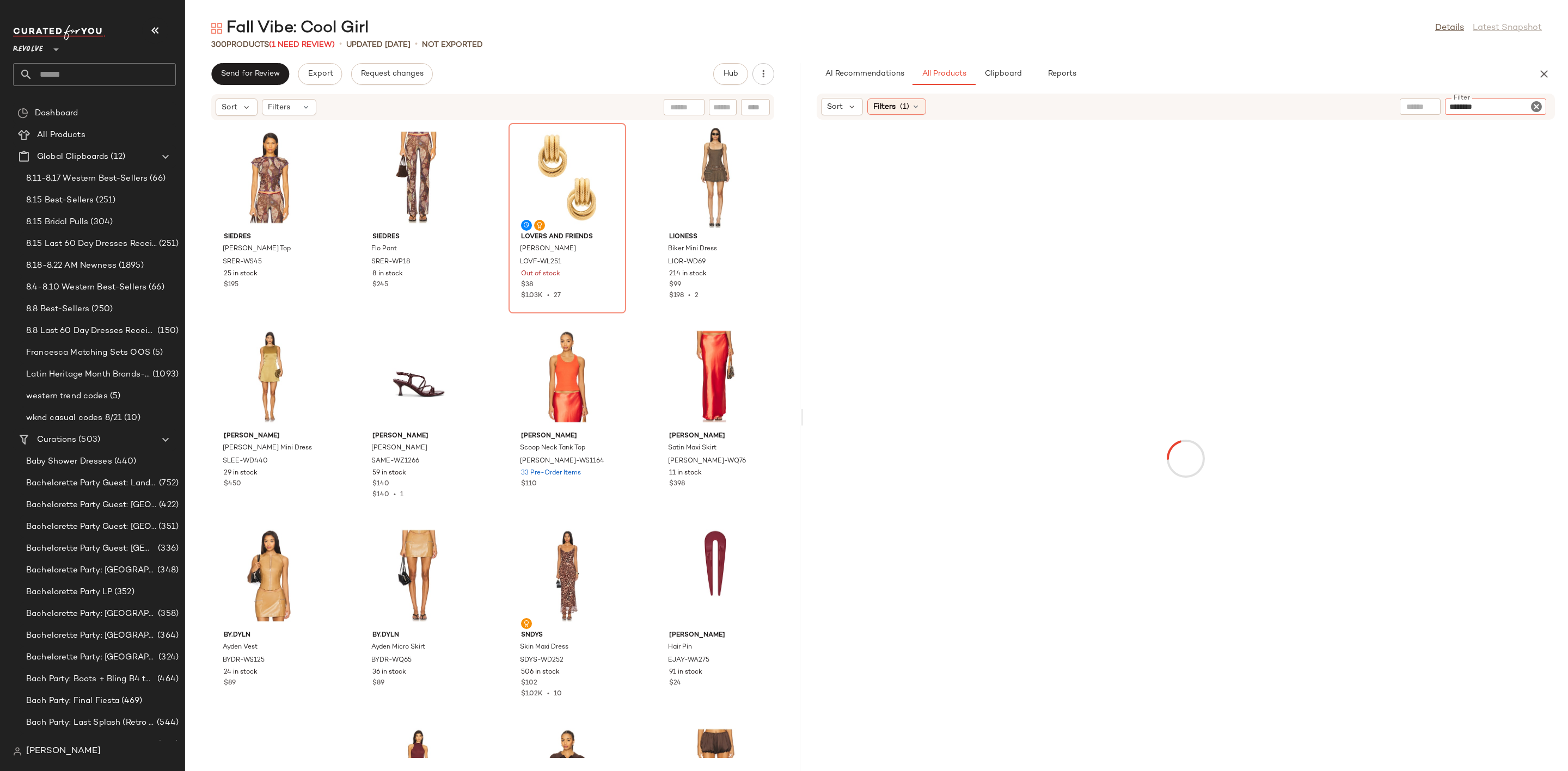
type input "*********"
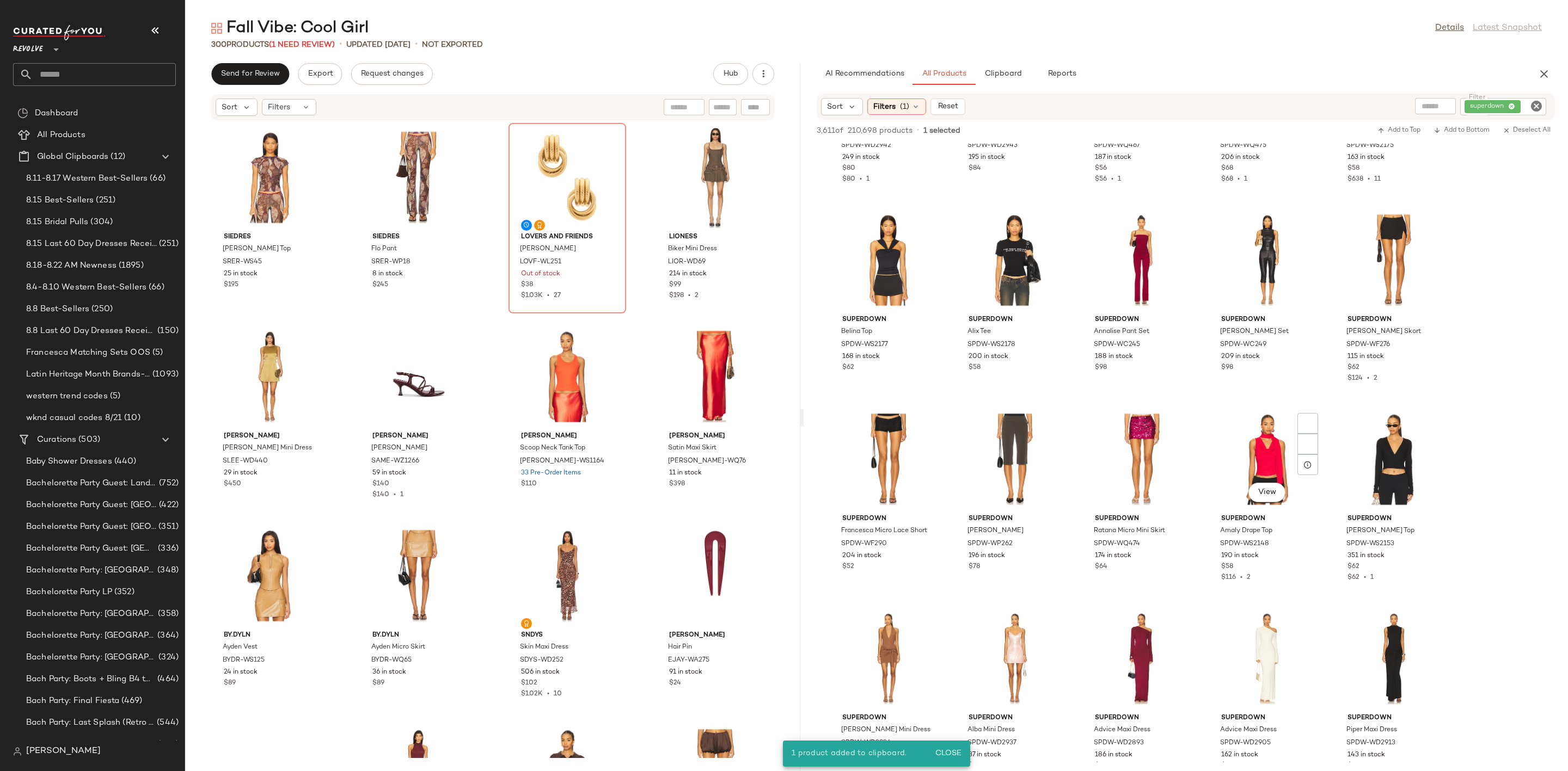
scroll to position [980, 0]
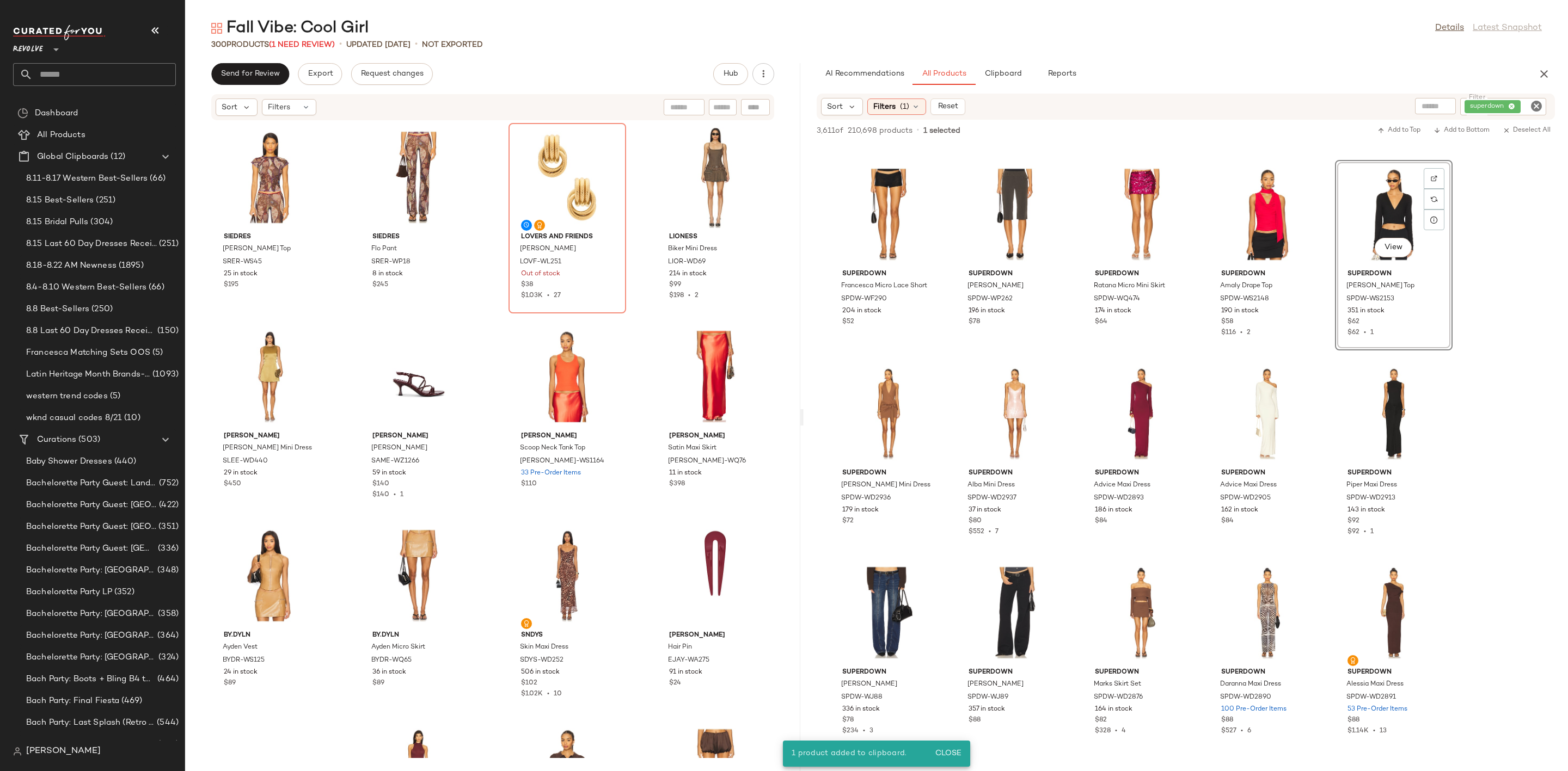
click at [1532, 105] on icon "Clear Filter" at bounding box center [1536, 106] width 13 height 13
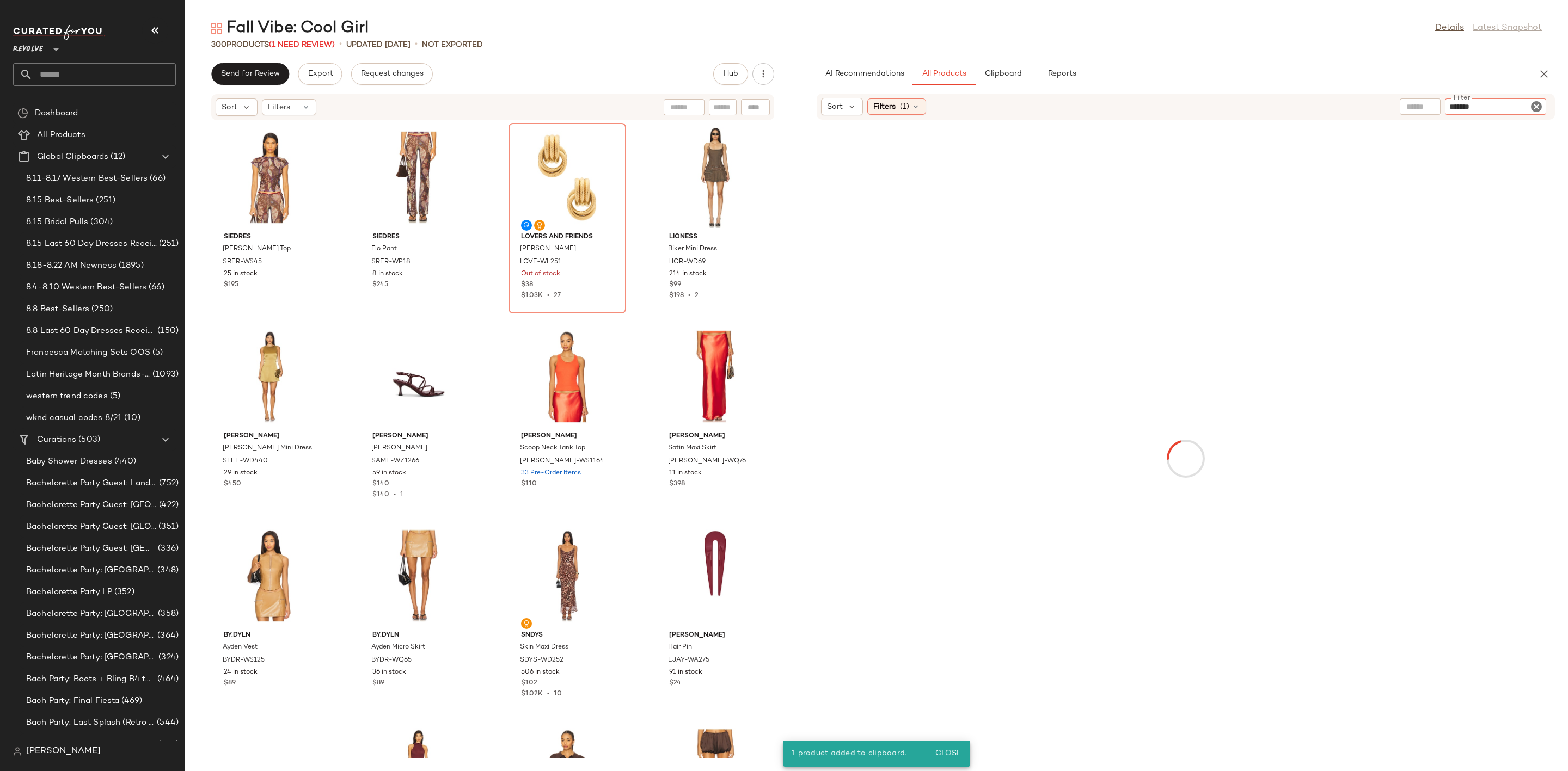
type input "********"
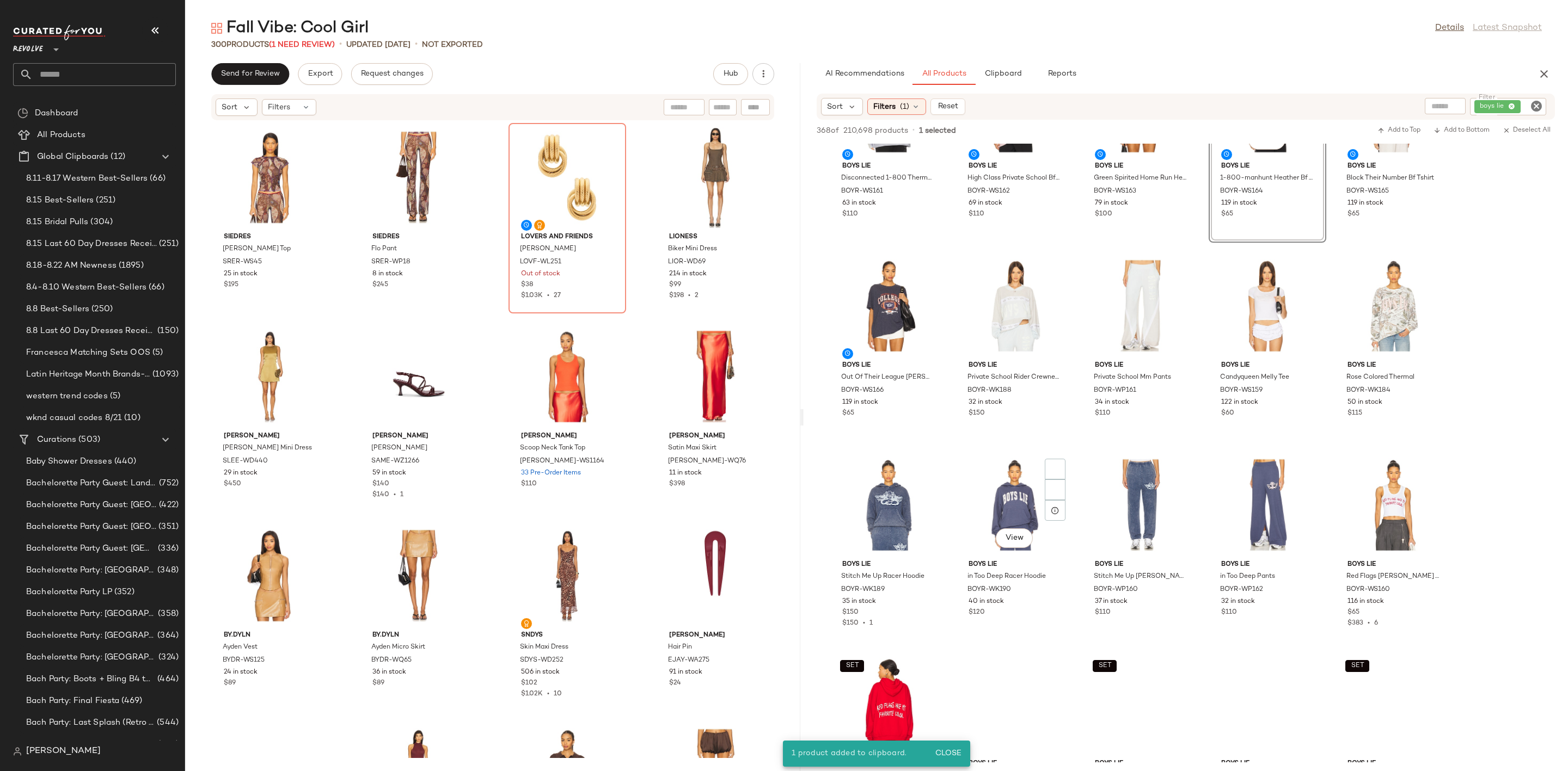
scroll to position [735, 0]
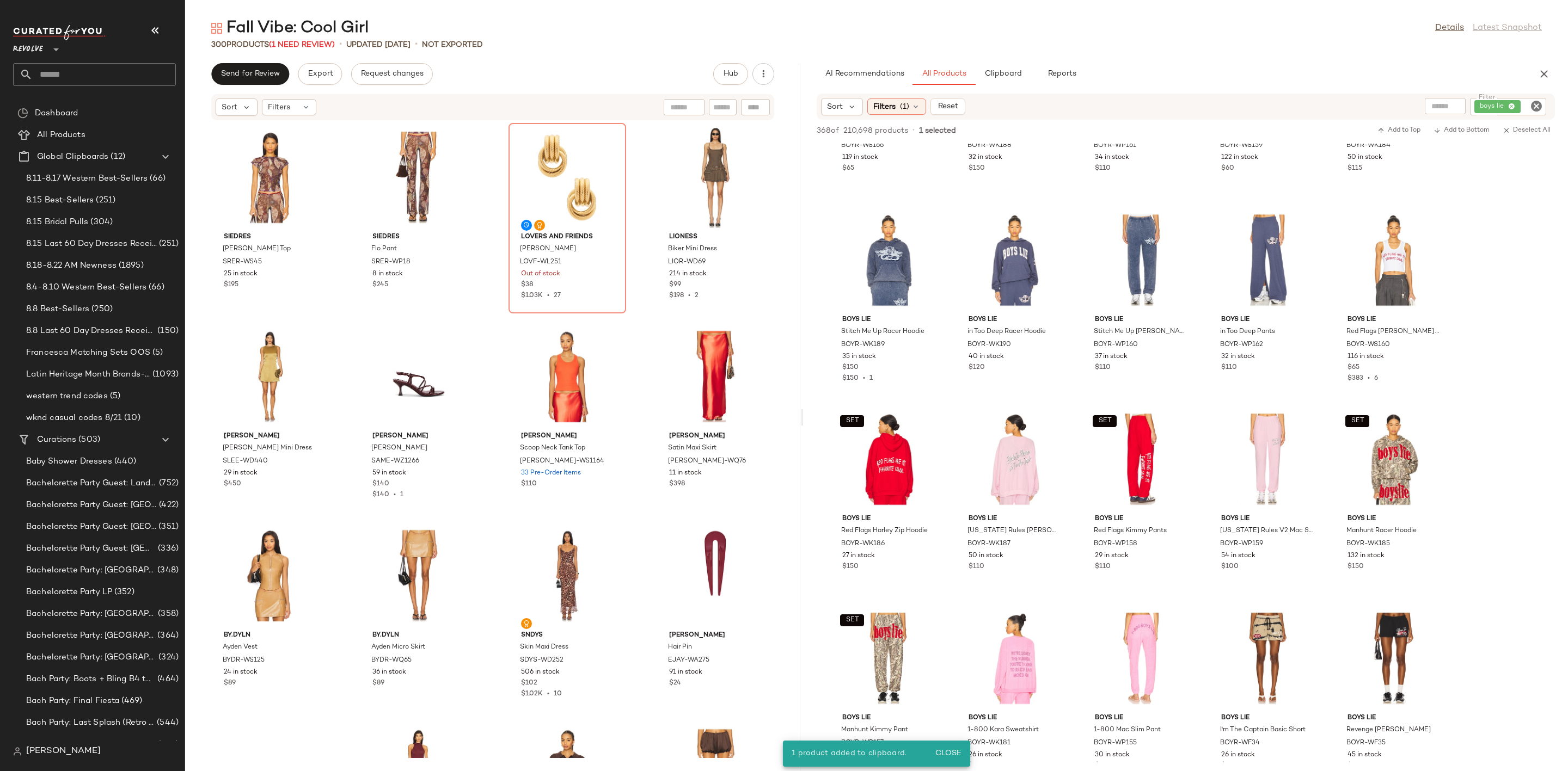
click at [1535, 105] on icon "Clear Filter" at bounding box center [1536, 106] width 13 height 13
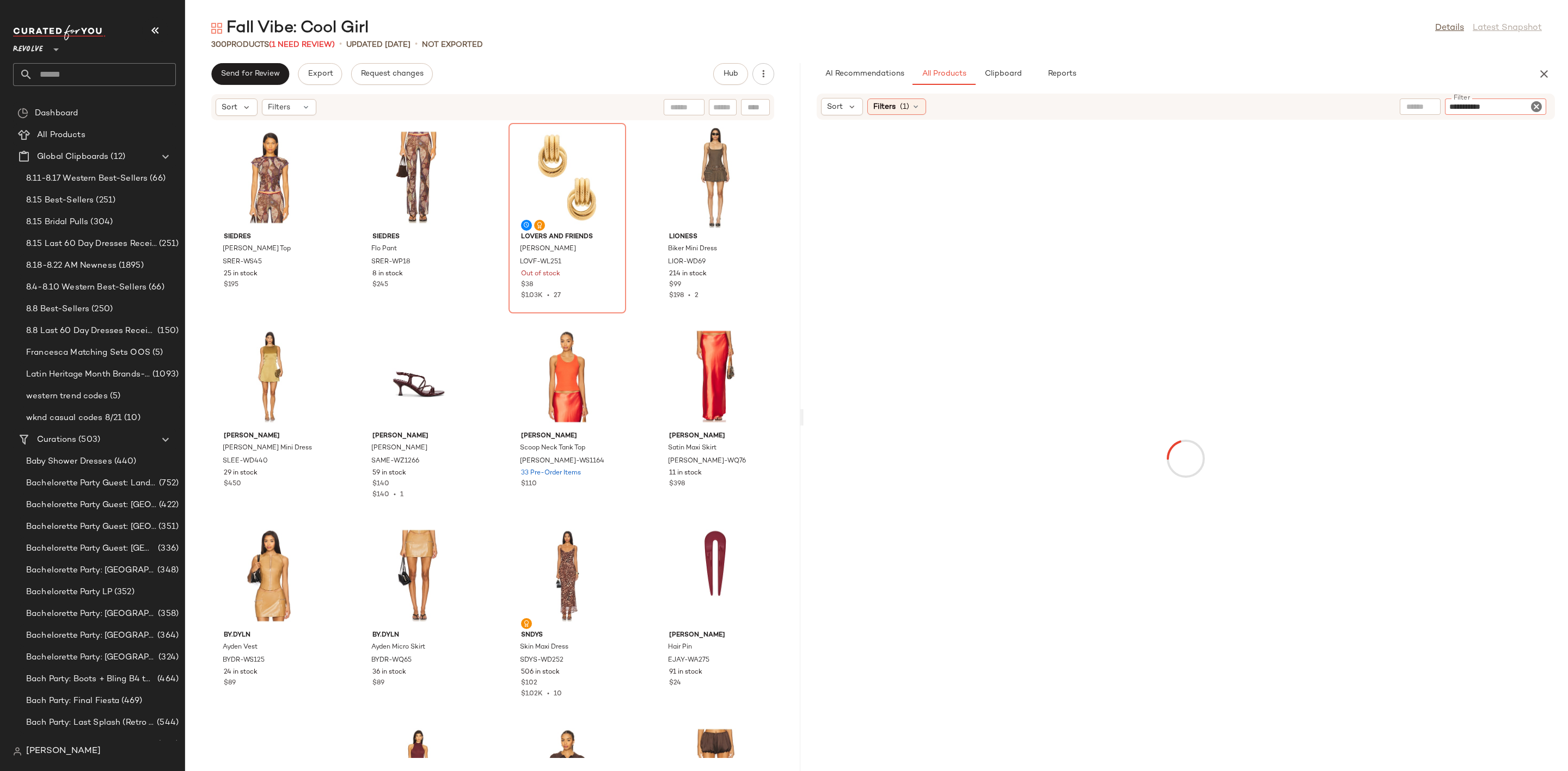
type input "**********"
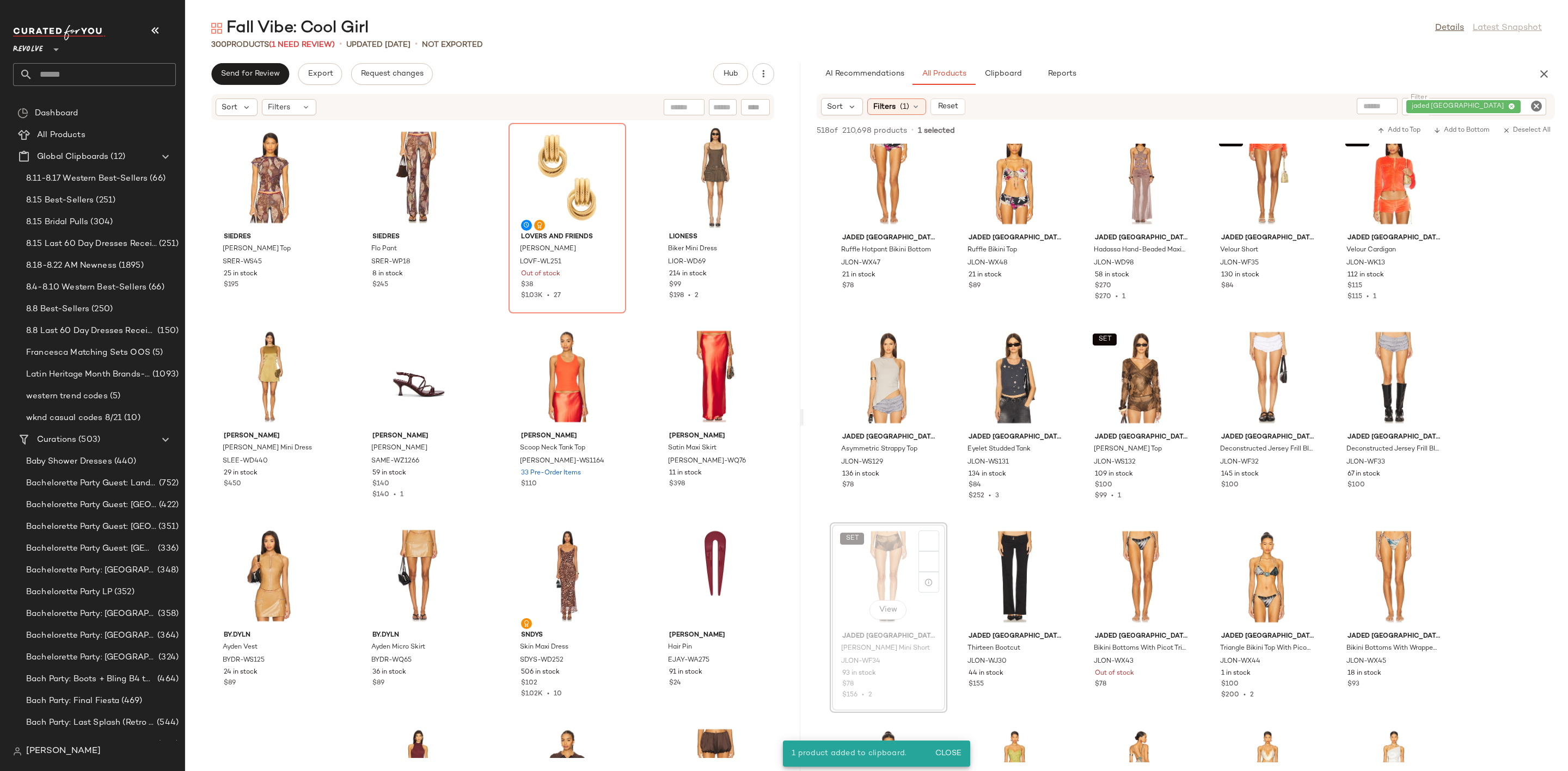
scroll to position [898, 0]
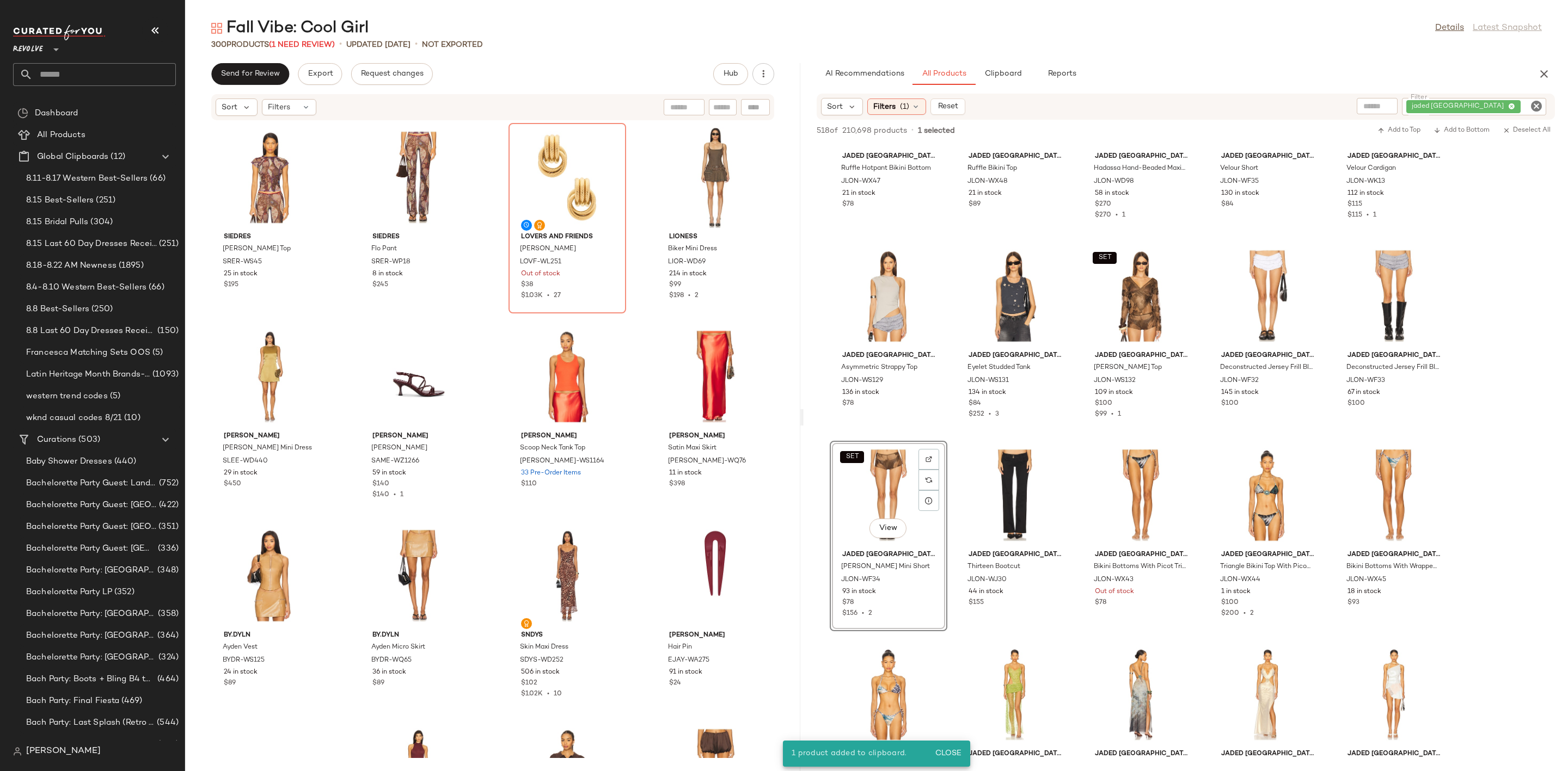
click at [1532, 108] on icon "Clear Filter" at bounding box center [1536, 106] width 13 height 13
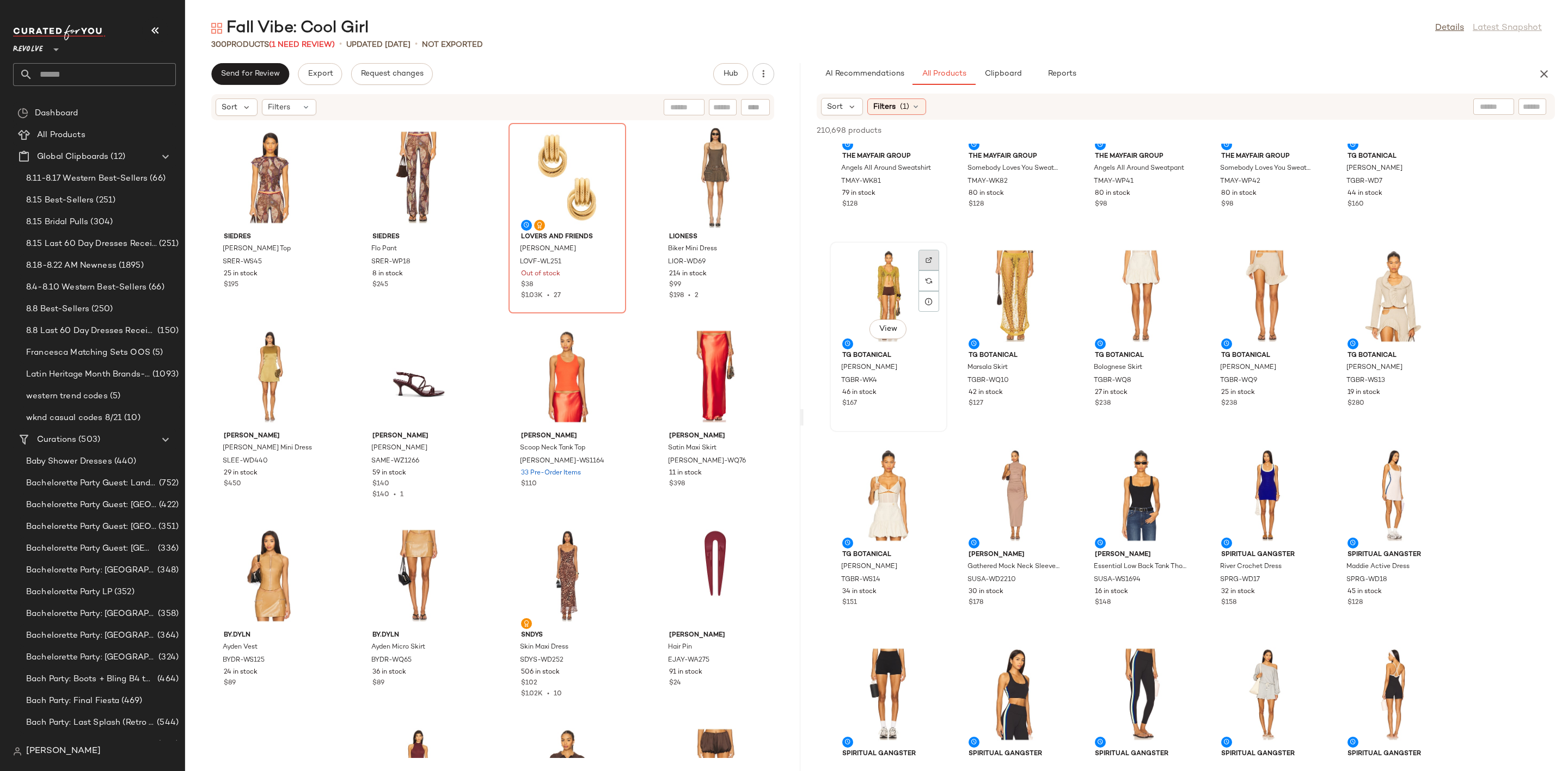
click at [931, 271] on div at bounding box center [928, 281] width 21 height 21
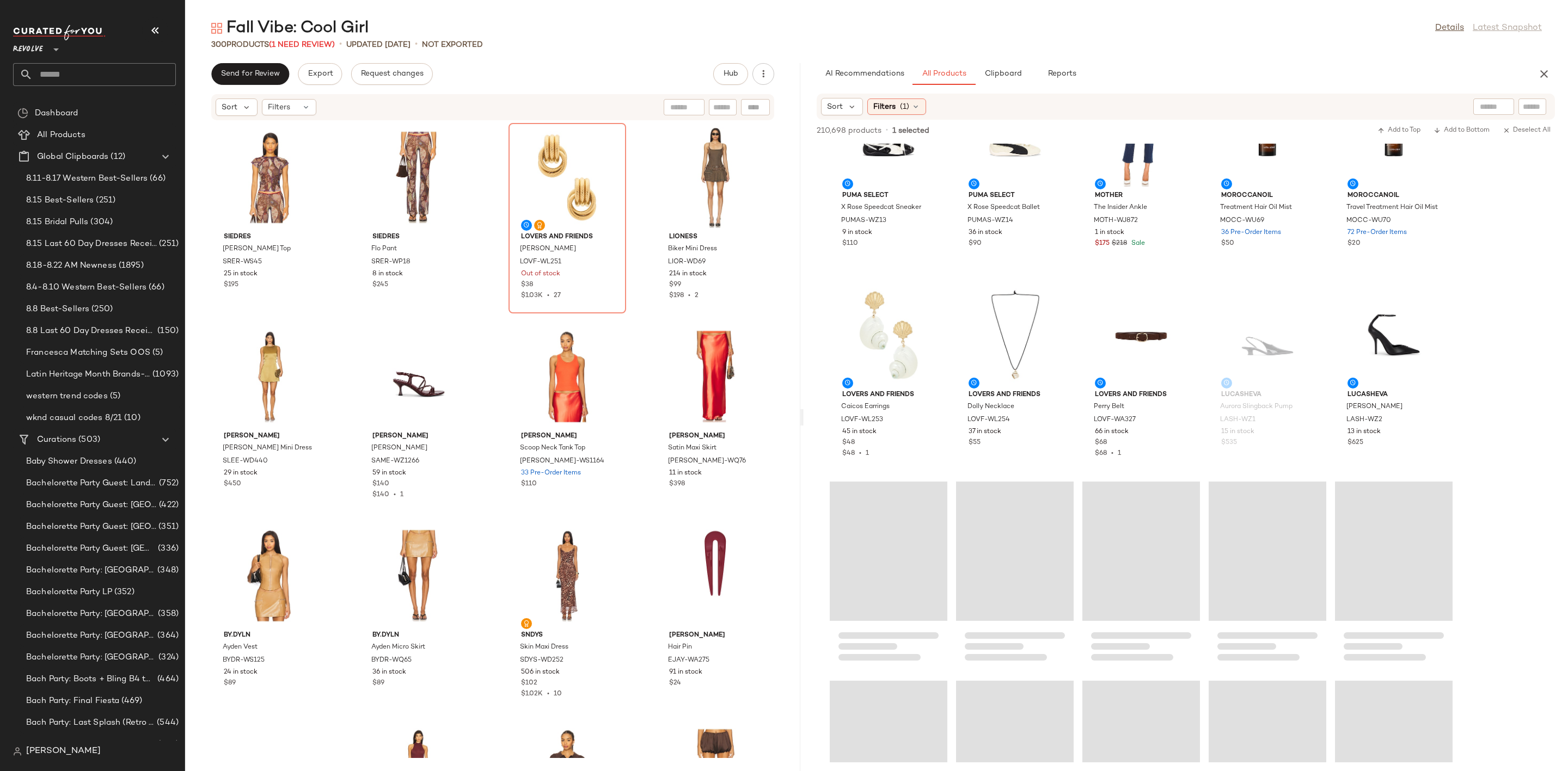
scroll to position [20076, 0]
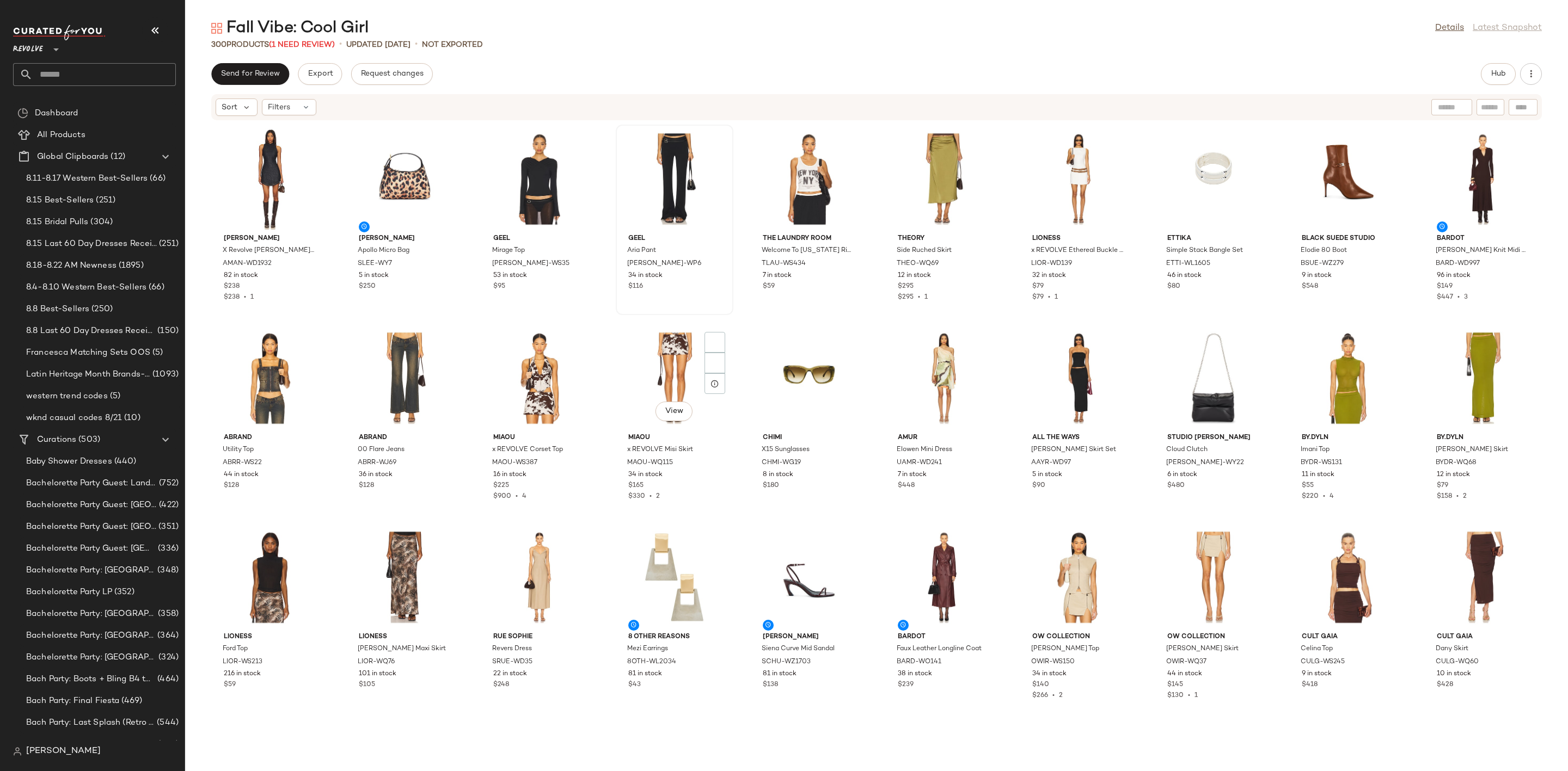
scroll to position [2049, 0]
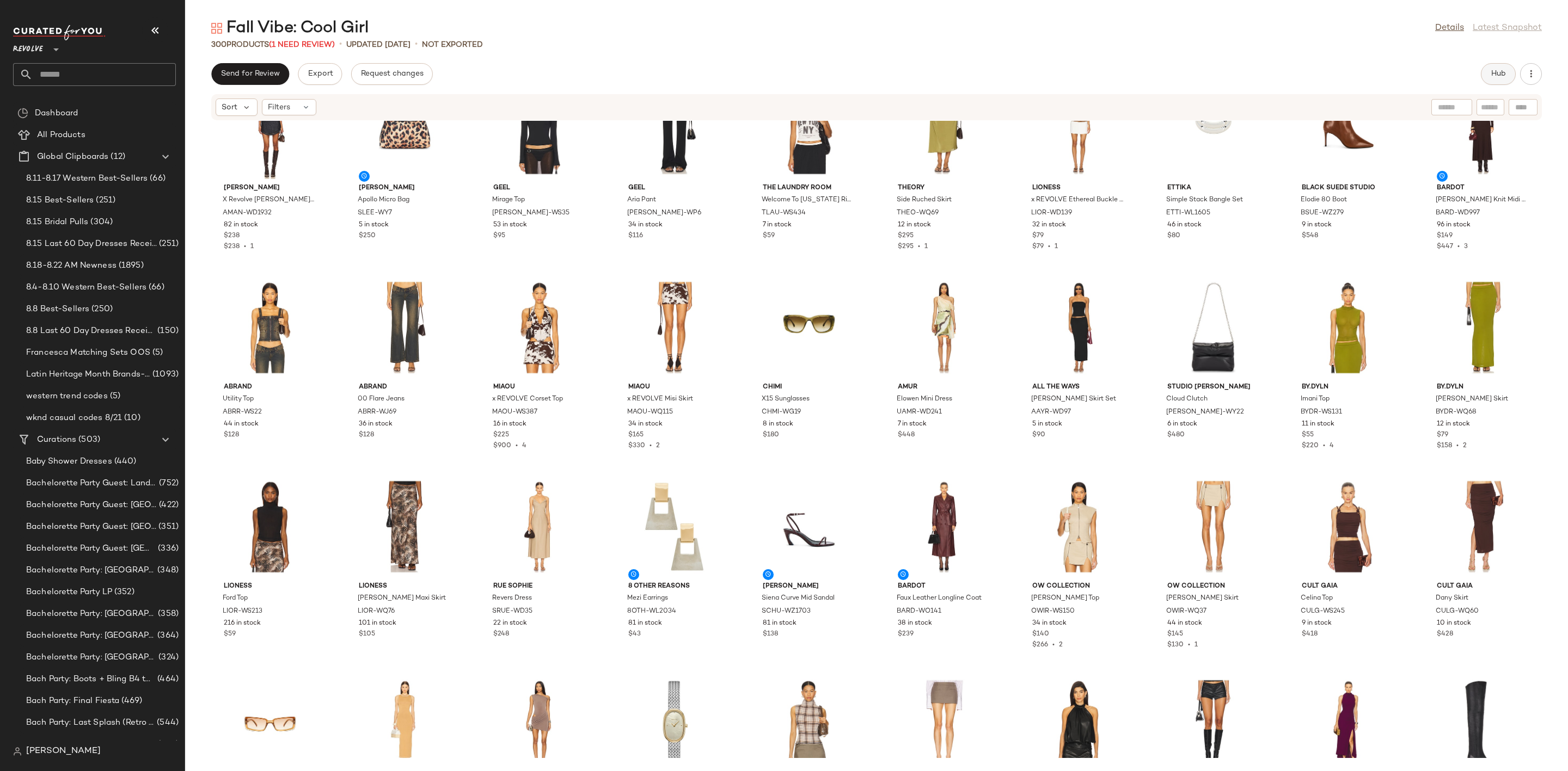
click at [1493, 75] on span "Hub" at bounding box center [1498, 74] width 15 height 9
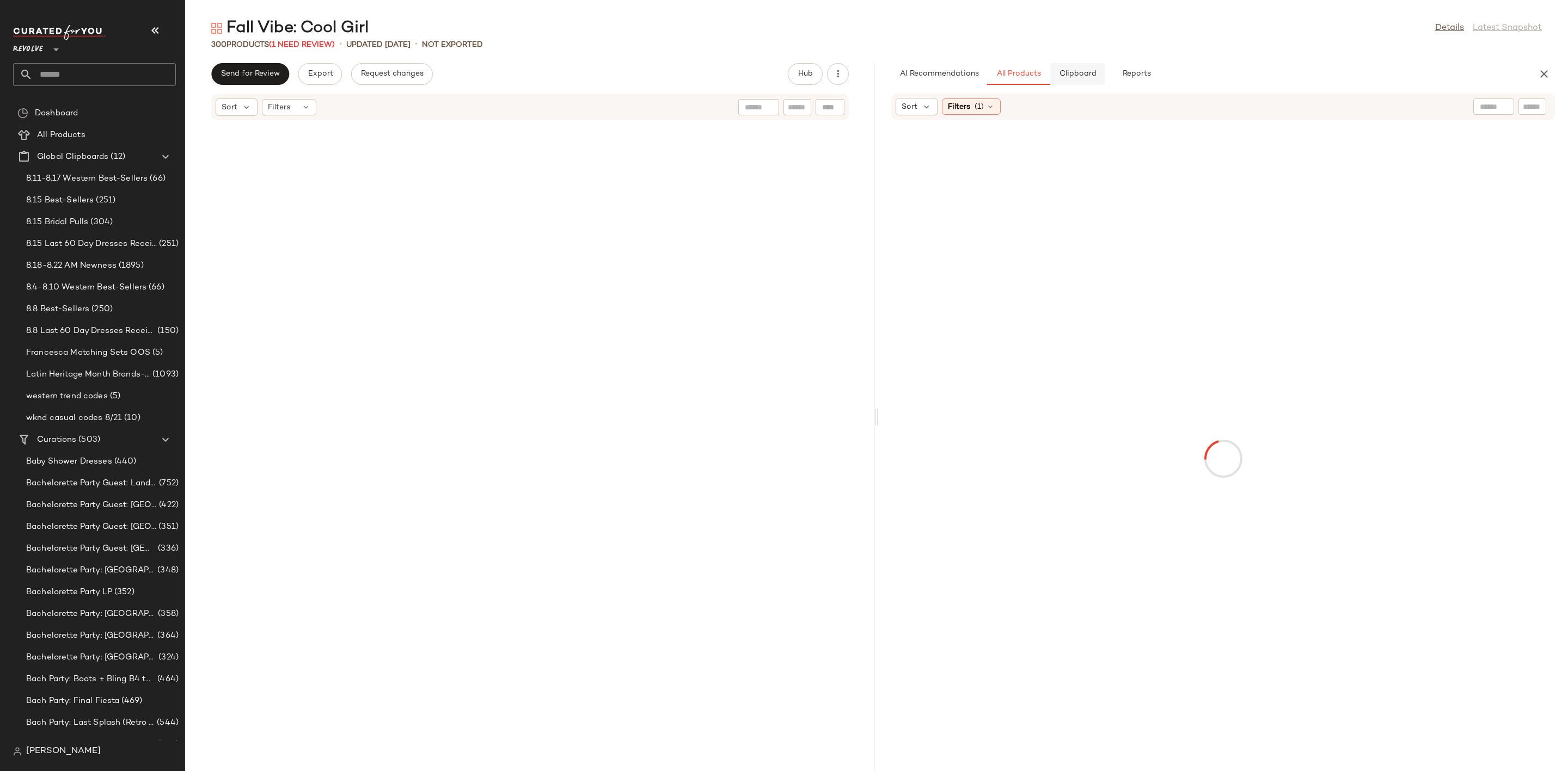
scroll to position [3784, 0]
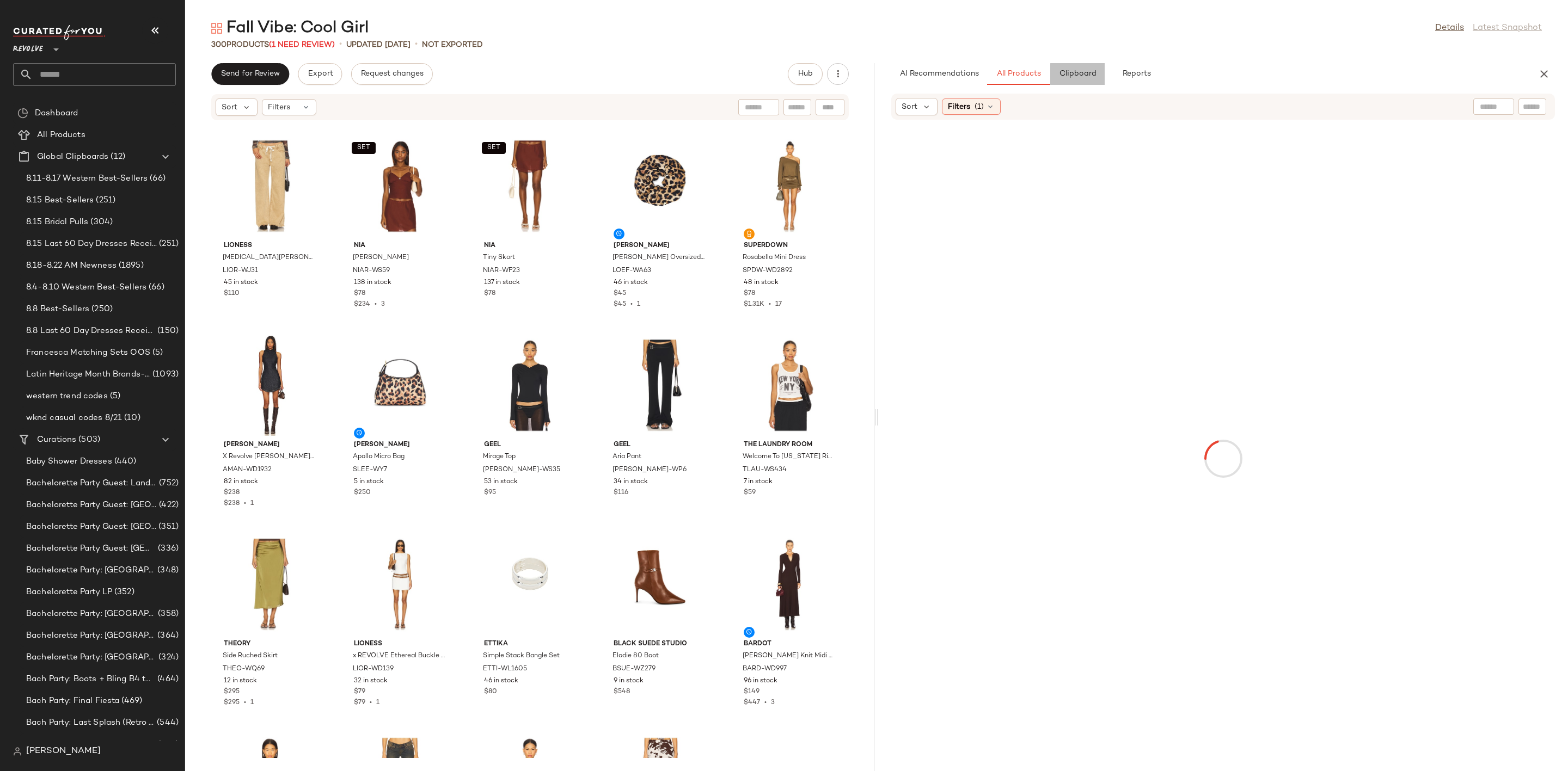
click at [1074, 74] on span "Clipboard" at bounding box center [1077, 74] width 38 height 9
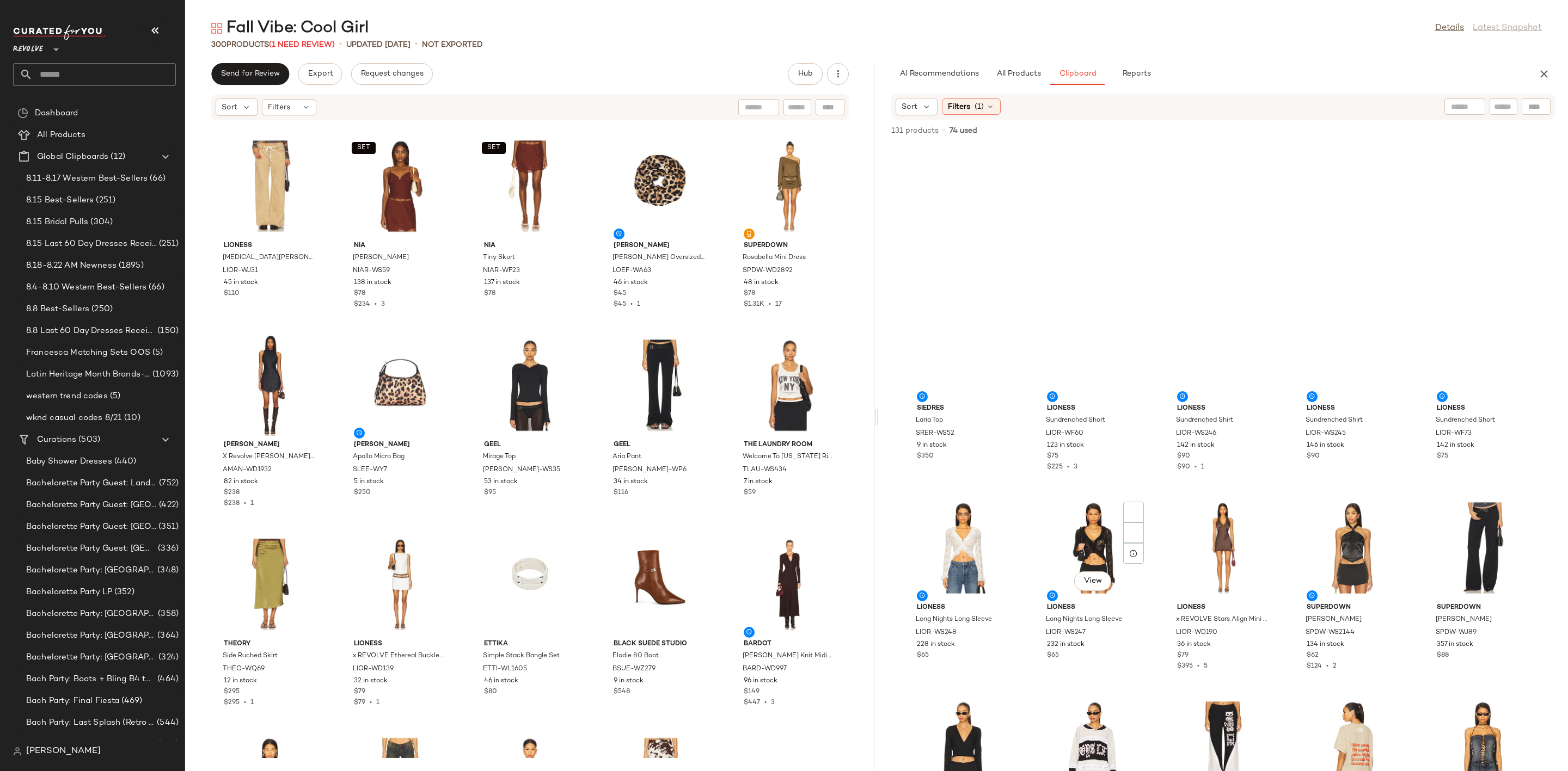
scroll to position [1030, 0]
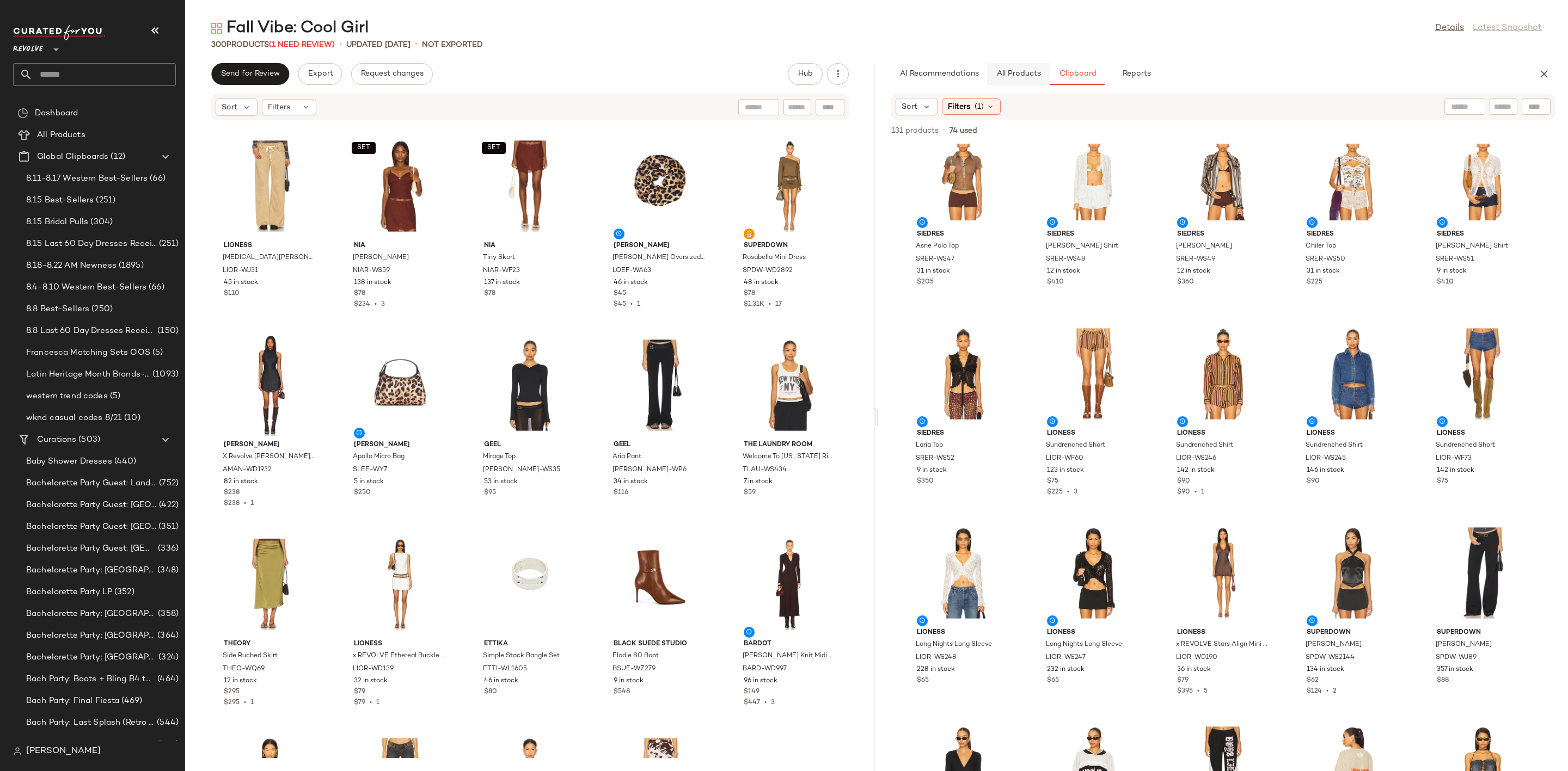
click at [1030, 70] on span "All Products" at bounding box center [1018, 74] width 44 height 9
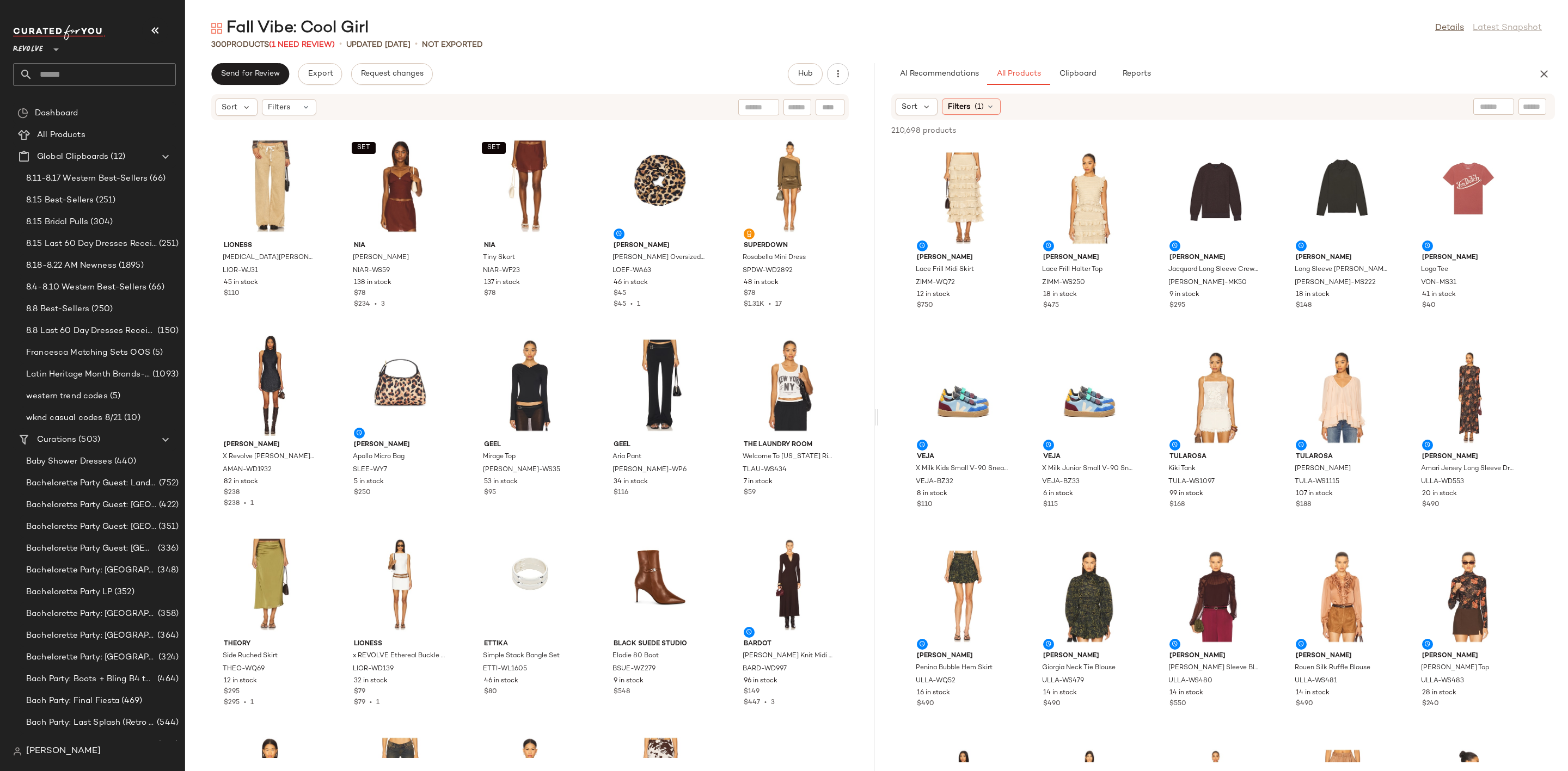
click at [1527, 111] on input "text" at bounding box center [1532, 107] width 19 height 11
click at [1536, 106] on input "text" at bounding box center [1532, 107] width 19 height 11
type input "********"
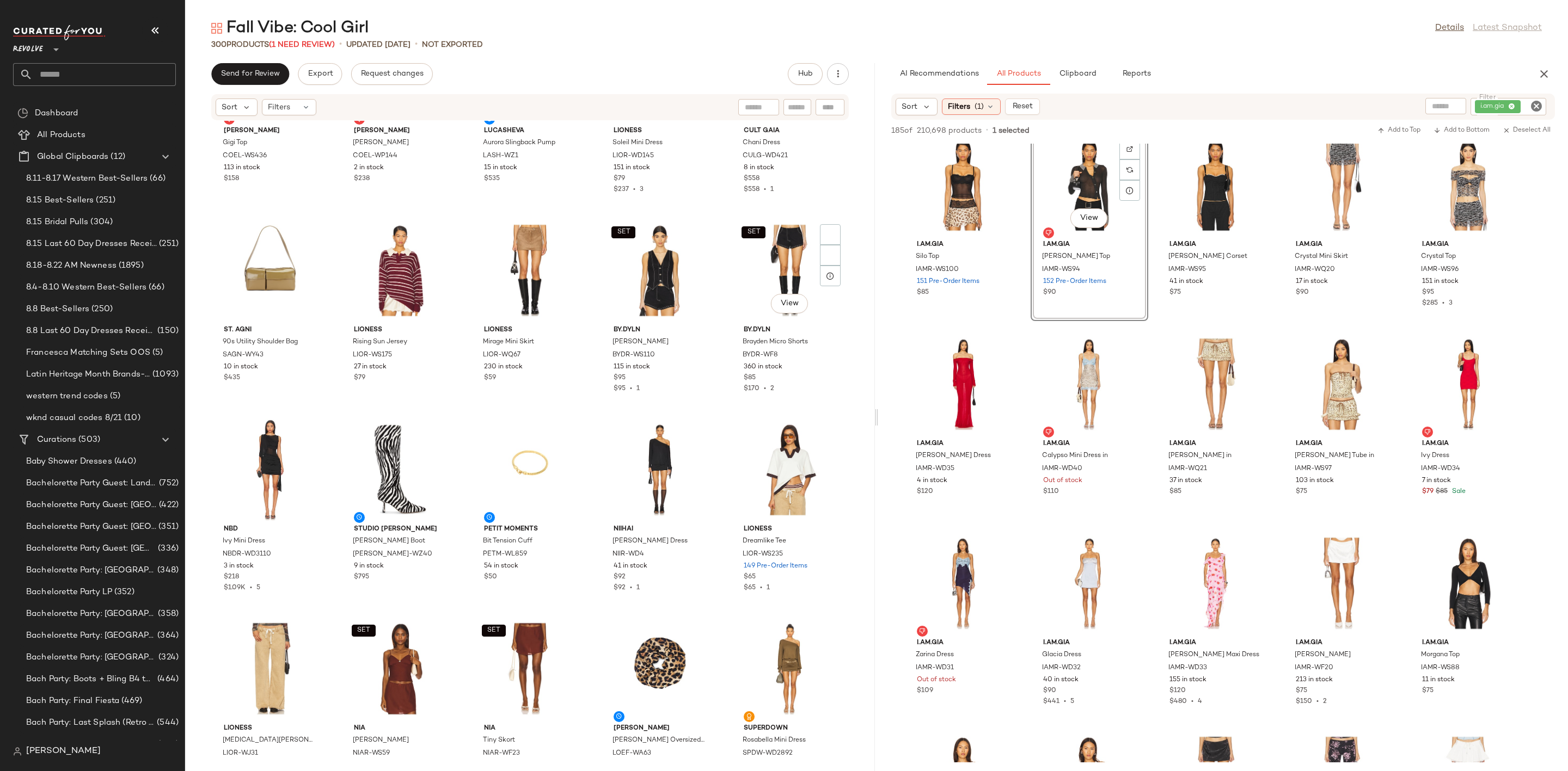
scroll to position [2968, 0]
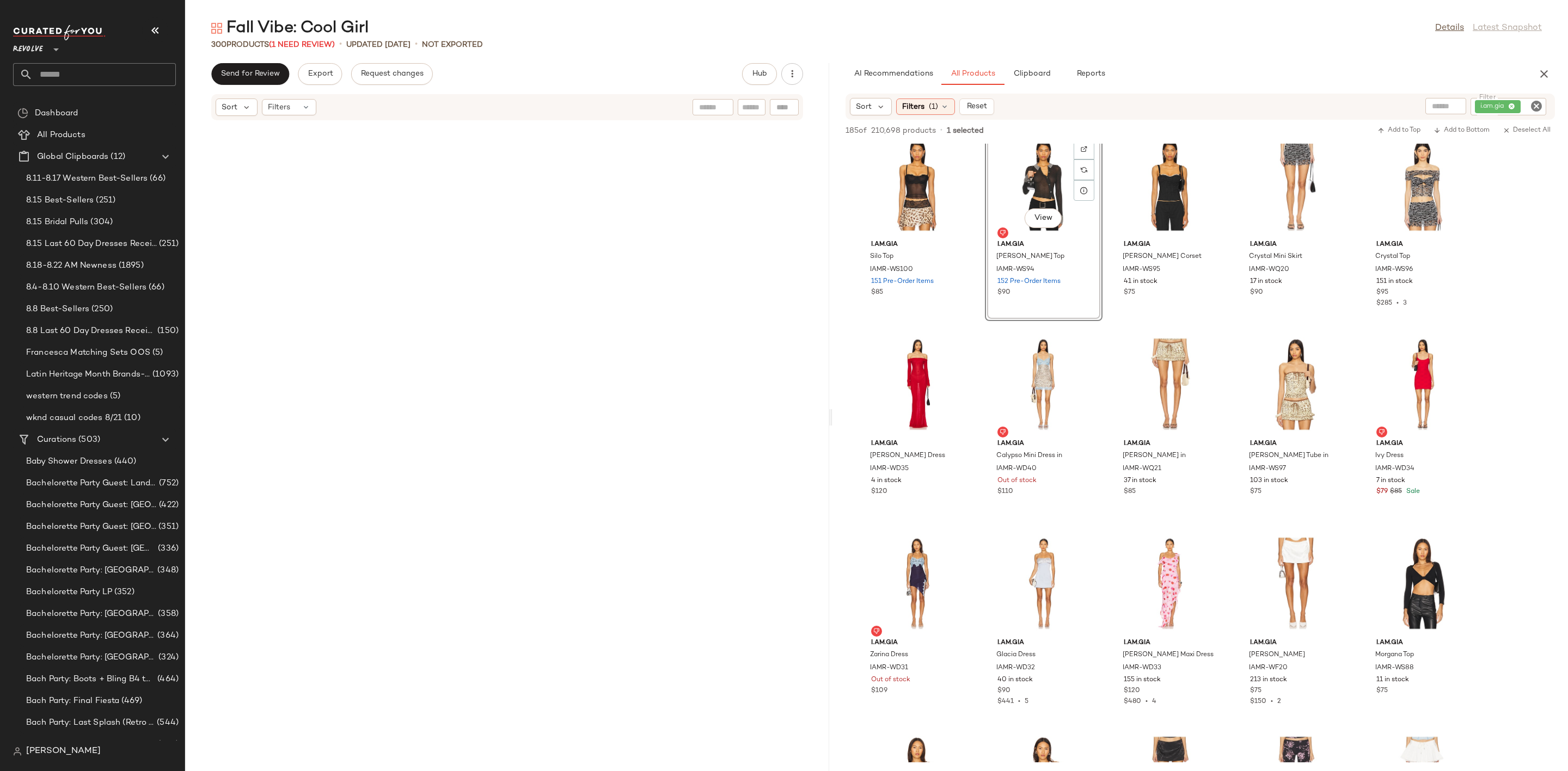
drag, startPoint x: 877, startPoint y: 426, endPoint x: 834, endPoint y: 435, distance: 43.9
click at [834, 435] on div "Fall Vibe: Cool Girl Details Latest Snapshot 300 Products (1 Need Review) • upd…" at bounding box center [876, 394] width 1382 height 753
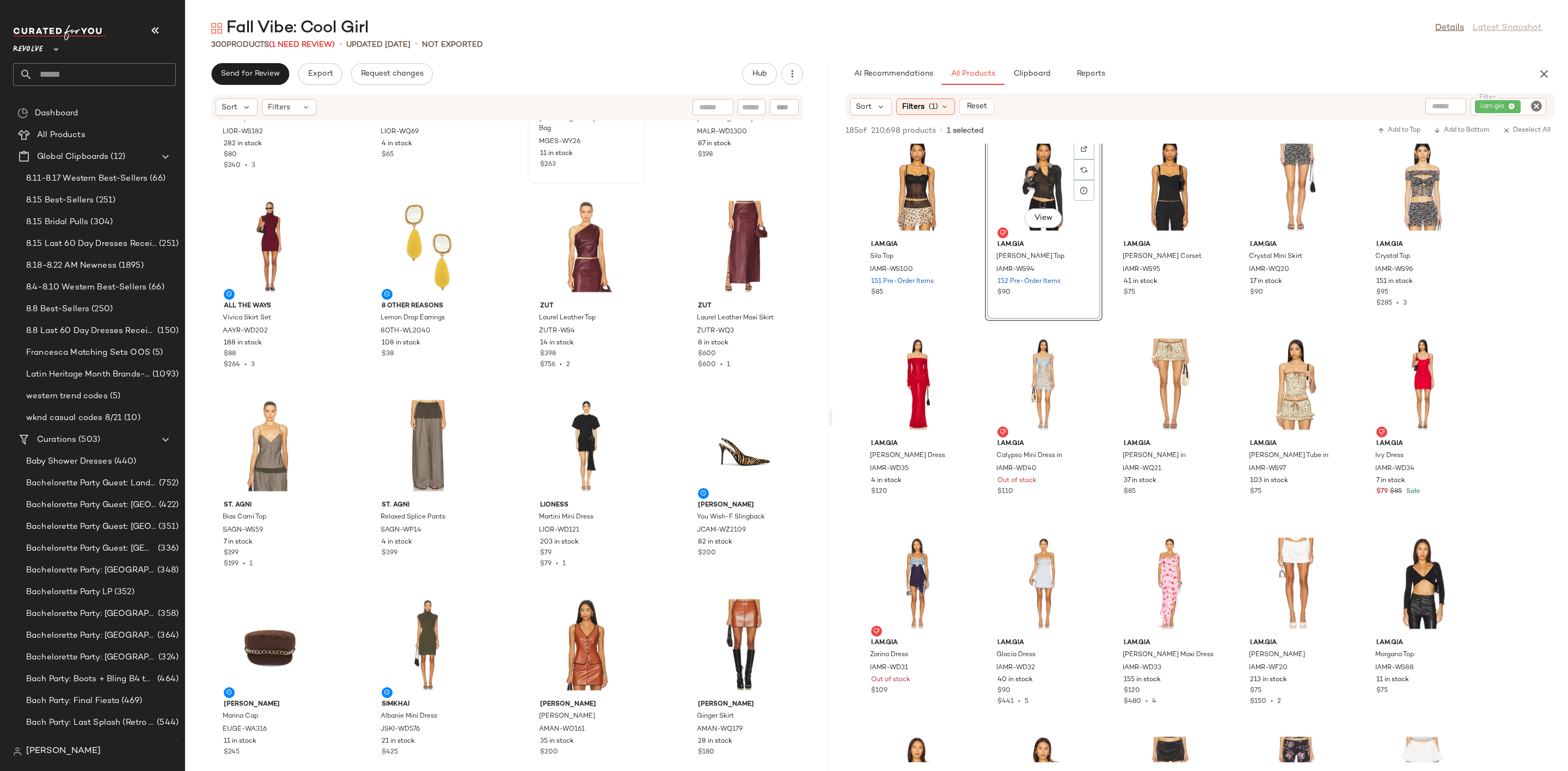
scroll to position [3140, 0]
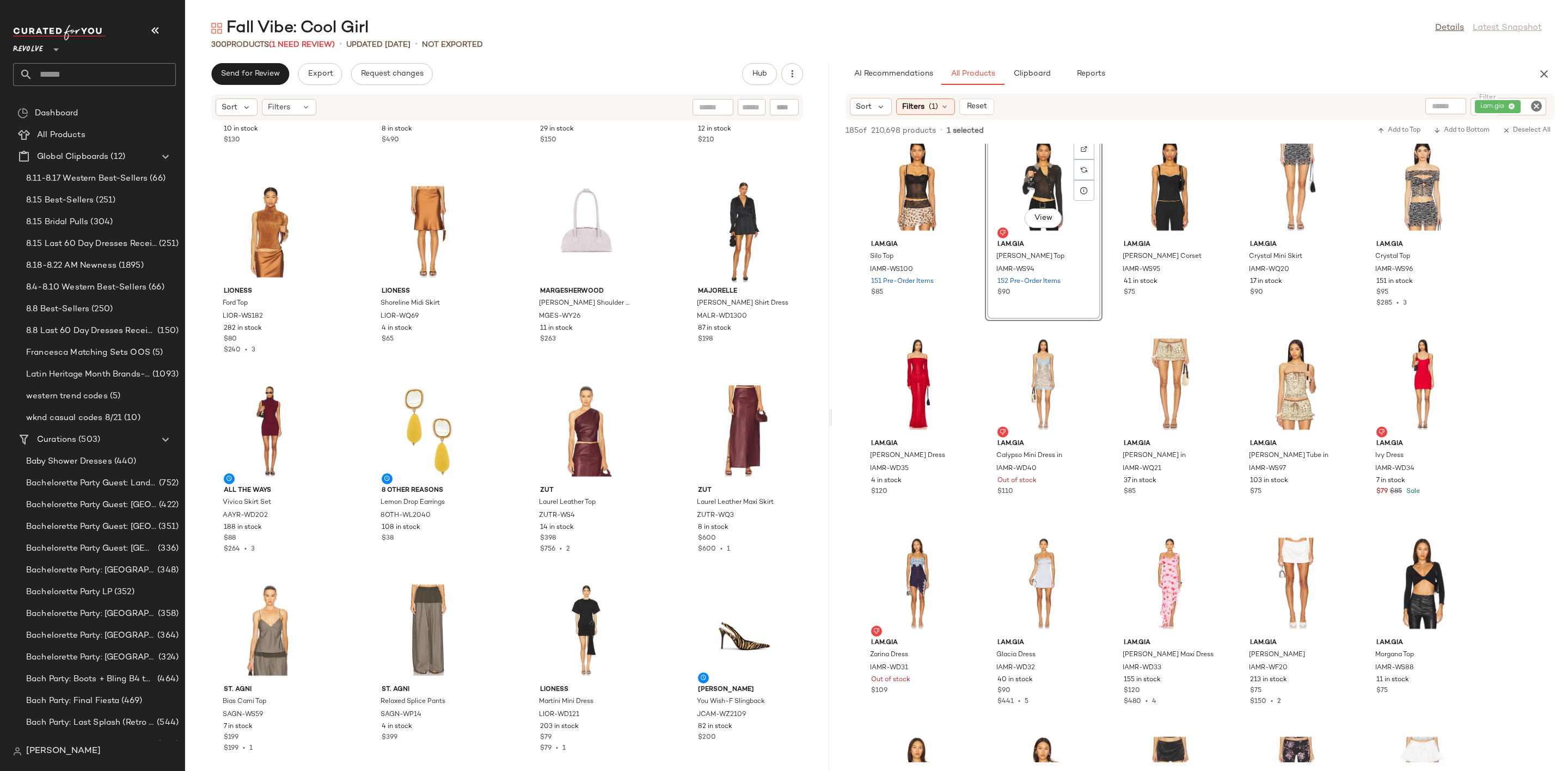
click at [525, 374] on div "Elisa Johnson Dani Sunglasses EJOH-WG13 10 in stock $130 RIXO Harlan Dress RIXR…" at bounding box center [507, 439] width 644 height 637
click at [520, 371] on div "Elisa Johnson Dani Sunglasses EJOH-WG13 10 in stock $130 RIXO Harlan Dress RIXR…" at bounding box center [507, 439] width 644 height 637
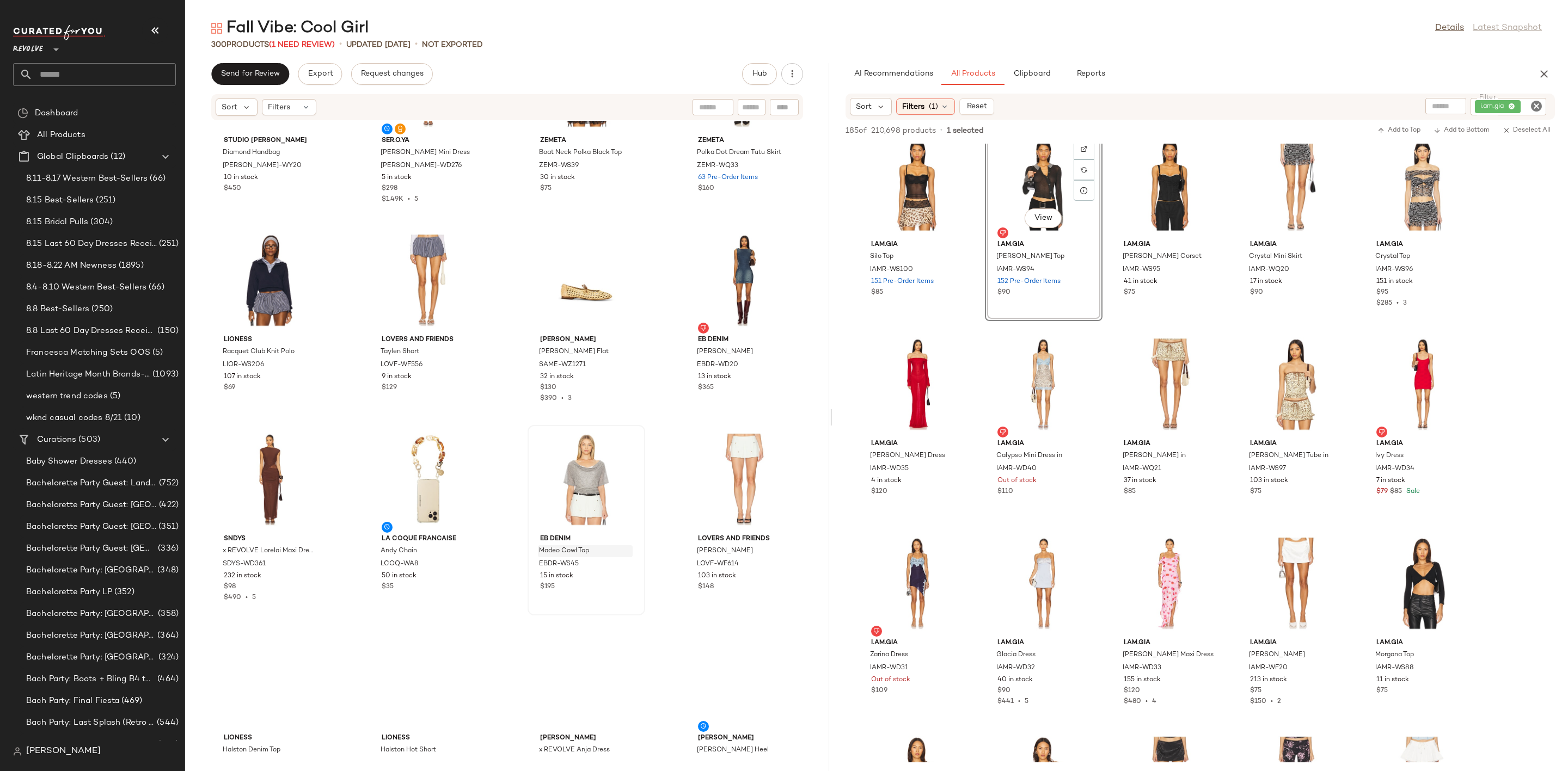
scroll to position [14300, 0]
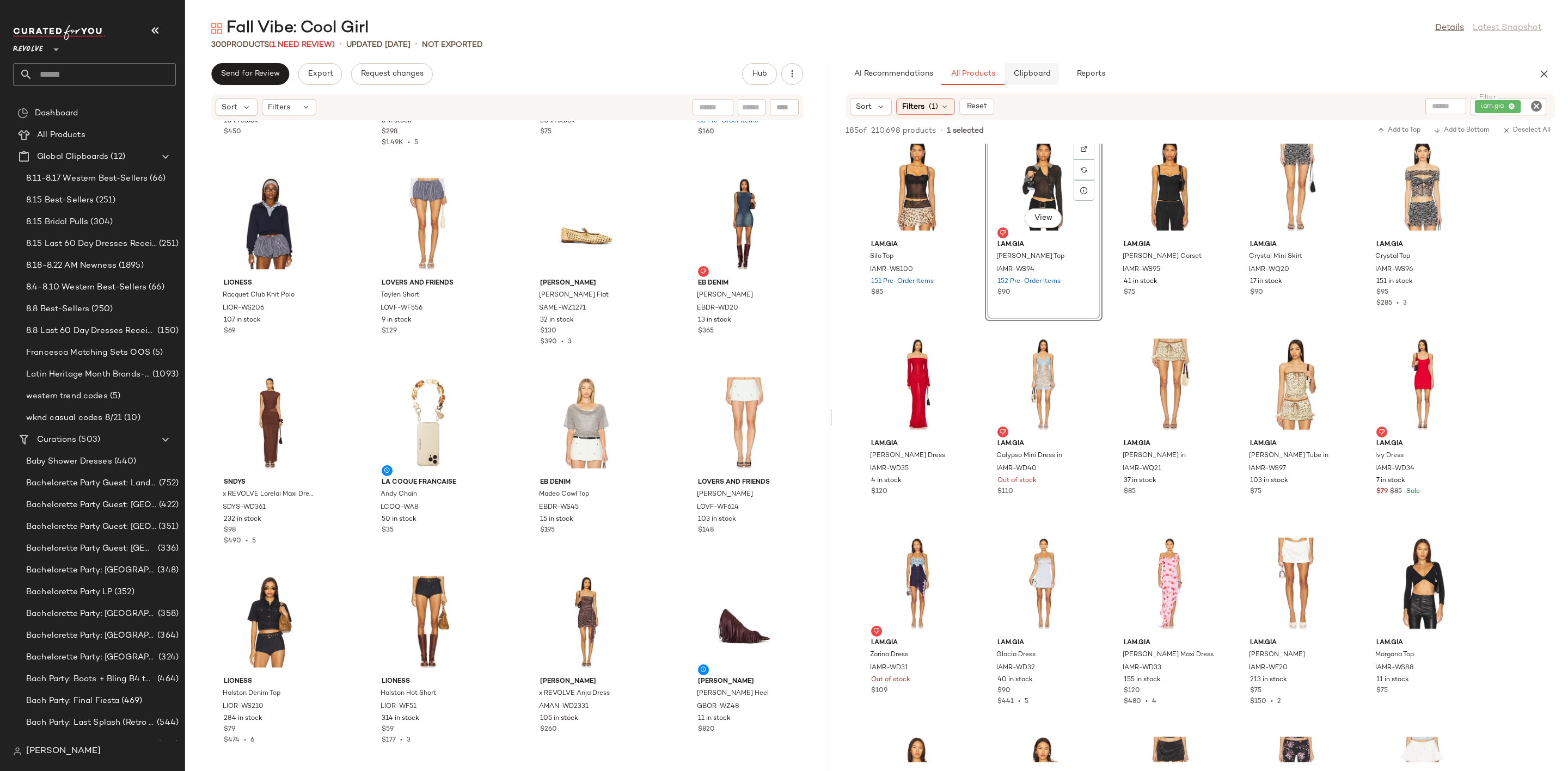
click at [1042, 80] on button "Clipboard" at bounding box center [1032, 74] width 55 height 22
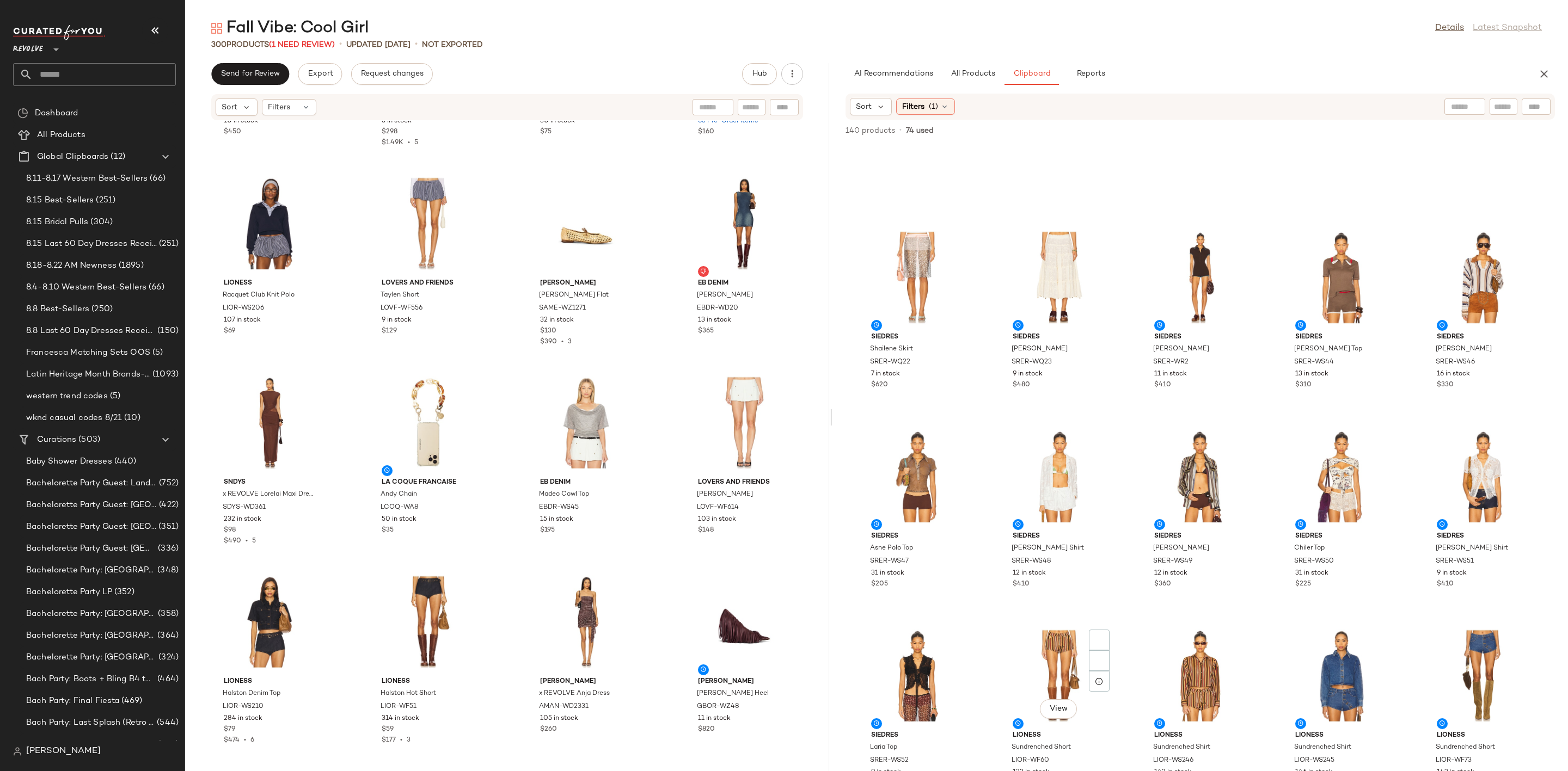
scroll to position [949, 0]
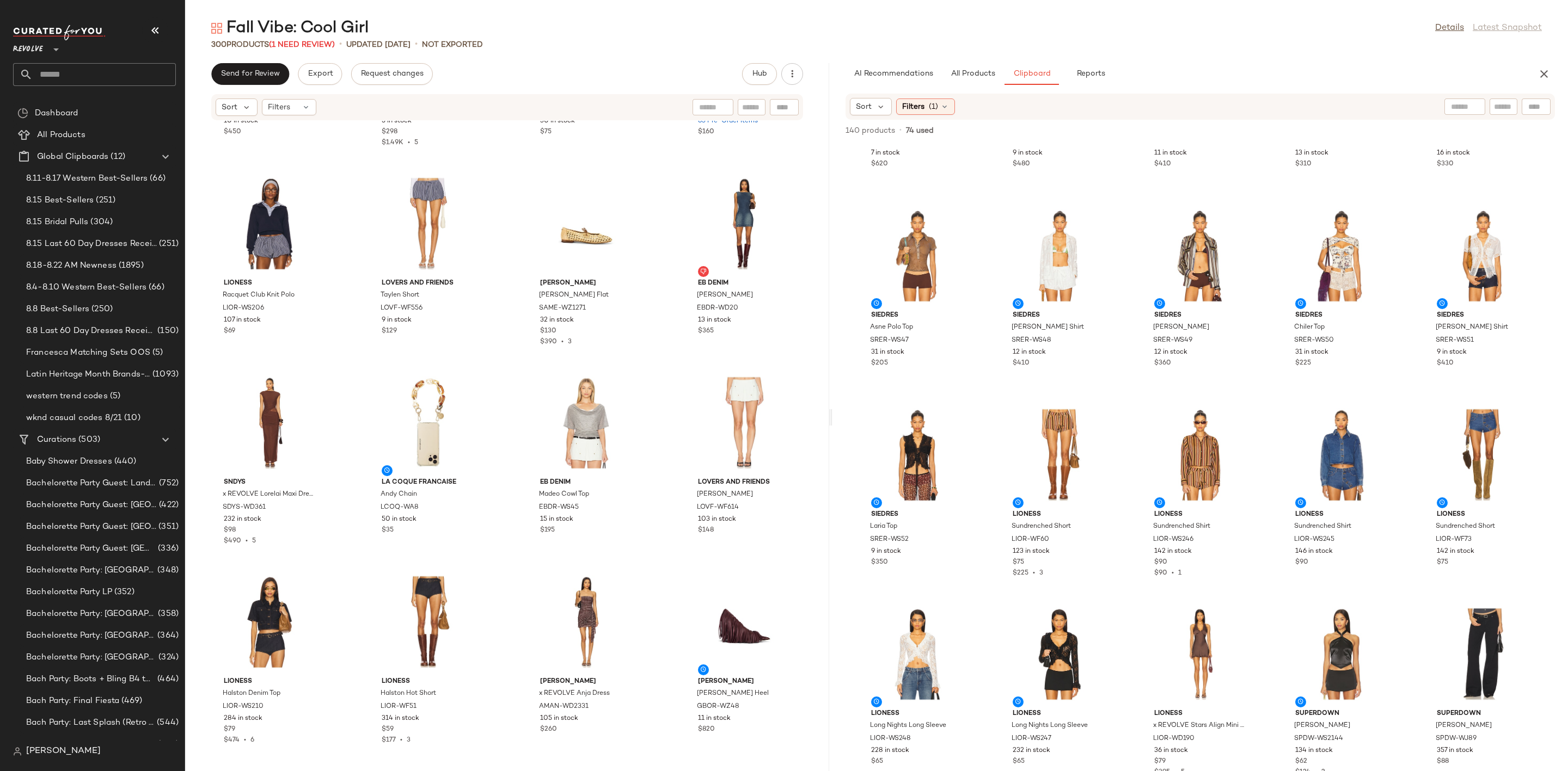
type button "Clipboard"
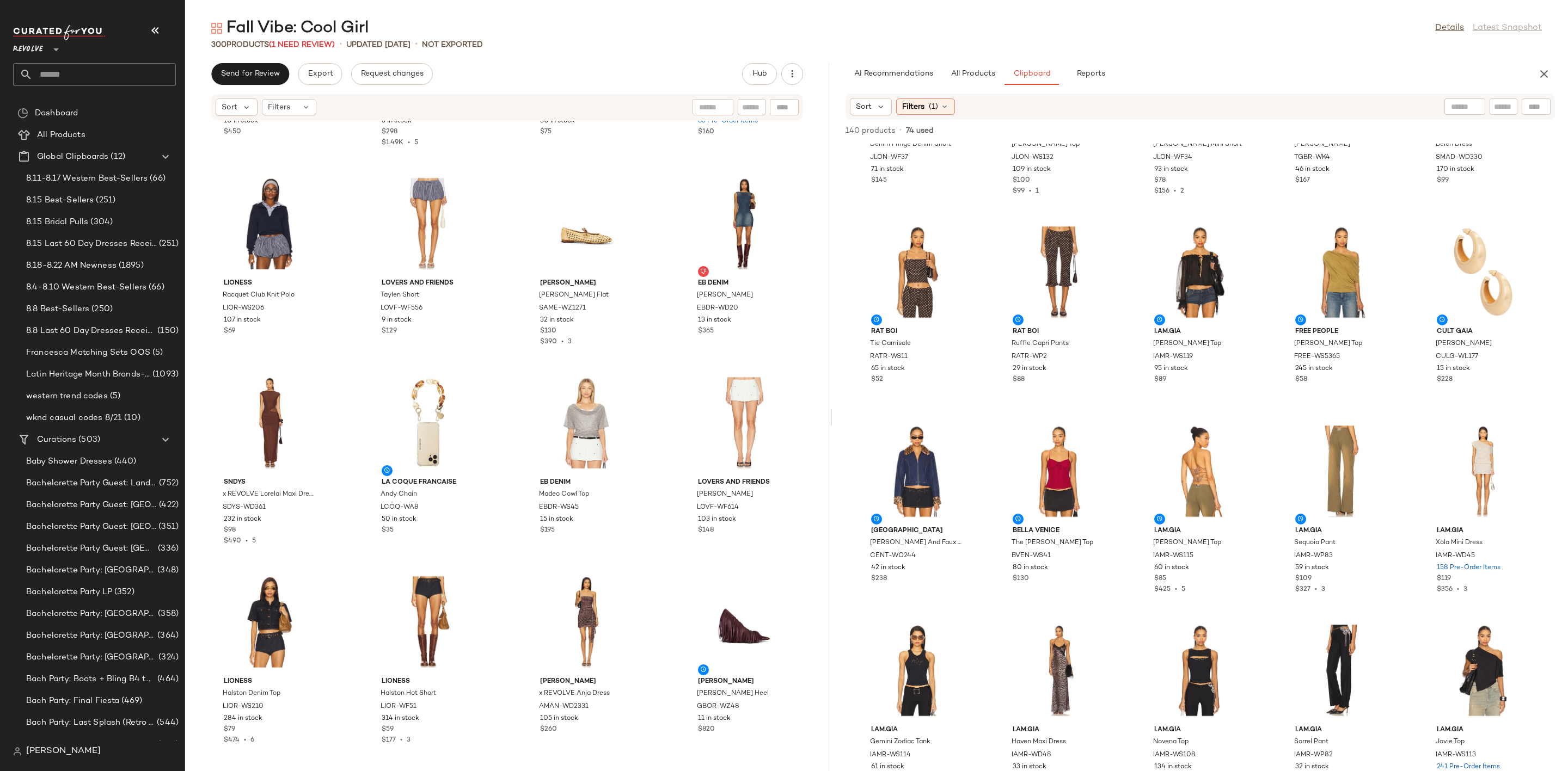
scroll to position [2163, 0]
